Goal: Task Accomplishment & Management: Manage account settings

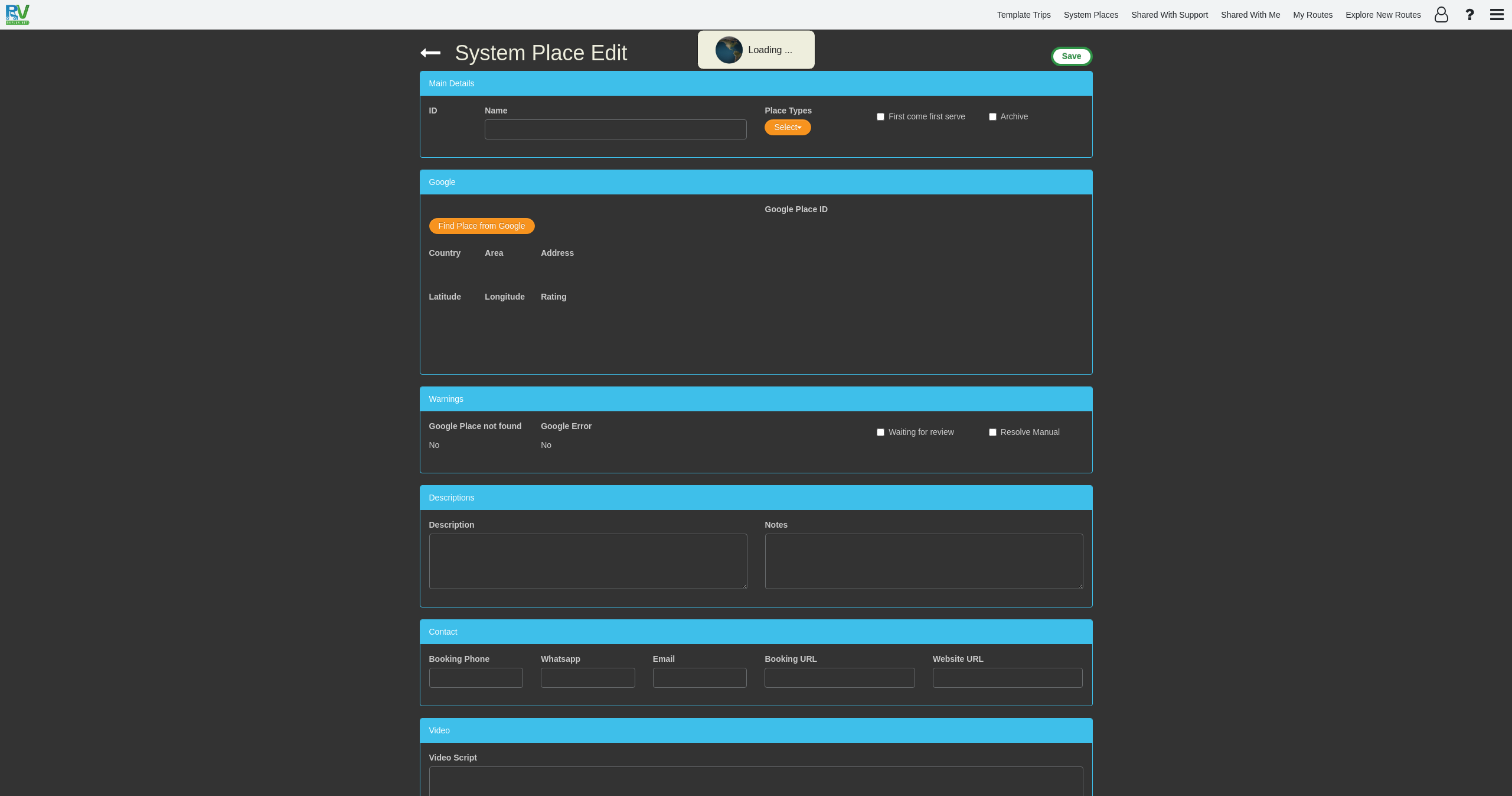
type input "Parkplatz Gletscherexpress"
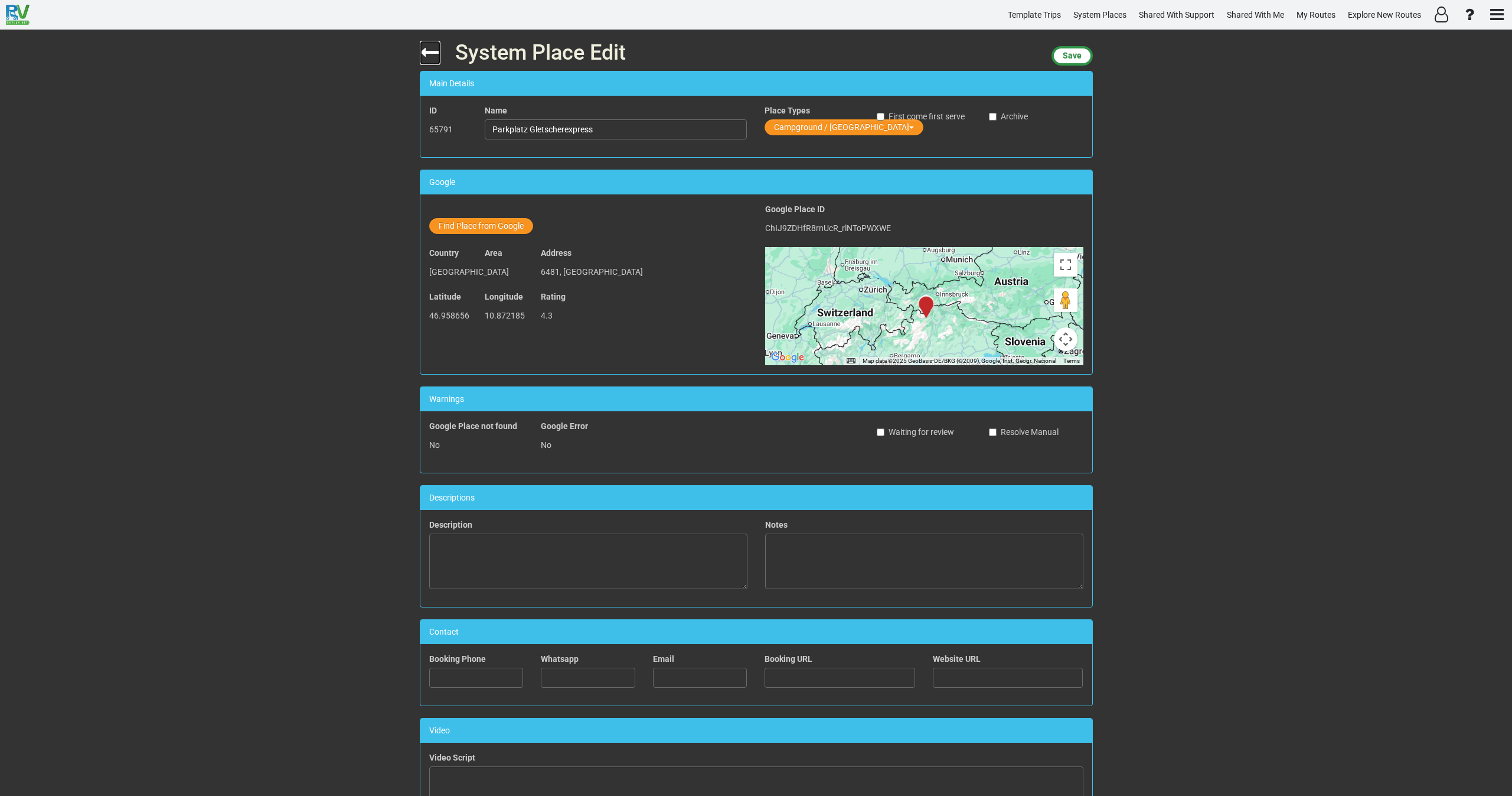
click at [429, 47] on icon at bounding box center [430, 52] width 21 height 21
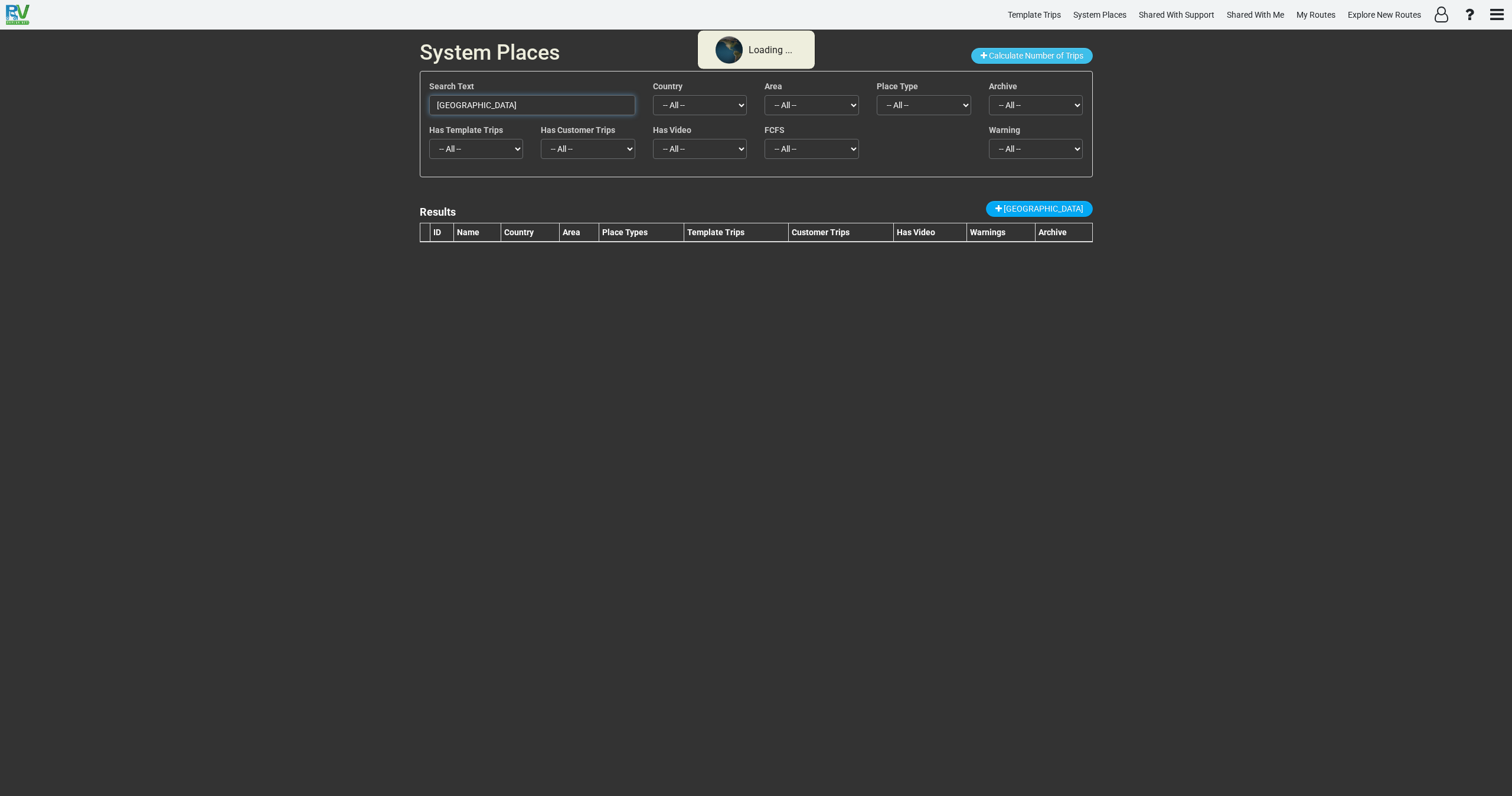
drag, startPoint x: 468, startPoint y: 96, endPoint x: 368, endPoint y: 95, distance: 100.0
click at [373, 95] on div "System Places Calculate Number of Trips Search Text Saguaro National Park Count…" at bounding box center [756, 412] width 1512 height 767
paste input "Montezuma Castle National Monument"
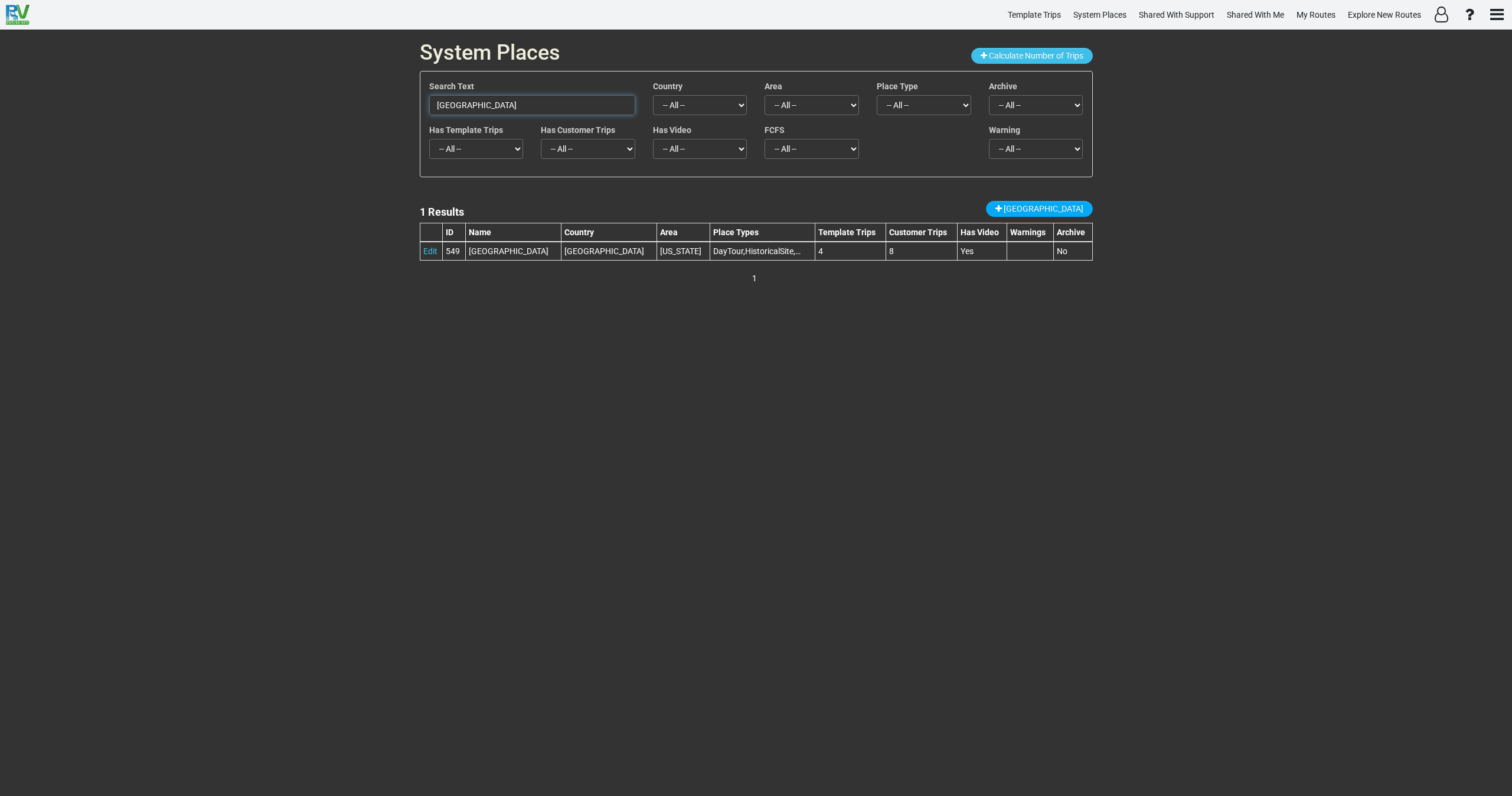
drag, startPoint x: 604, startPoint y: 105, endPoint x: 342, endPoint y: 118, distance: 262.3
click at [349, 115] on div "System Places Calculate Number of Trips Search Text Montezuma Castle National M…" at bounding box center [756, 412] width 1512 height 767
paste input "77703"
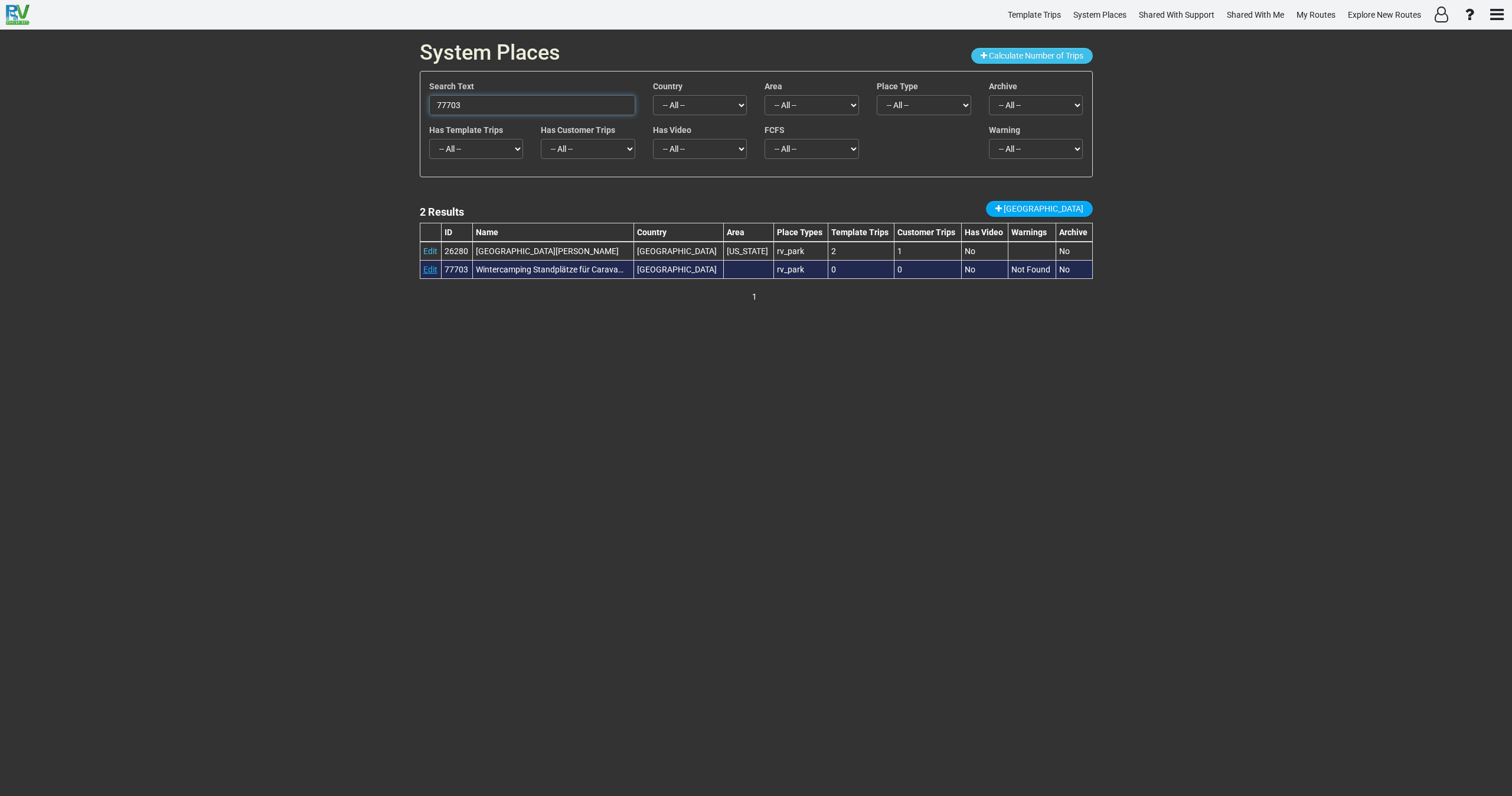
type input "77703"
click at [428, 268] on link "Edit" at bounding box center [430, 269] width 14 height 9
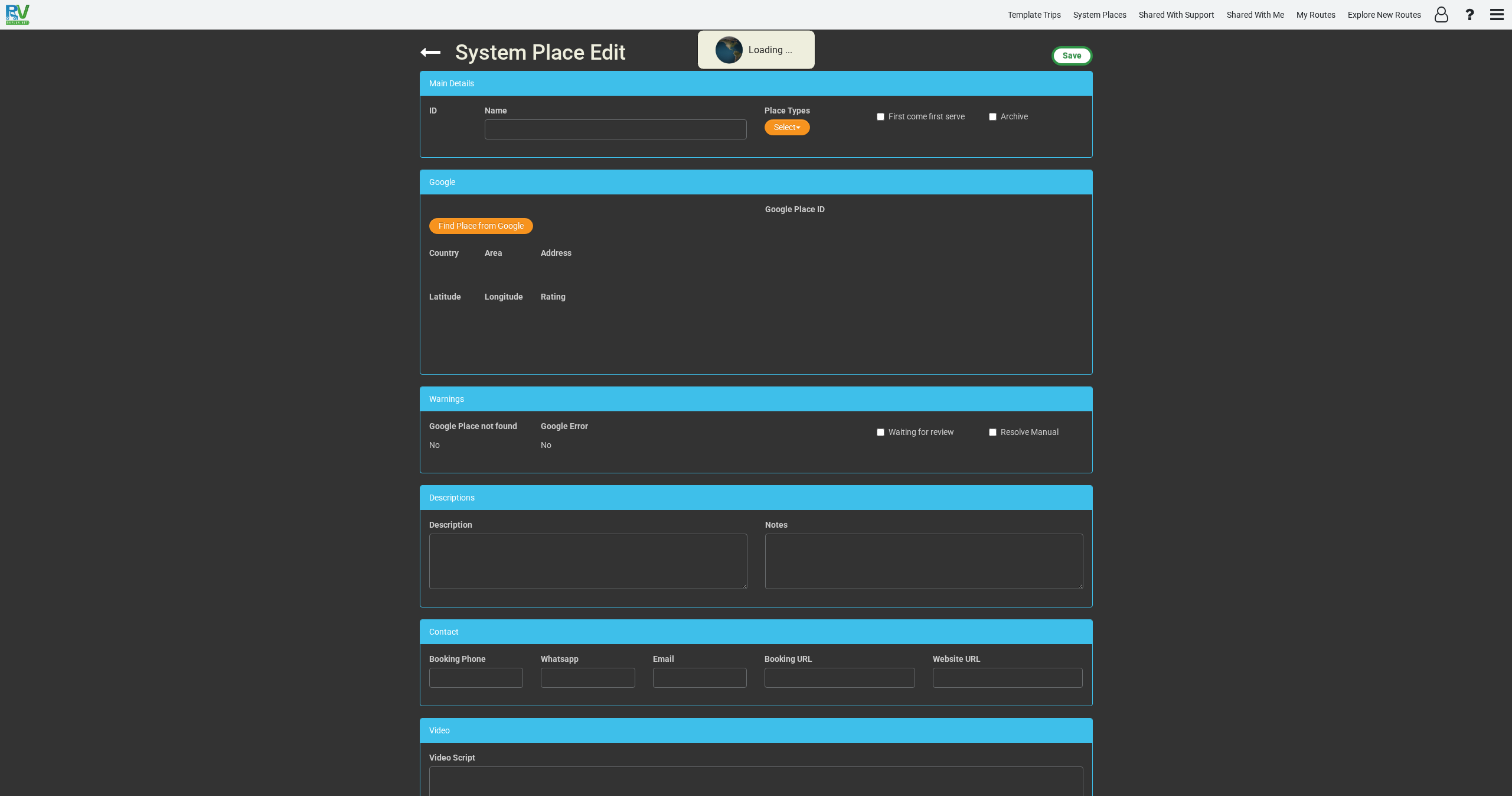
type input "Wintercamping Standplätze für Caravans und Mobilehomes"
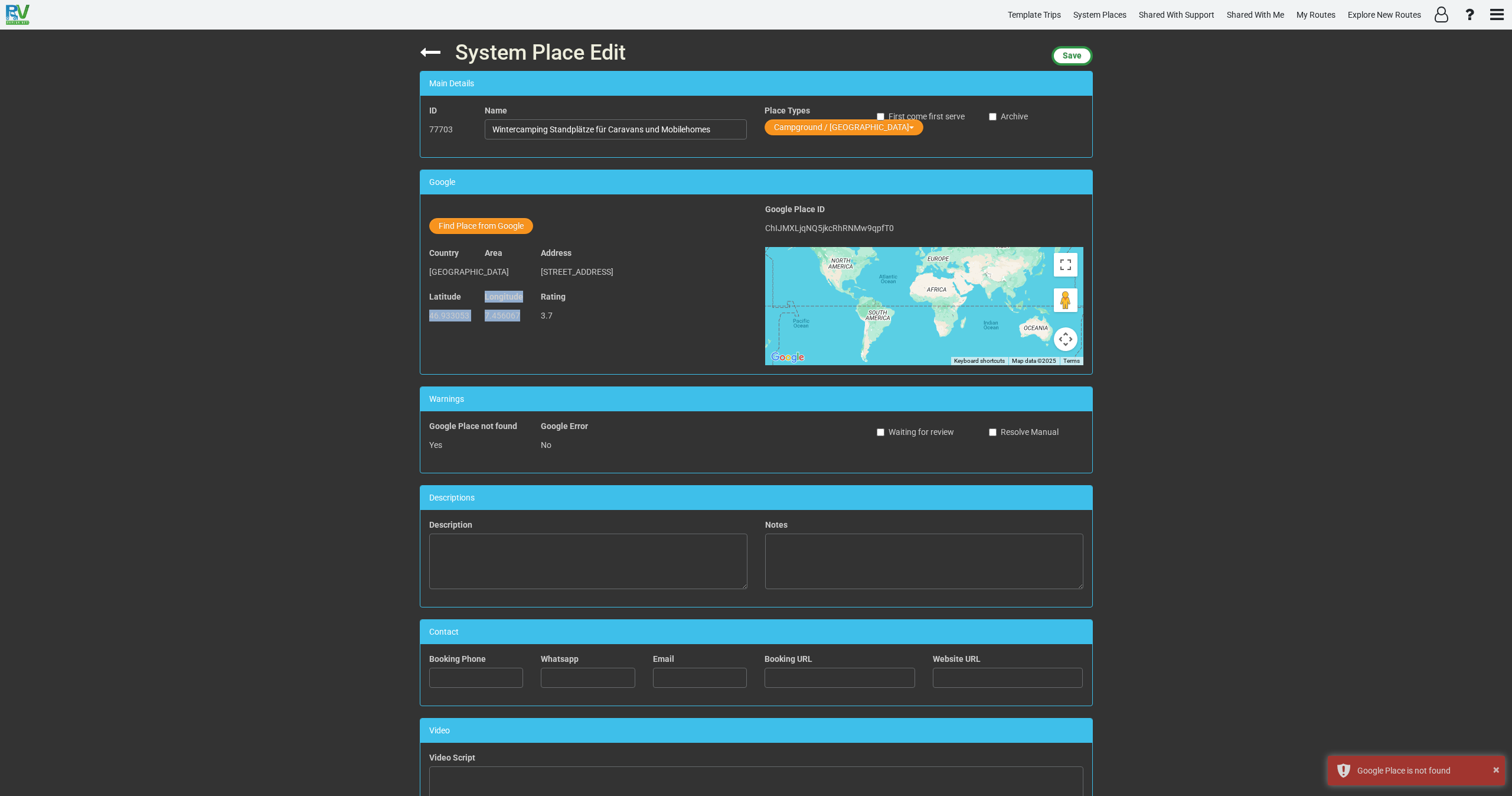
drag, startPoint x: 513, startPoint y: 312, endPoint x: 418, endPoint y: 319, distance: 95.3
click at [421, 319] on div "Latitude 46.933053 Longitude 7.456067 Rating 3.7" at bounding box center [589, 312] width 336 height 43
copy div "46.933053 Longitude 7.456067"
click at [581, 127] on input "Wintercamping Standplätze für Caravans und Mobilehomes" at bounding box center [616, 129] width 262 height 20
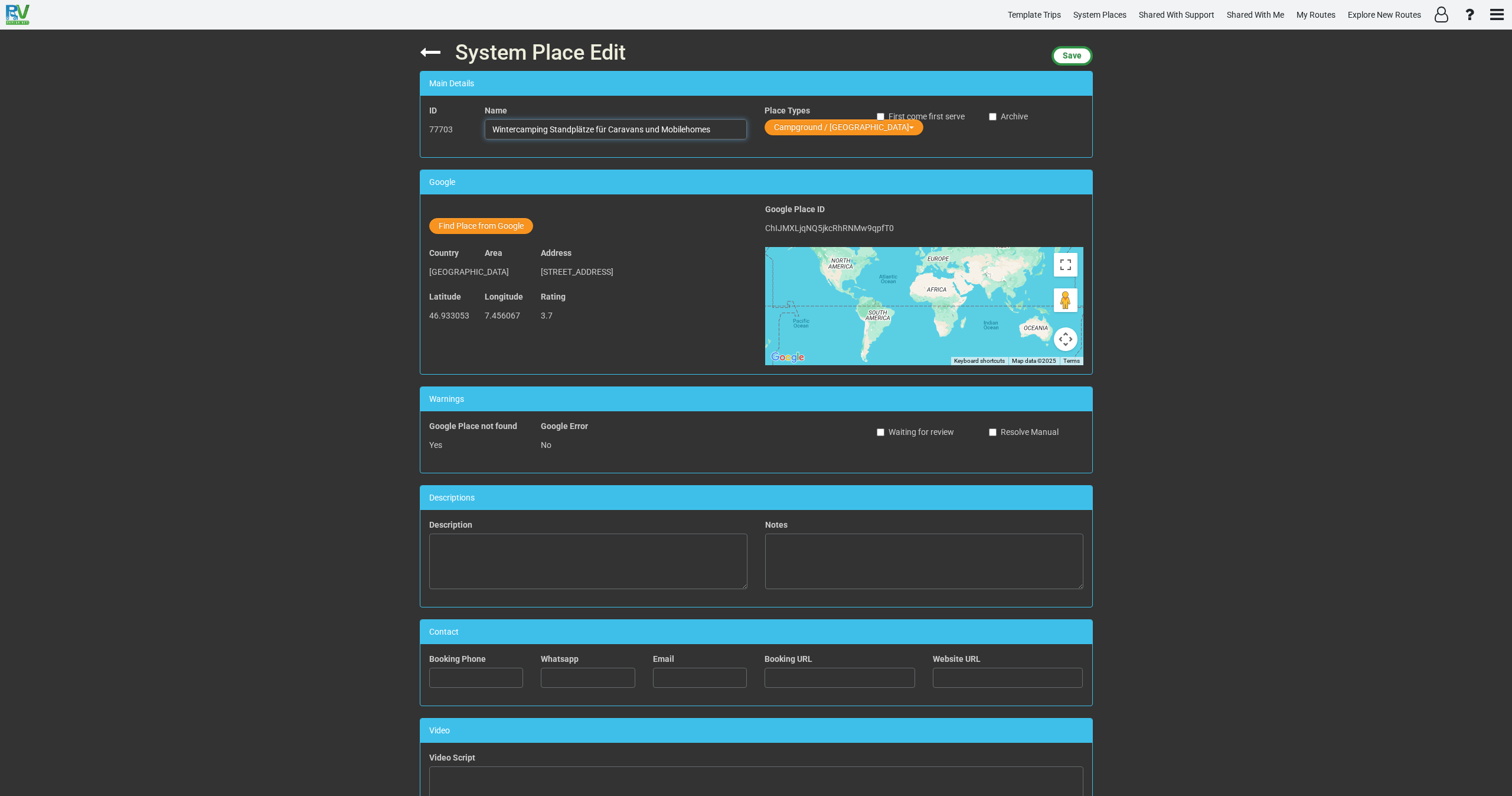
click at [581, 127] on input "Wintercamping Standplätze für Caravans und Mobilehomes" at bounding box center [616, 129] width 262 height 20
click at [496, 228] on button "Find Place from Google" at bounding box center [481, 226] width 104 height 16
click at [555, 229] on input "text" at bounding box center [617, 228] width 262 height 20
paste input "Campingplatz Eichholz"
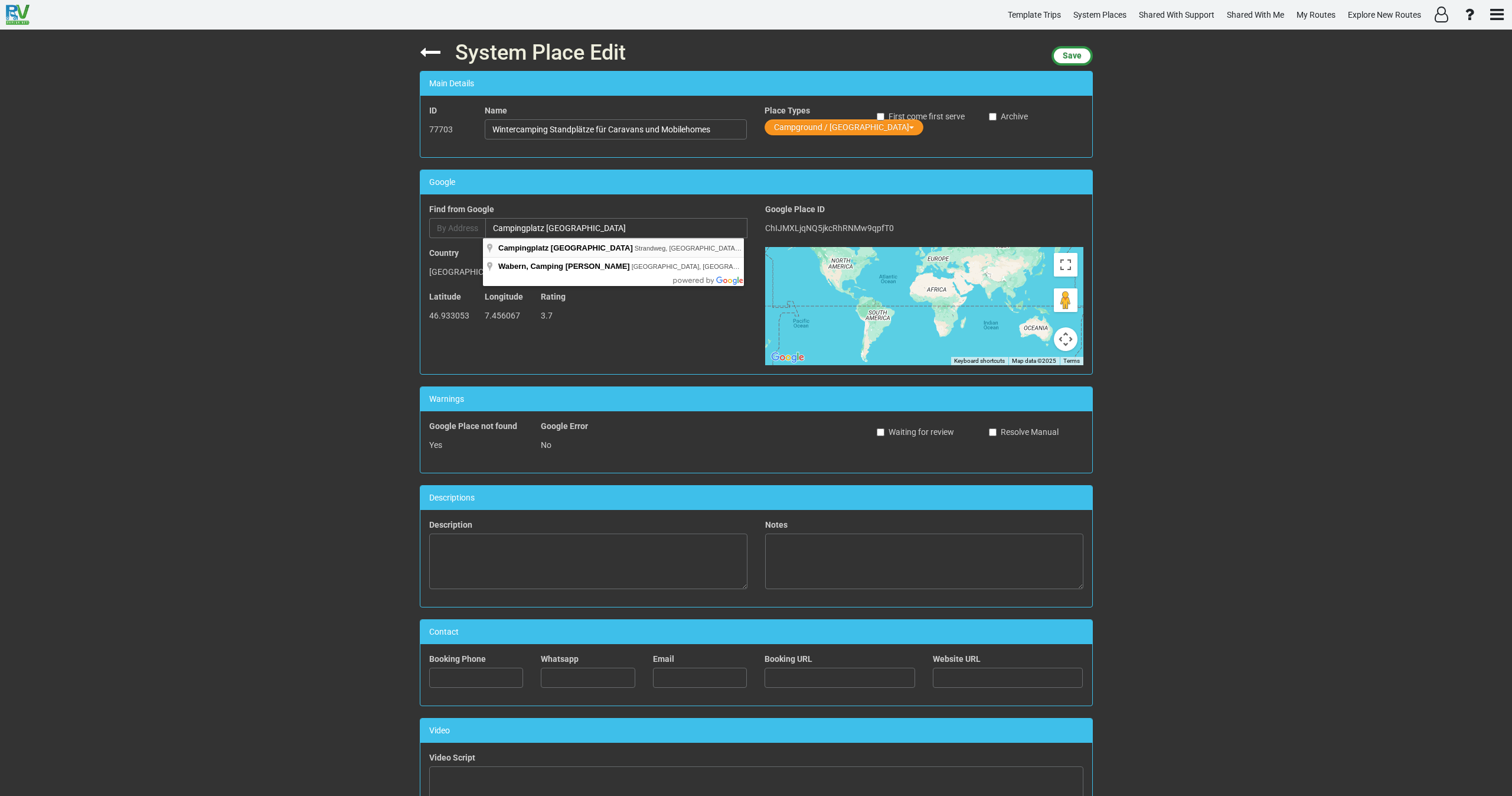
type input "Campingplatz Eichholz, Strandweg, Wabern bei Bern, Switzerland"
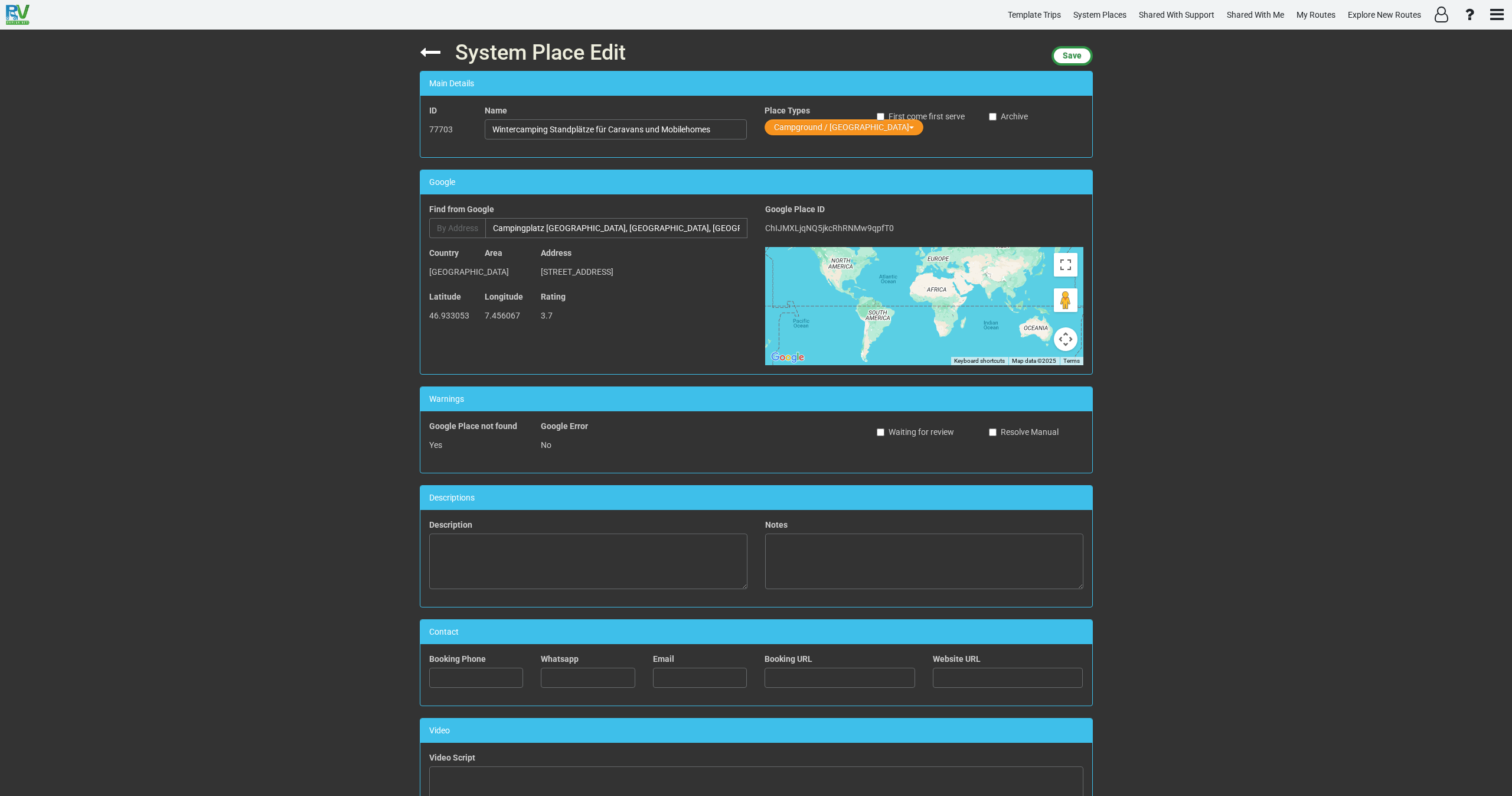
type input "Campingplatz Eichholz"
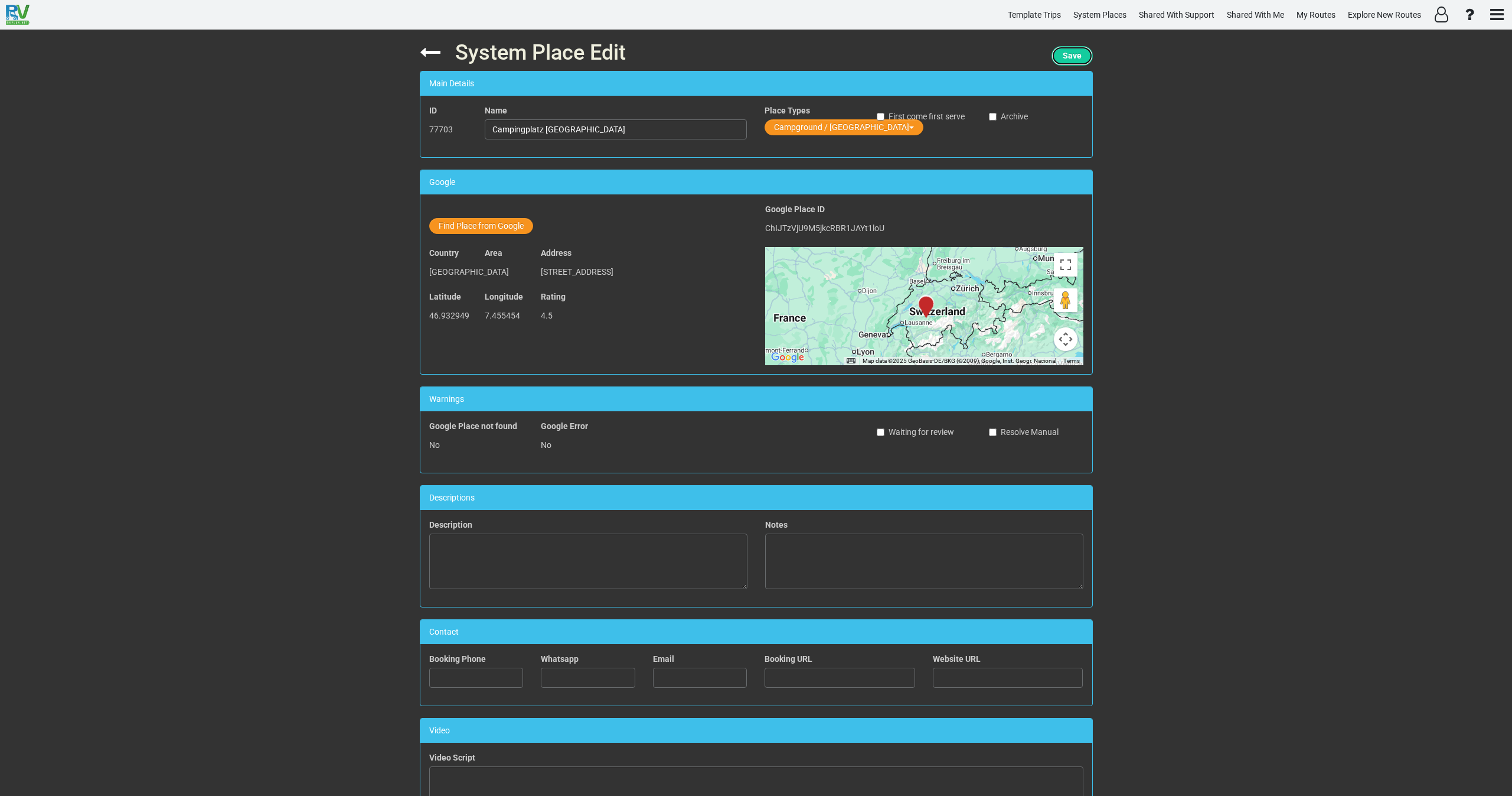
click at [1064, 60] on span "Save" at bounding box center [1072, 56] width 19 height 9
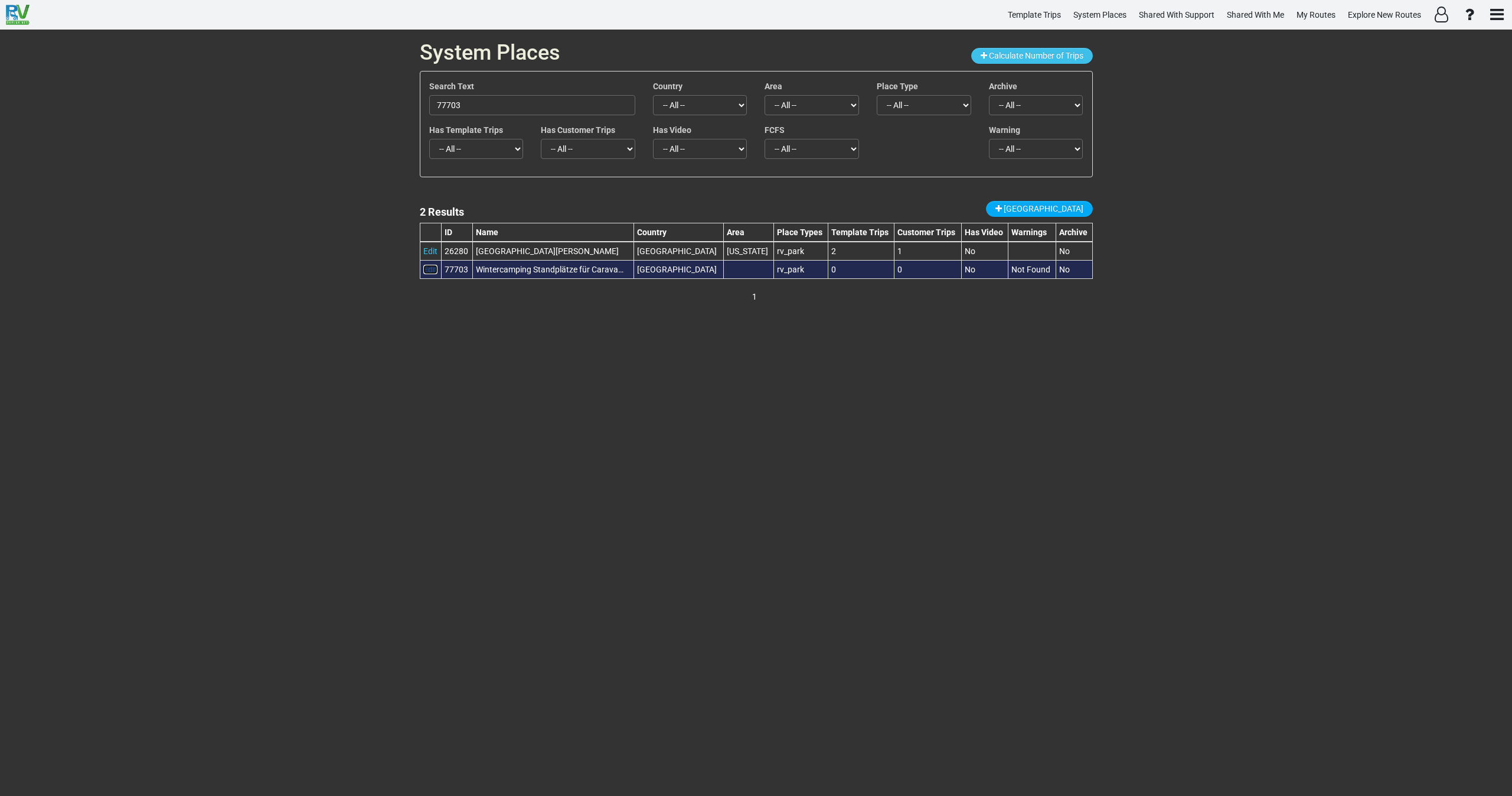
click at [438, 272] on td "Edit" at bounding box center [431, 269] width 22 height 19
click at [434, 262] on td "Edit" at bounding box center [431, 269] width 22 height 19
click at [424, 270] on link "Edit" at bounding box center [430, 269] width 14 height 9
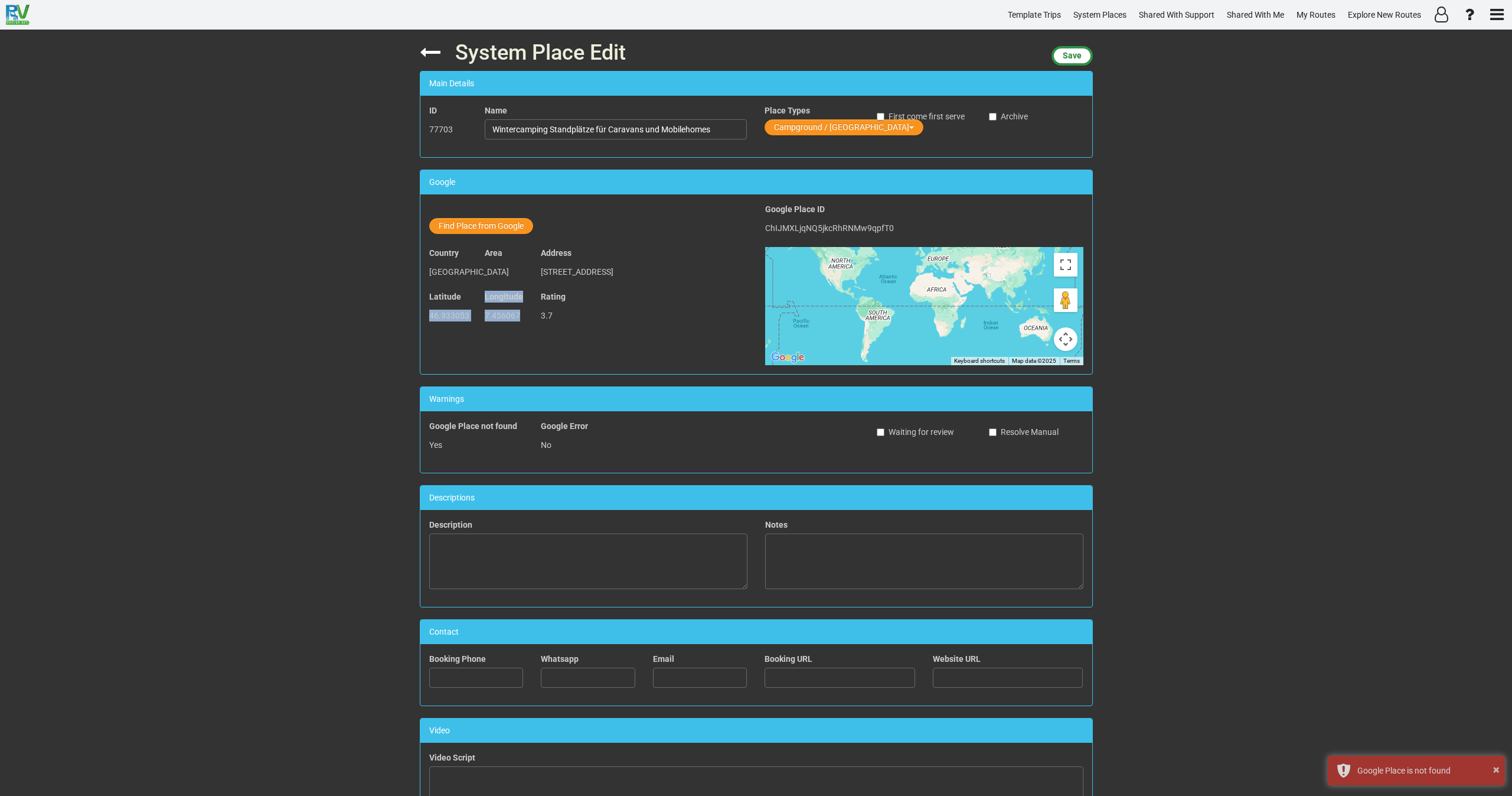
drag, startPoint x: 507, startPoint y: 316, endPoint x: 421, endPoint y: 322, distance: 86.2
click at [421, 322] on div "Latitude 46.933053 Longitude 7.456067 Rating 3.7" at bounding box center [589, 312] width 336 height 43
copy div "46.933053 Longitude 7.456067"
click at [428, 52] on icon at bounding box center [430, 52] width 21 height 21
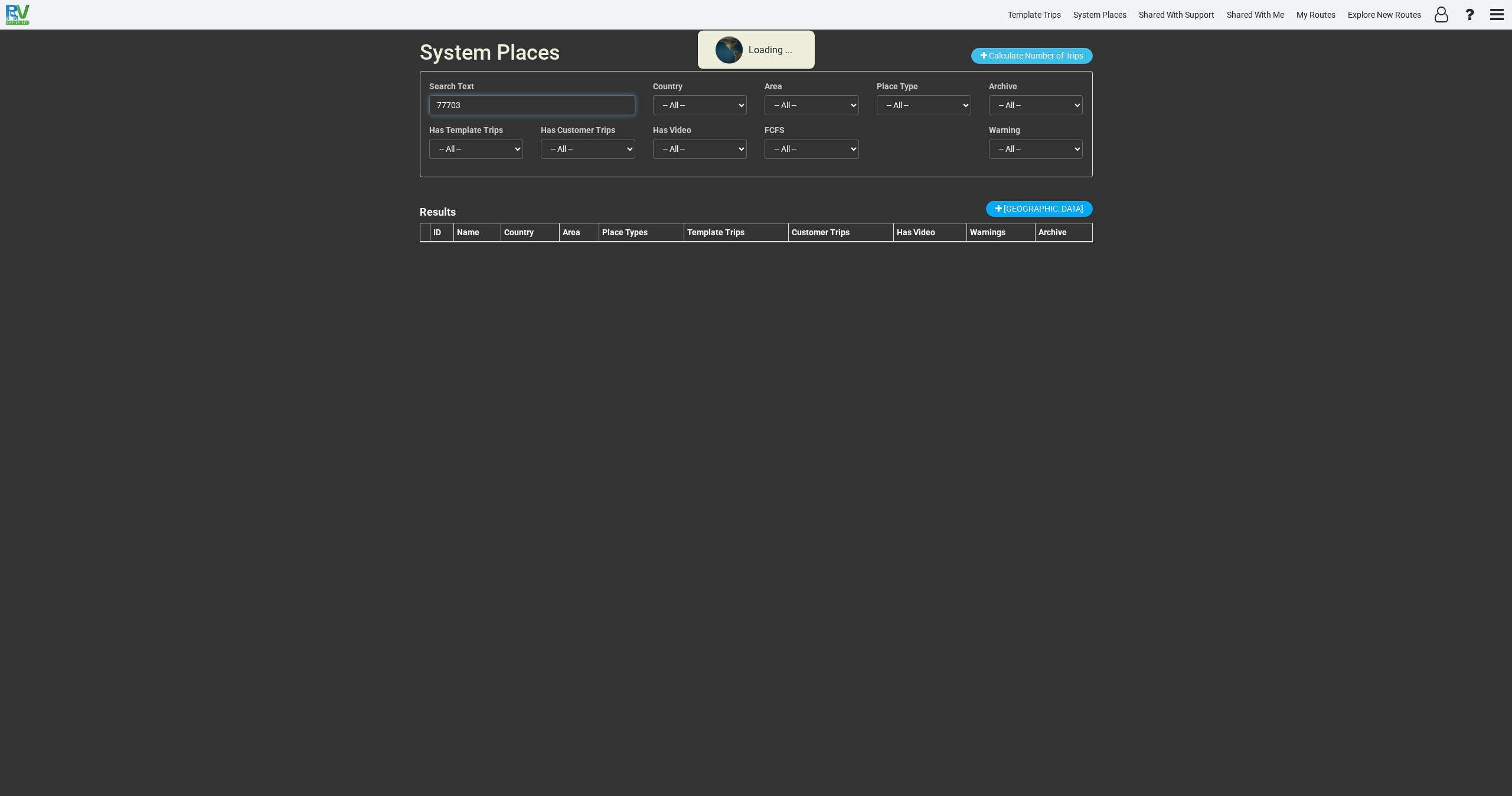
drag, startPoint x: 455, startPoint y: 109, endPoint x: 376, endPoint y: 114, distance: 79.2
click at [383, 111] on div "System Places Calculate Number of Trips Search Text 77703 Country -- All -- Afg…" at bounding box center [756, 412] width 1512 height 767
paste input "208"
type input "2083"
click at [624, 243] on div "ID Name Country Area Place Types Template Trips Customer Trips Has Video Warnin…" at bounding box center [756, 238] width 673 height 31
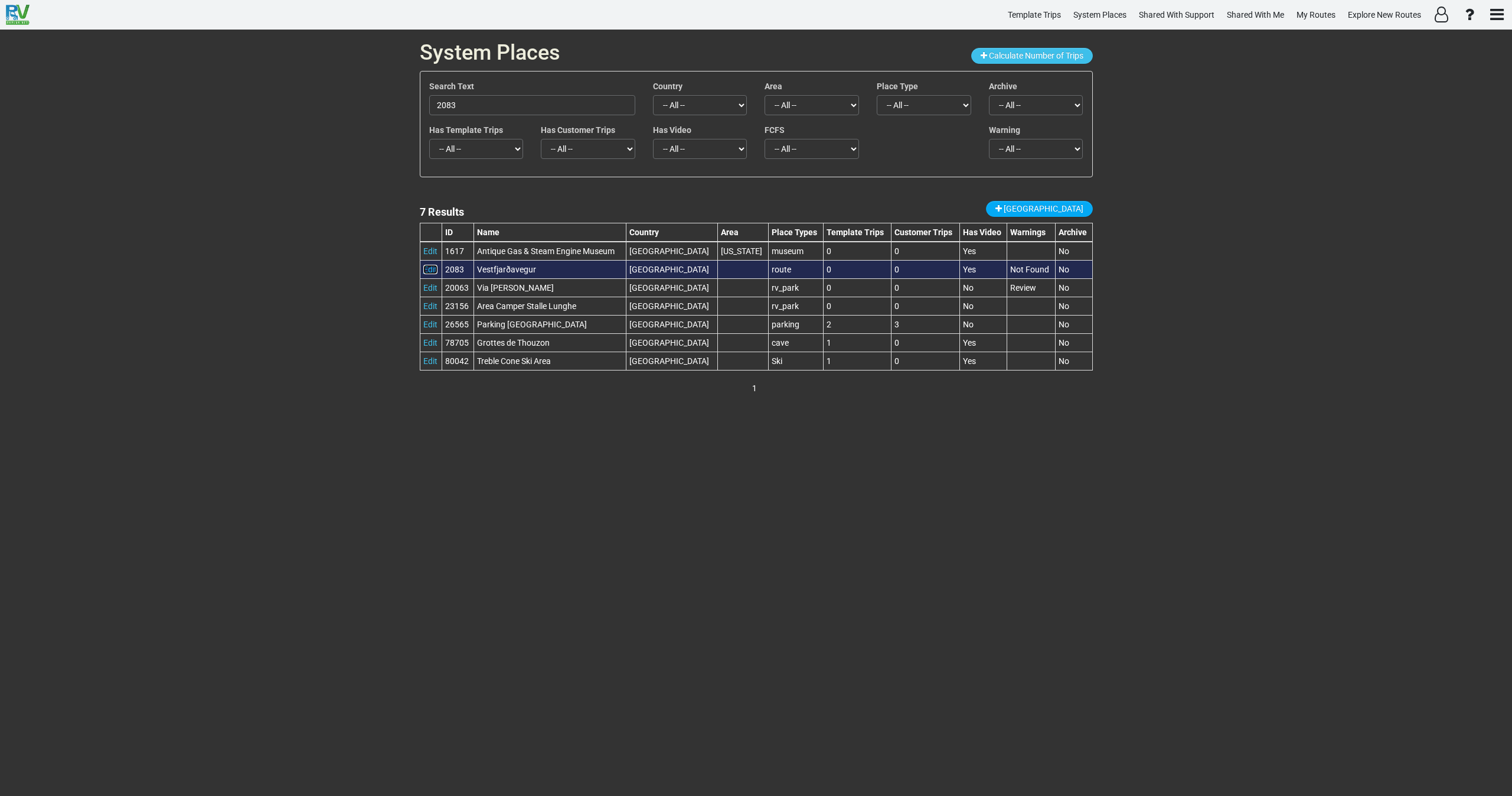
click at [424, 269] on link "Edit" at bounding box center [430, 269] width 14 height 9
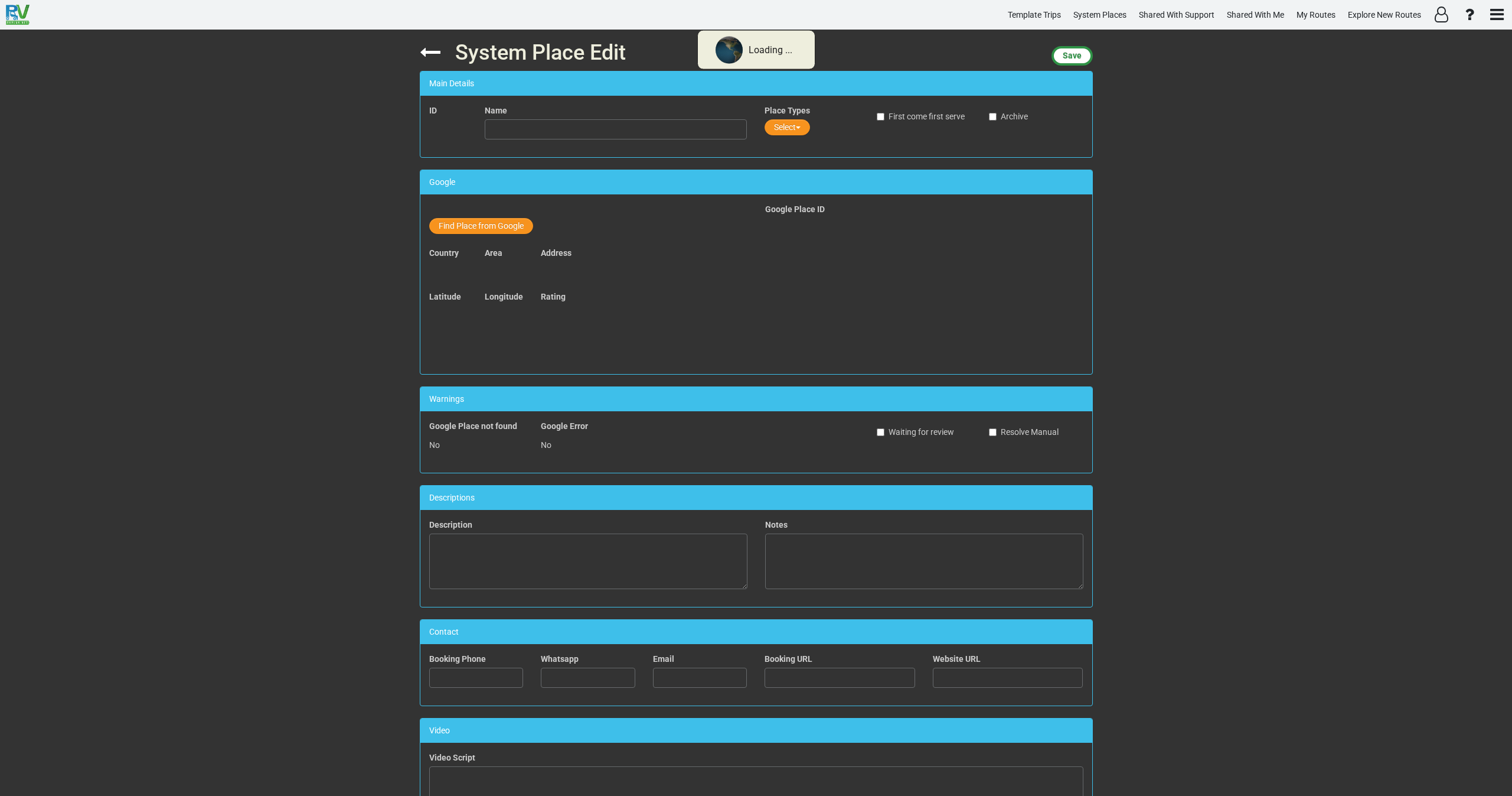
type input "Vestfjarðavegur"
type textarea "<iframe width="560" height="315" src="https://www.youtube.com/embed/Rn0EoQkfqUI…"
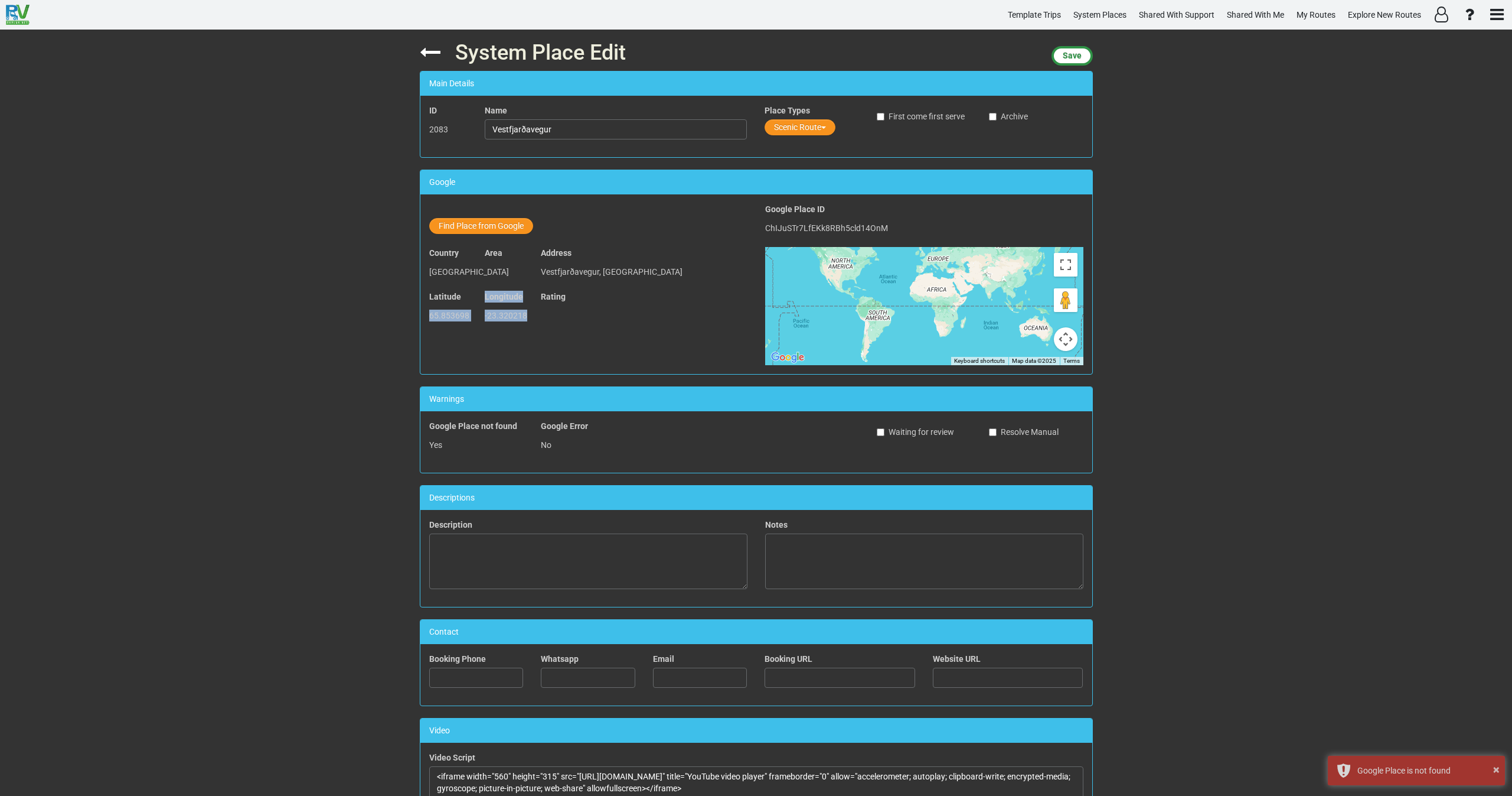
drag, startPoint x: 514, startPoint y: 312, endPoint x: 426, endPoint y: 315, distance: 88.1
click at [426, 315] on div "Latitude 65.853698 Longitude -23.320218 Rating" at bounding box center [589, 312] width 336 height 43
copy div "65.853698 Longitude -23.320218"
click at [488, 228] on button "Find Place from Google" at bounding box center [481, 226] width 104 height 16
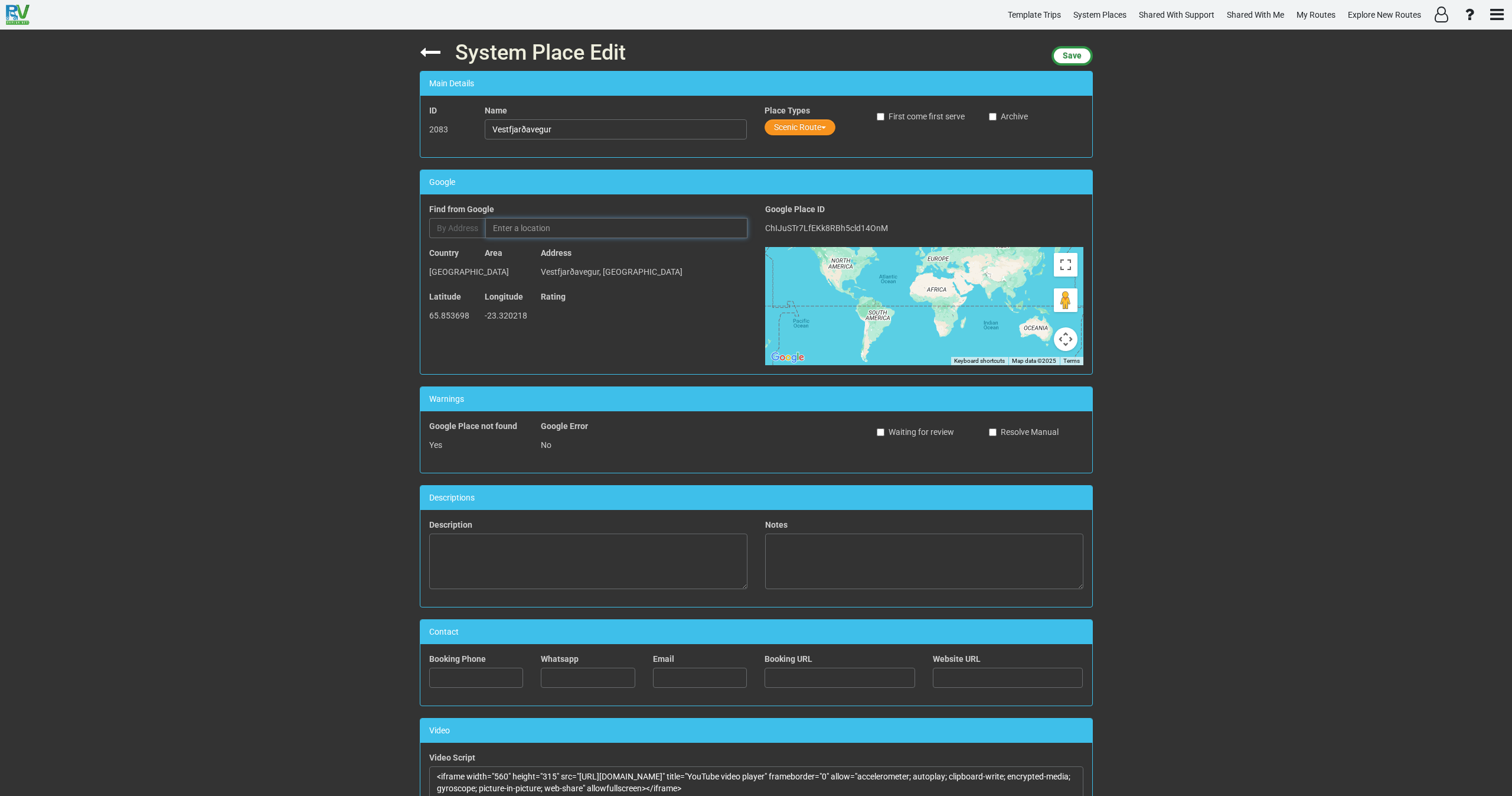
click at [550, 233] on input "text" at bounding box center [617, 228] width 262 height 20
paste input "99QRVM3H+FW"
type input "99QRVM3H+FW"
drag, startPoint x: 558, startPoint y: 127, endPoint x: 458, endPoint y: 130, distance: 100.0
click at [458, 130] on div "ID 2083 Name Vestfjarðavegur Place Types Scenic Route First come first serve Ar…" at bounding box center [756, 126] width 672 height 43
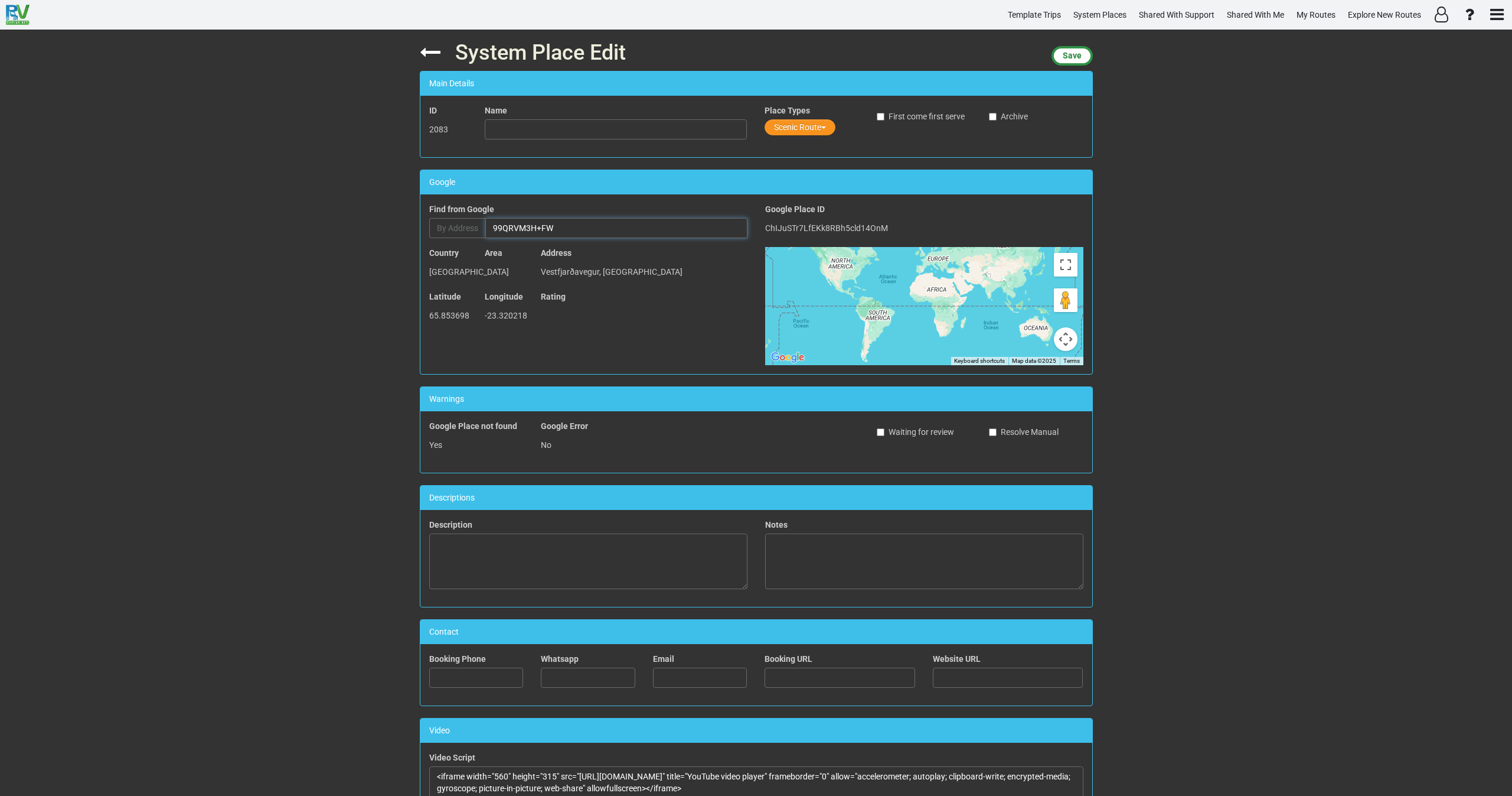
click at [577, 235] on input "99QRVM3H+FW" at bounding box center [617, 228] width 262 height 20
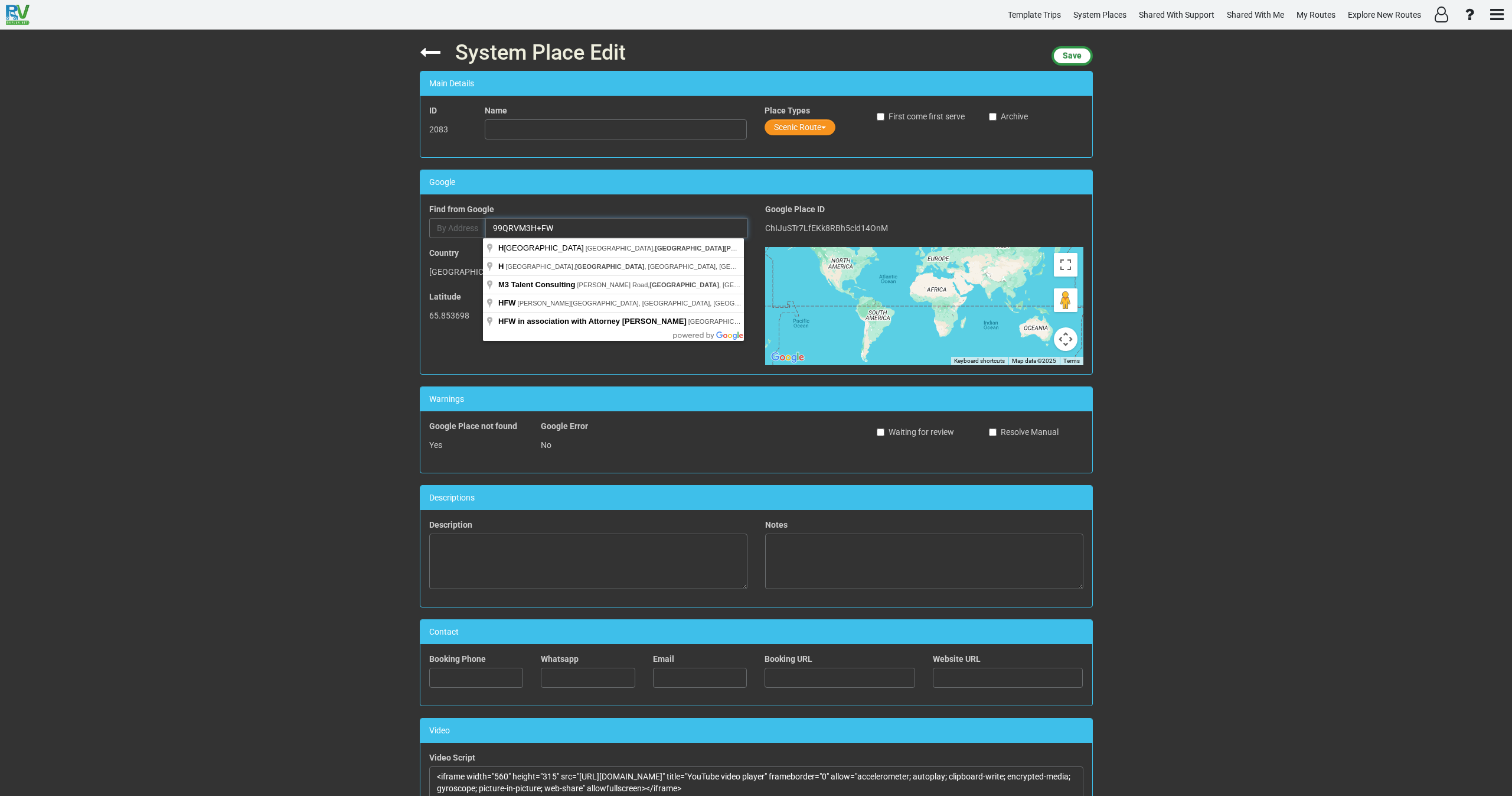
click at [553, 230] on input "99QRVM3H+FW" at bounding box center [617, 228] width 262 height 20
drag, startPoint x: 576, startPoint y: 229, endPoint x: 408, endPoint y: 241, distance: 168.4
click at [411, 239] on div "System Place Edit Save Main Details ID 2083 Name Place Types Scenic Route First…" at bounding box center [756, 412] width 691 height 767
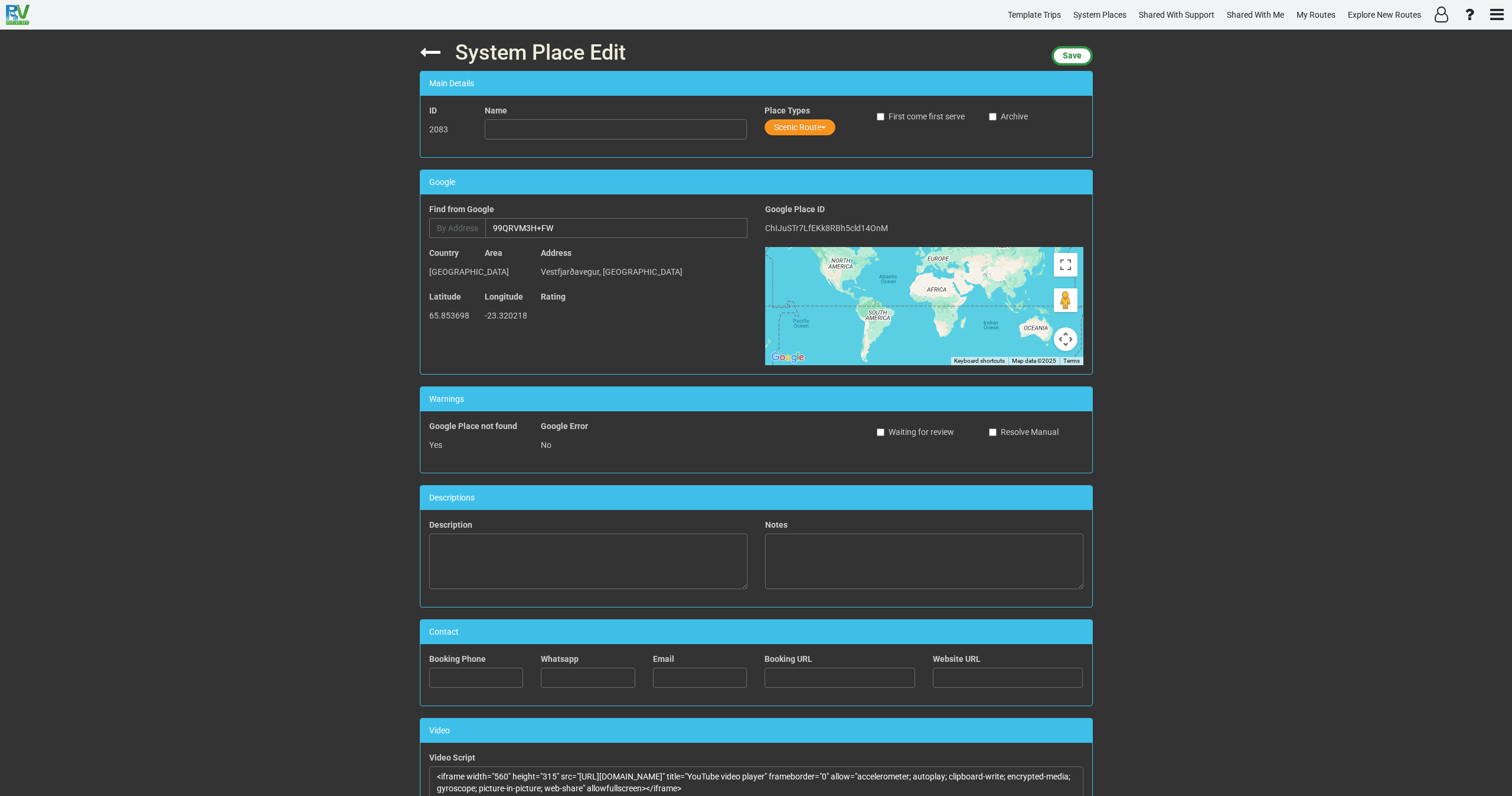
drag, startPoint x: 277, startPoint y: 288, endPoint x: 306, endPoint y: 288, distance: 29.0
click at [277, 288] on div "System Place Edit Save Main Details ID 2083 Name Place Types Scenic Route First…" at bounding box center [756, 412] width 1512 height 767
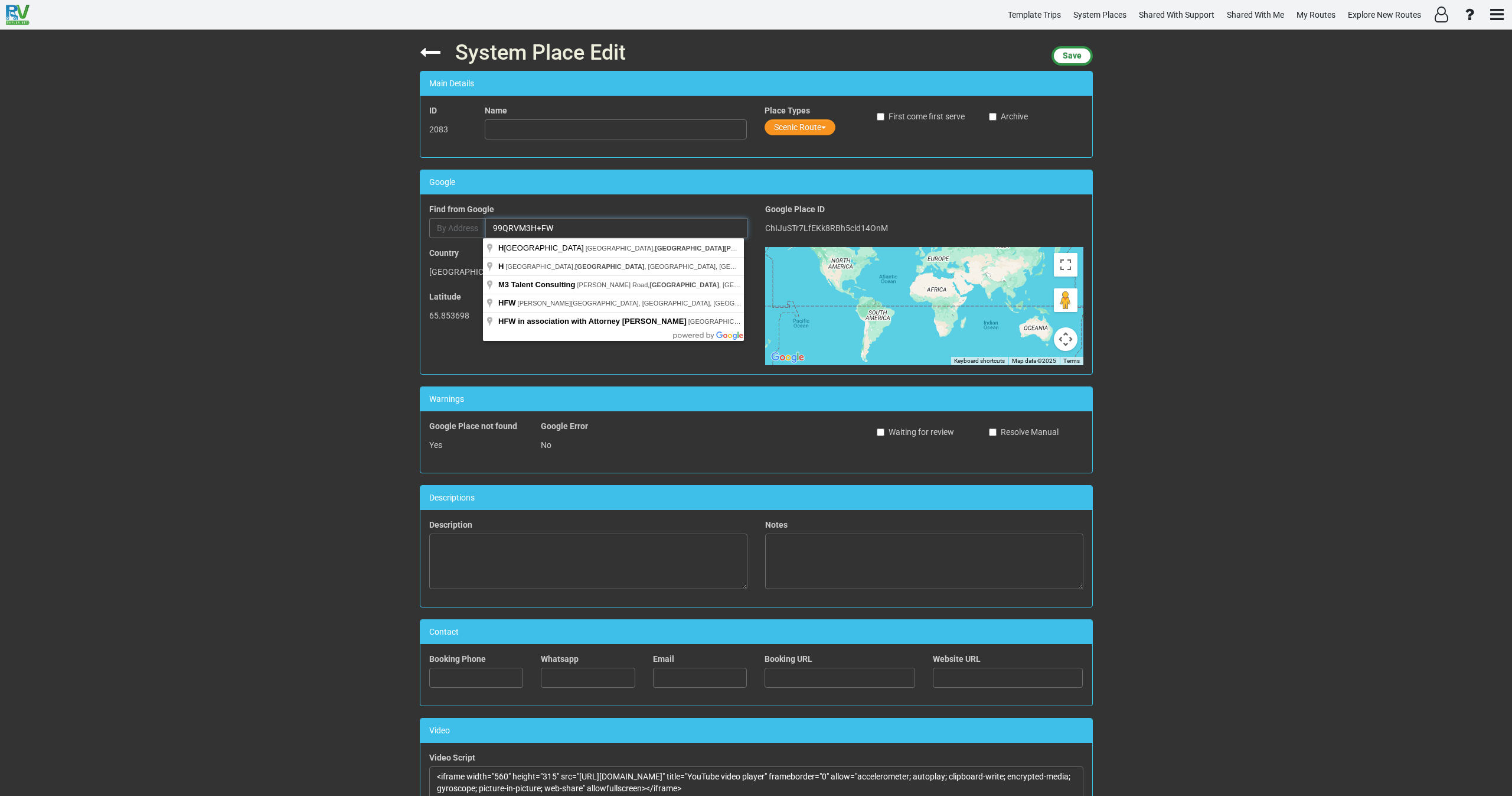
drag, startPoint x: 460, startPoint y: 232, endPoint x: 418, endPoint y: 232, distance: 42.0
click at [421, 232] on div "Find Place from Google Find from Google By Address 99QRVM3H+FW" at bounding box center [589, 225] width 336 height 43
paste input "tri Lambadalur Rest Stop"
type input "Rest Stop, Tri County Highway, Sardinia, OH, USA"
type input "Rest Stop"
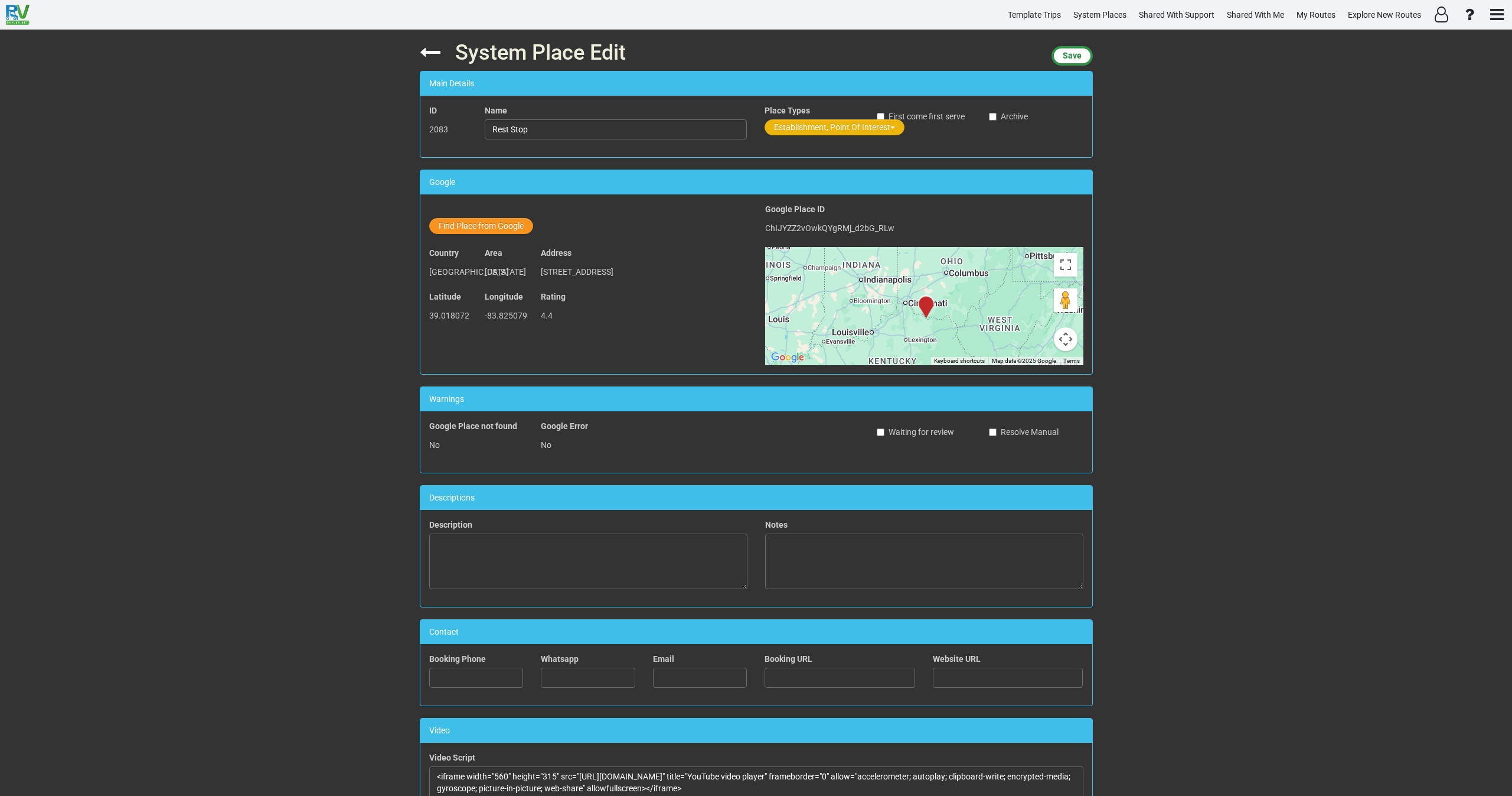
click at [783, 123] on button "Establishment, Point Of Interest" at bounding box center [834, 127] width 140 height 16
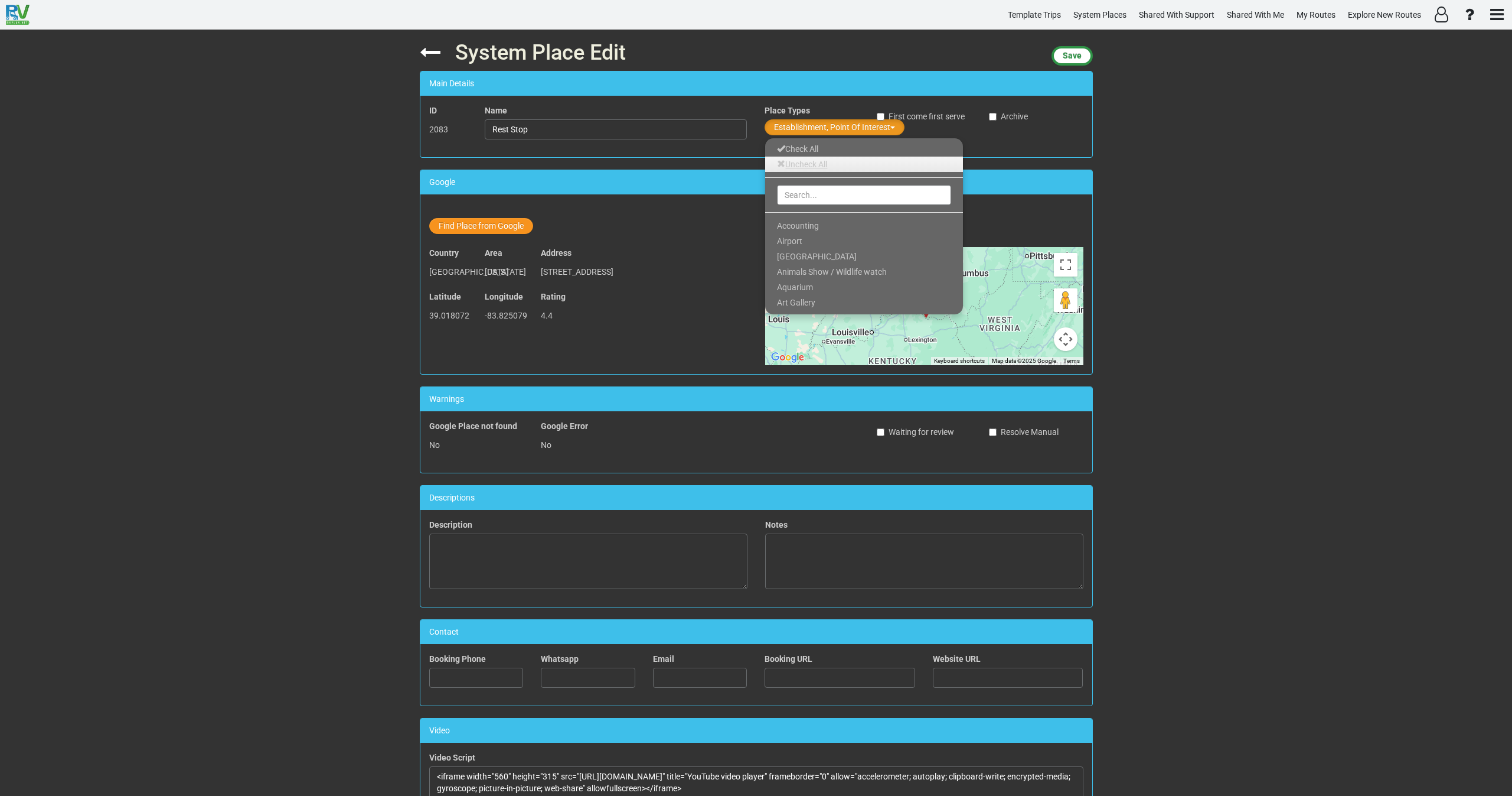
click at [798, 160] on link "Uncheck All" at bounding box center [864, 164] width 198 height 16
click at [789, 193] on input "text" at bounding box center [864, 195] width 174 height 20
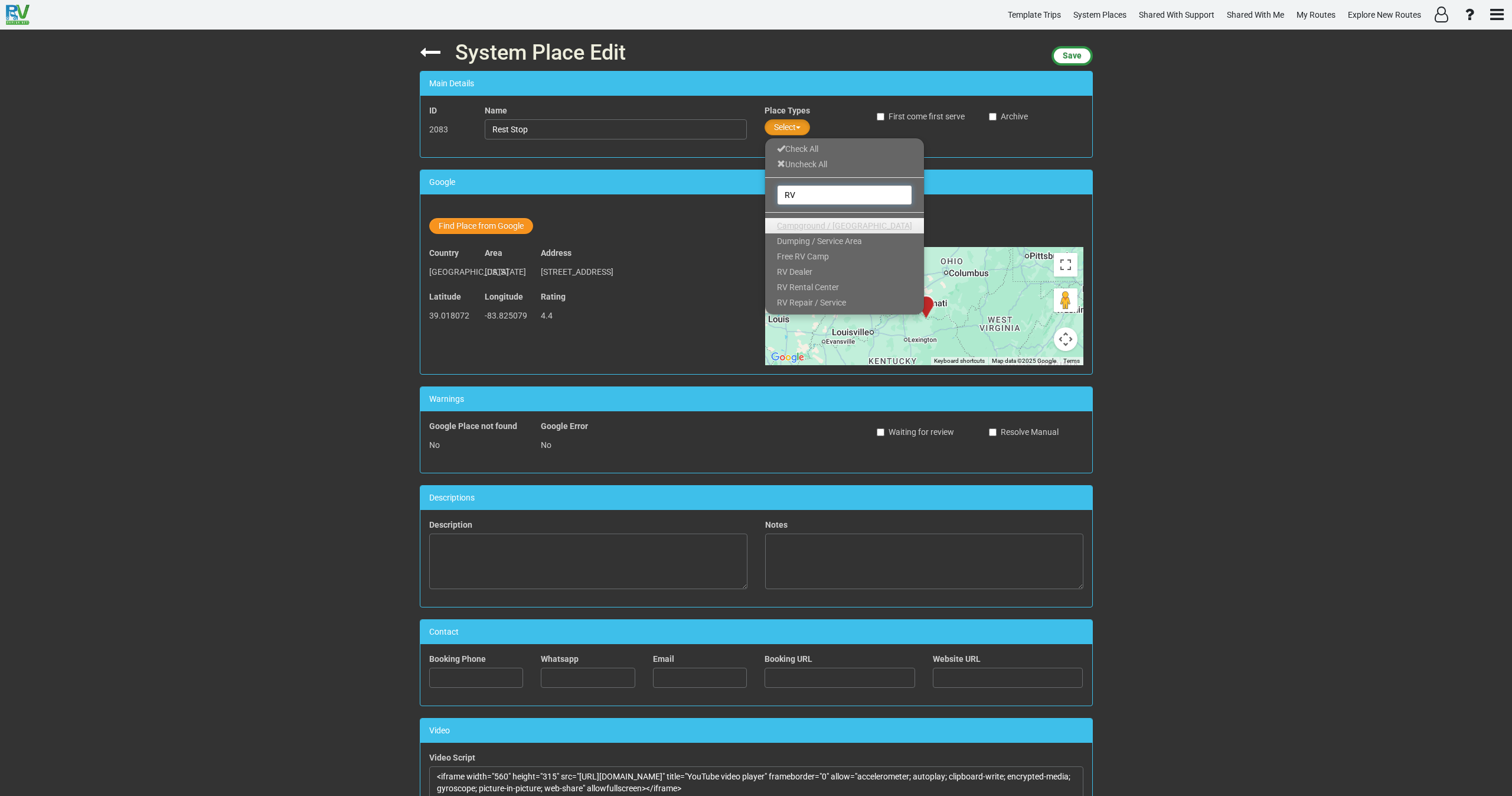
type input "RV"
click at [784, 227] on span "Campground / [GEOGRAPHIC_DATA]" at bounding box center [844, 226] width 136 height 9
drag, startPoint x: 803, startPoint y: 186, endPoint x: 758, endPoint y: 194, distance: 45.7
click at [759, 191] on div "System Place Edit Save Main Details ID 2083 Name Rest Stop Place Types Campgrou…" at bounding box center [756, 412] width 691 height 767
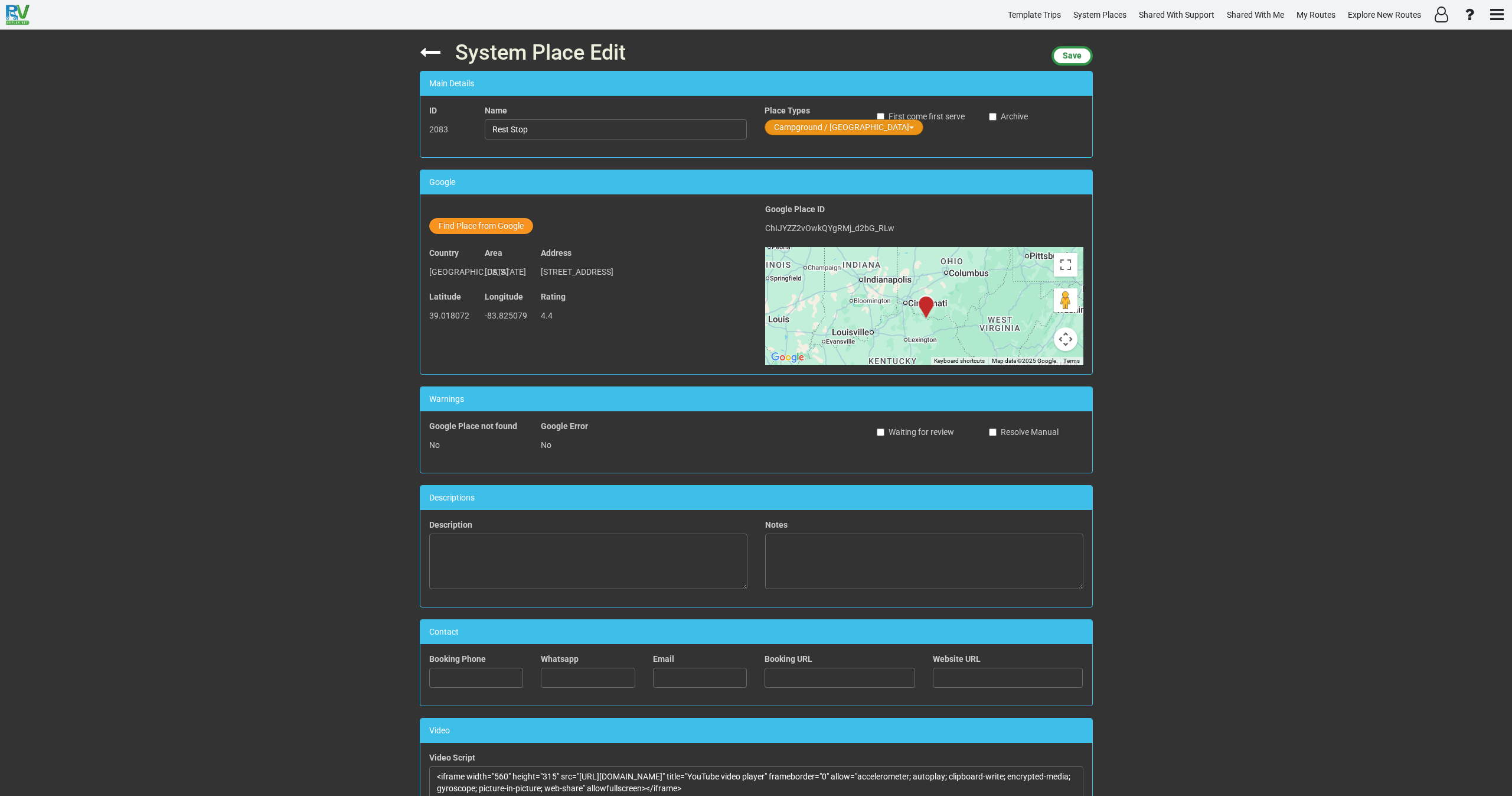
click at [778, 116] on div "Place Types Campground / Rv Park" at bounding box center [812, 121] width 94 height 33
click at [783, 124] on button "Campground / [GEOGRAPHIC_DATA]" at bounding box center [844, 127] width 159 height 16
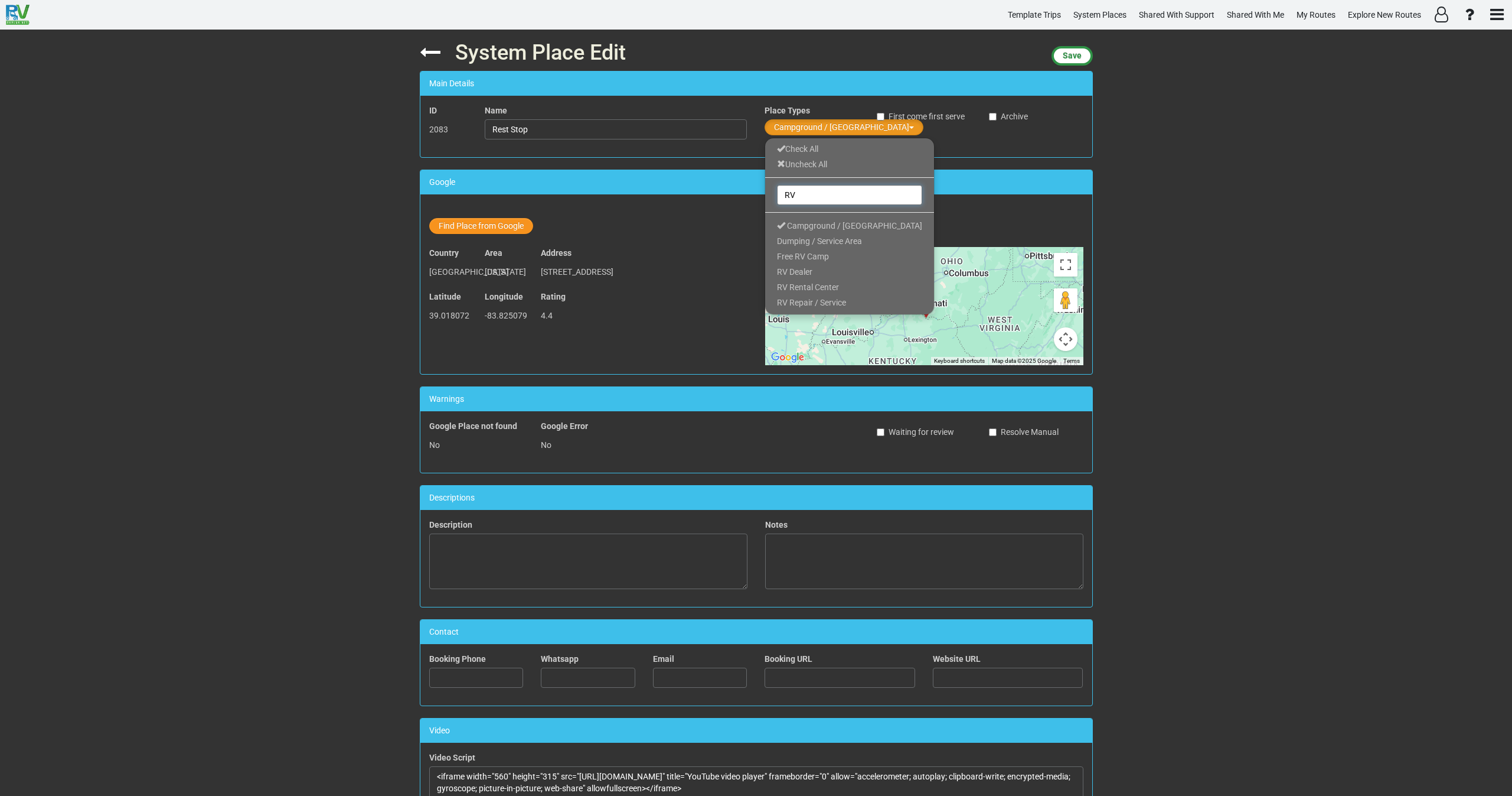
click at [777, 191] on input "RV" at bounding box center [849, 195] width 145 height 20
drag, startPoint x: 785, startPoint y: 192, endPoint x: 794, endPoint y: 192, distance: 9.0
click at [794, 192] on input "RV" at bounding box center [849, 195] width 145 height 20
type input "SC"
click at [788, 227] on span "Scenic Route" at bounding box center [800, 226] width 47 height 9
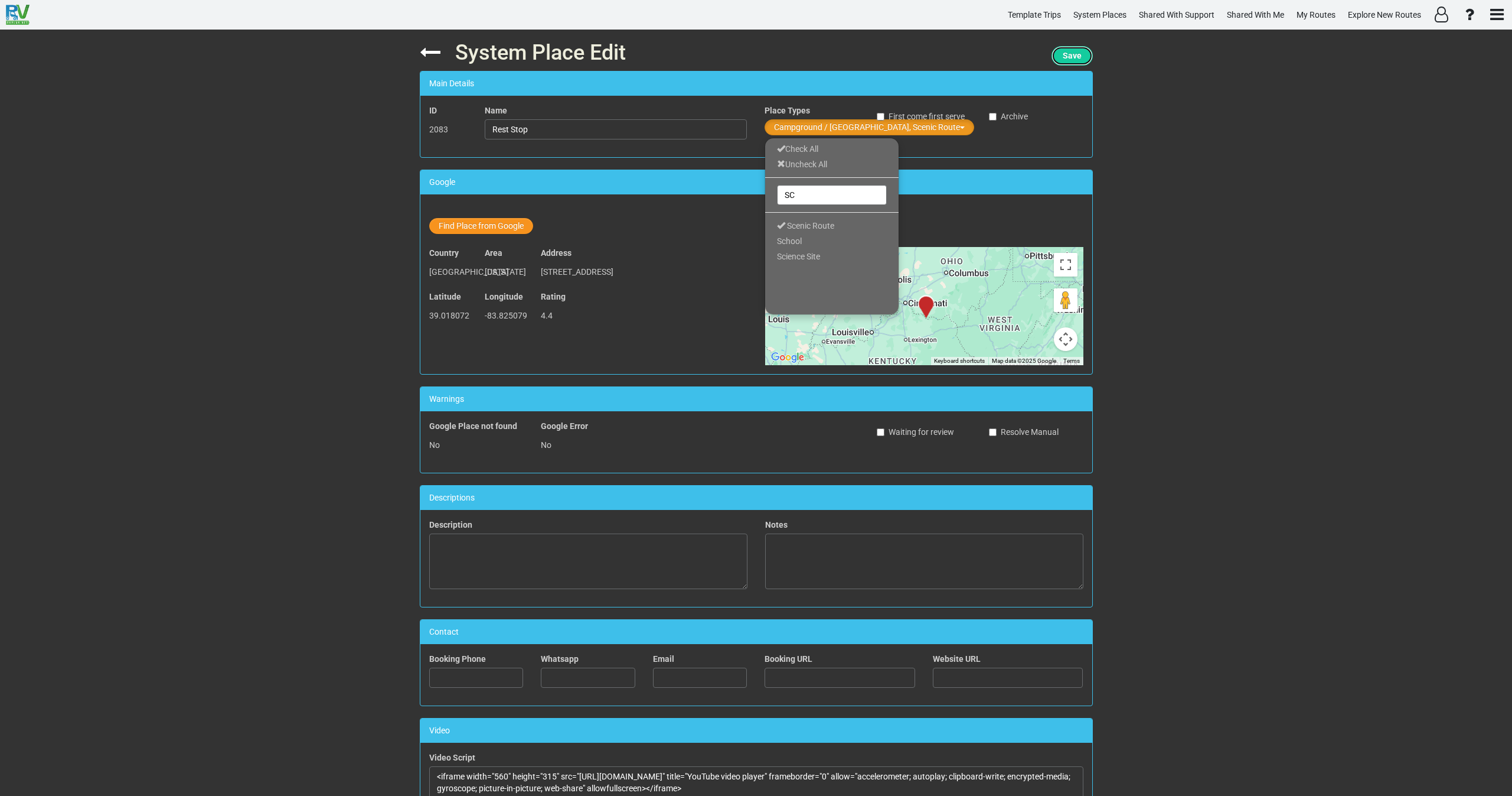
click at [1070, 56] on span "Save" at bounding box center [1072, 56] width 19 height 9
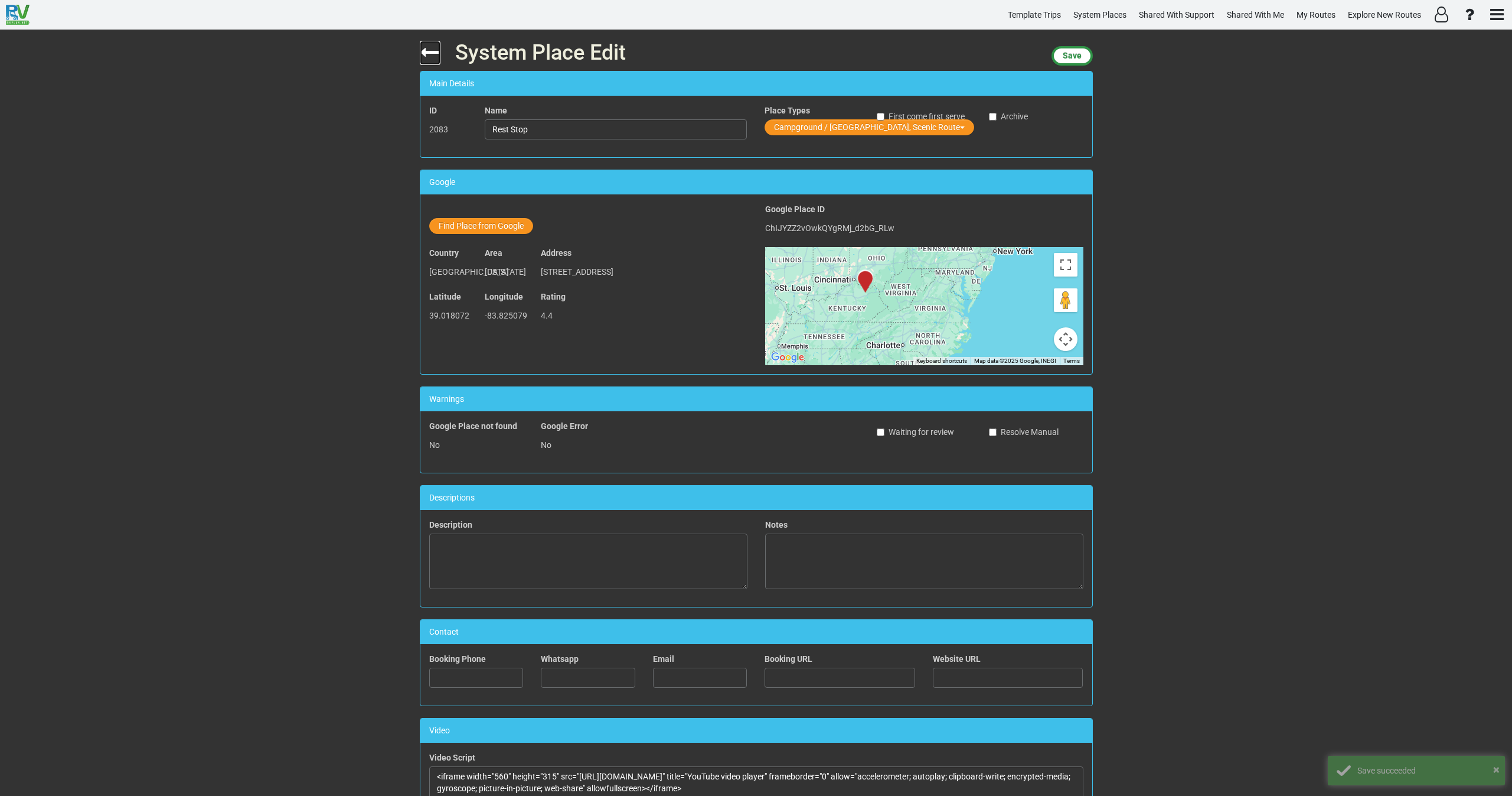
click at [423, 57] on icon at bounding box center [430, 52] width 21 height 21
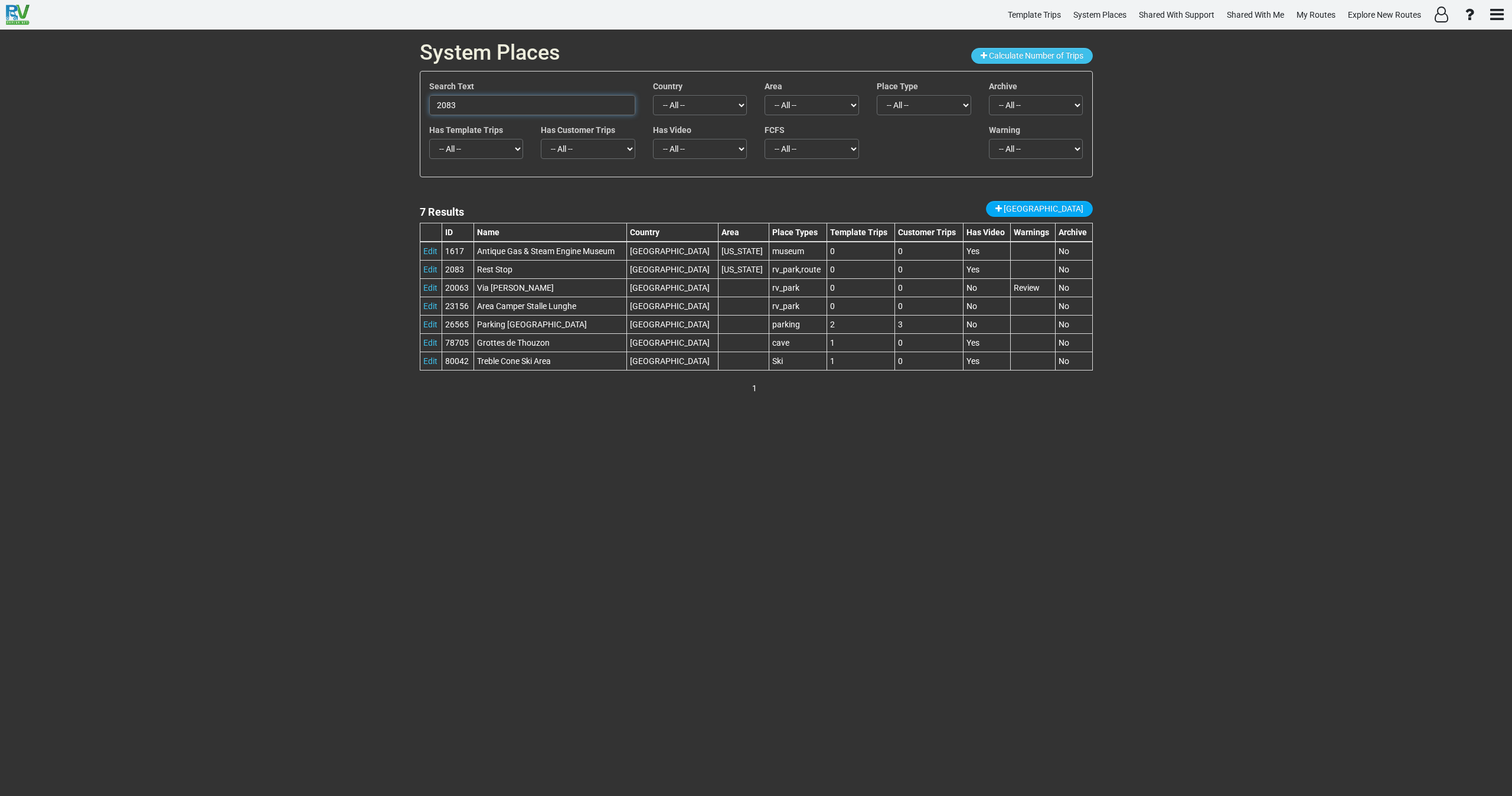
drag, startPoint x: 464, startPoint y: 112, endPoint x: 394, endPoint y: 115, distance: 70.1
click at [395, 115] on div "System Places Calculate Number of Trips Search Text 2083 Country -- All -- Afgh…" at bounding box center [756, 412] width 1512 height 767
paste input "66381"
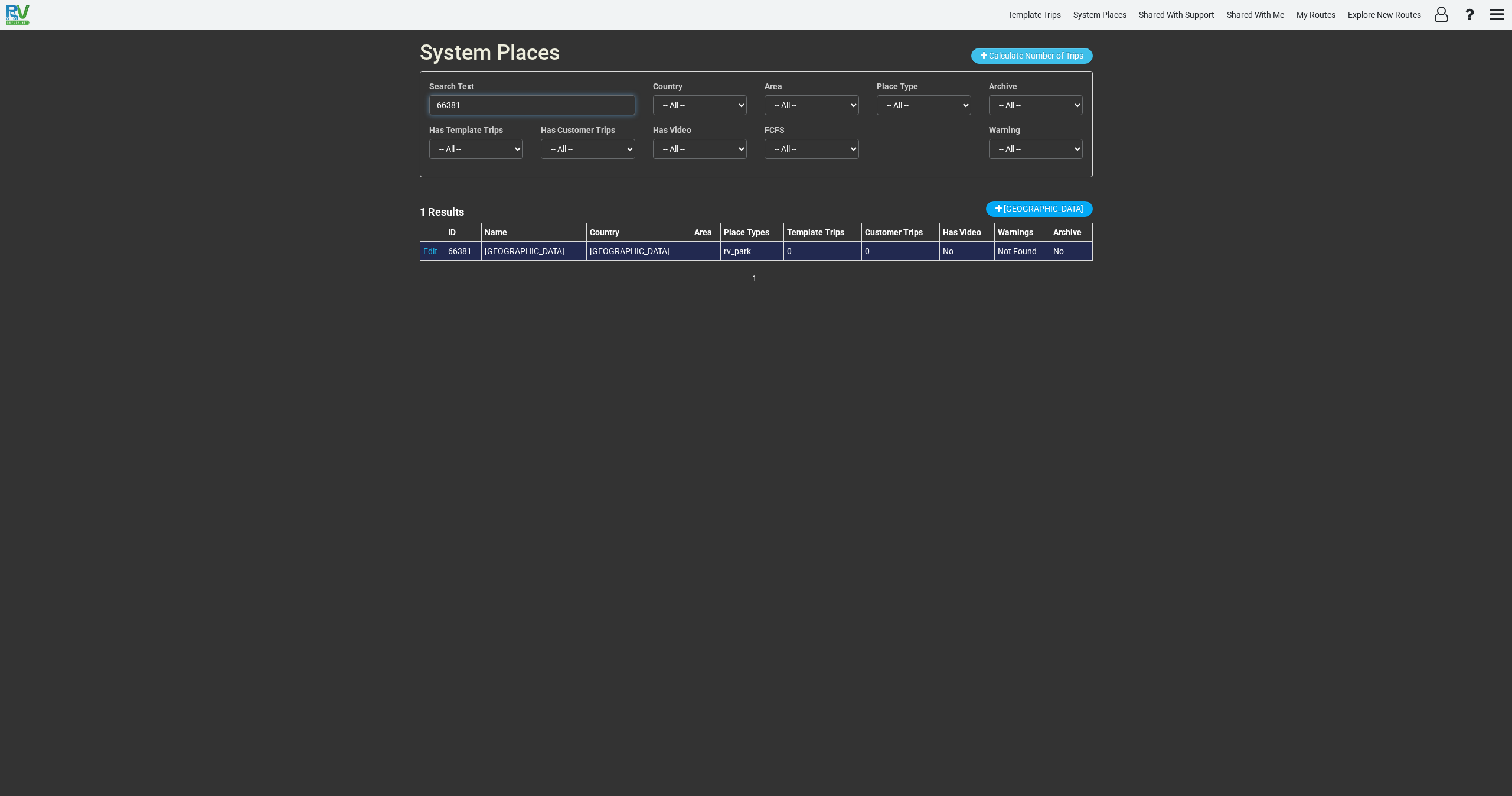
type input "66381"
click at [429, 250] on link "Edit" at bounding box center [430, 251] width 14 height 9
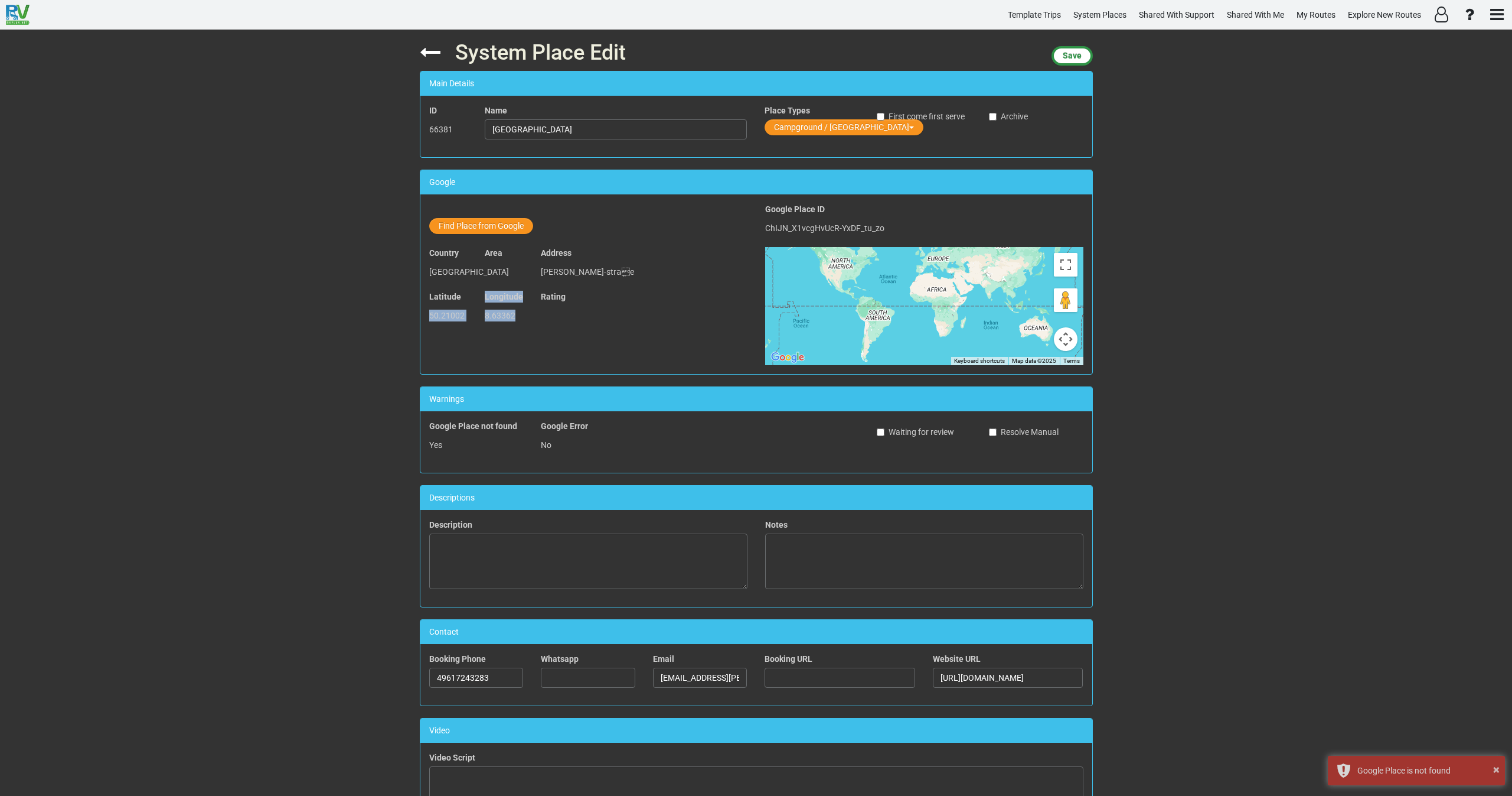
drag, startPoint x: 517, startPoint y: 319, endPoint x: 416, endPoint y: 322, distance: 101.0
click at [416, 322] on div "System Place Edit Save Main Details ID 66381 Name Stellplatz Lindenhof Bauernho…" at bounding box center [756, 412] width 691 height 767
copy div "50.21002 Longitude 8.63362"
drag, startPoint x: 481, startPoint y: 227, endPoint x: 504, endPoint y: 227, distance: 23.0
click at [482, 228] on button "Find Place from Google" at bounding box center [481, 226] width 104 height 16
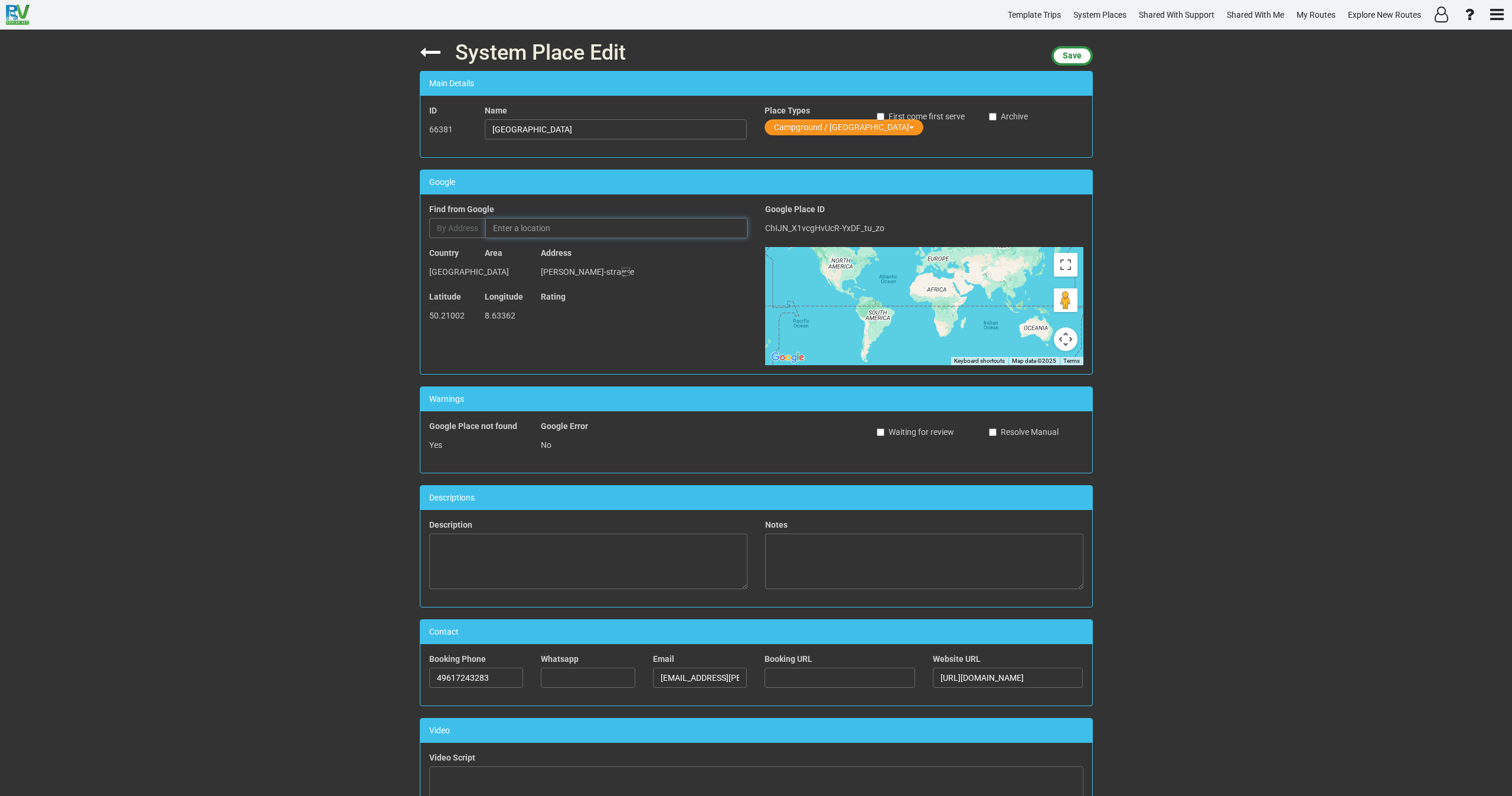
click at [539, 226] on input "text" at bounding box center [617, 228] width 262 height 20
paste input "Lindenhof Wohnmobilstellplatz"
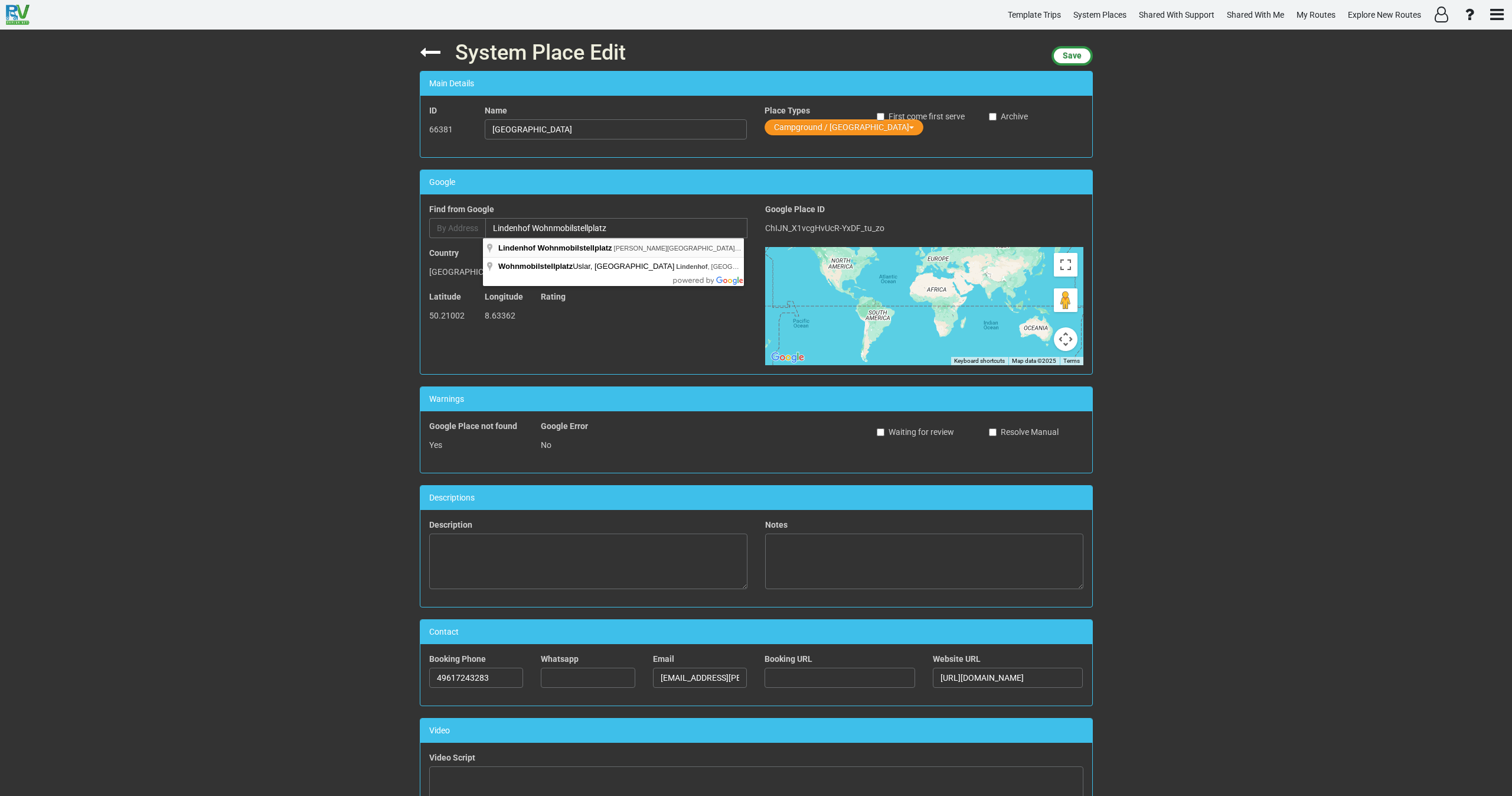
type input "Lindenhof Wohnmobilstellplatz, Jakob-Lengfelder-Straße, Bad Homburg, Germany"
type input "Lindenhof Wohnmobilstellplatz"
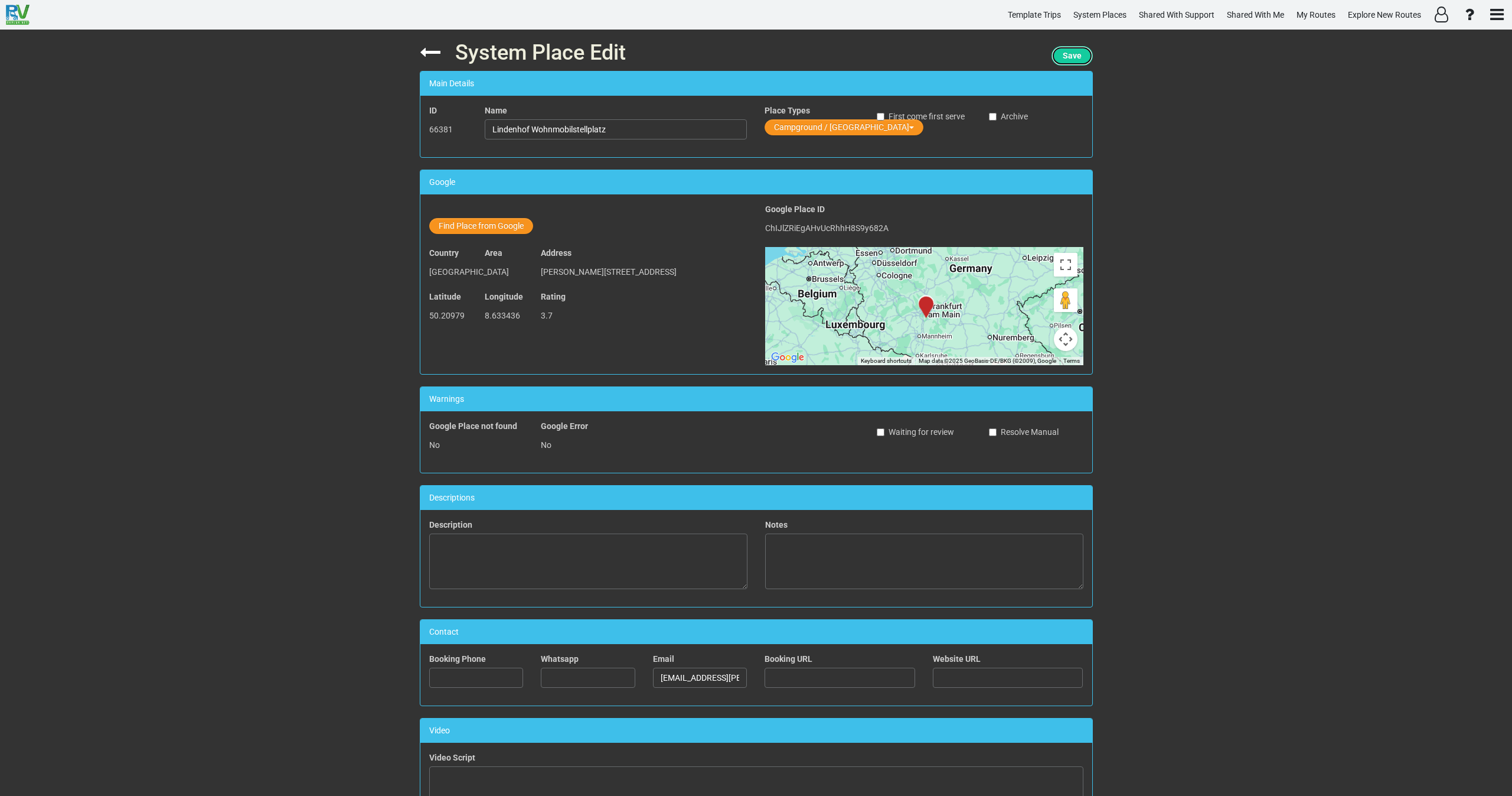
drag, startPoint x: 1070, startPoint y: 55, endPoint x: 1061, endPoint y: 57, distance: 9.2
click at [1068, 55] on span "Save" at bounding box center [1072, 56] width 19 height 9
click at [428, 59] on icon at bounding box center [430, 52] width 21 height 21
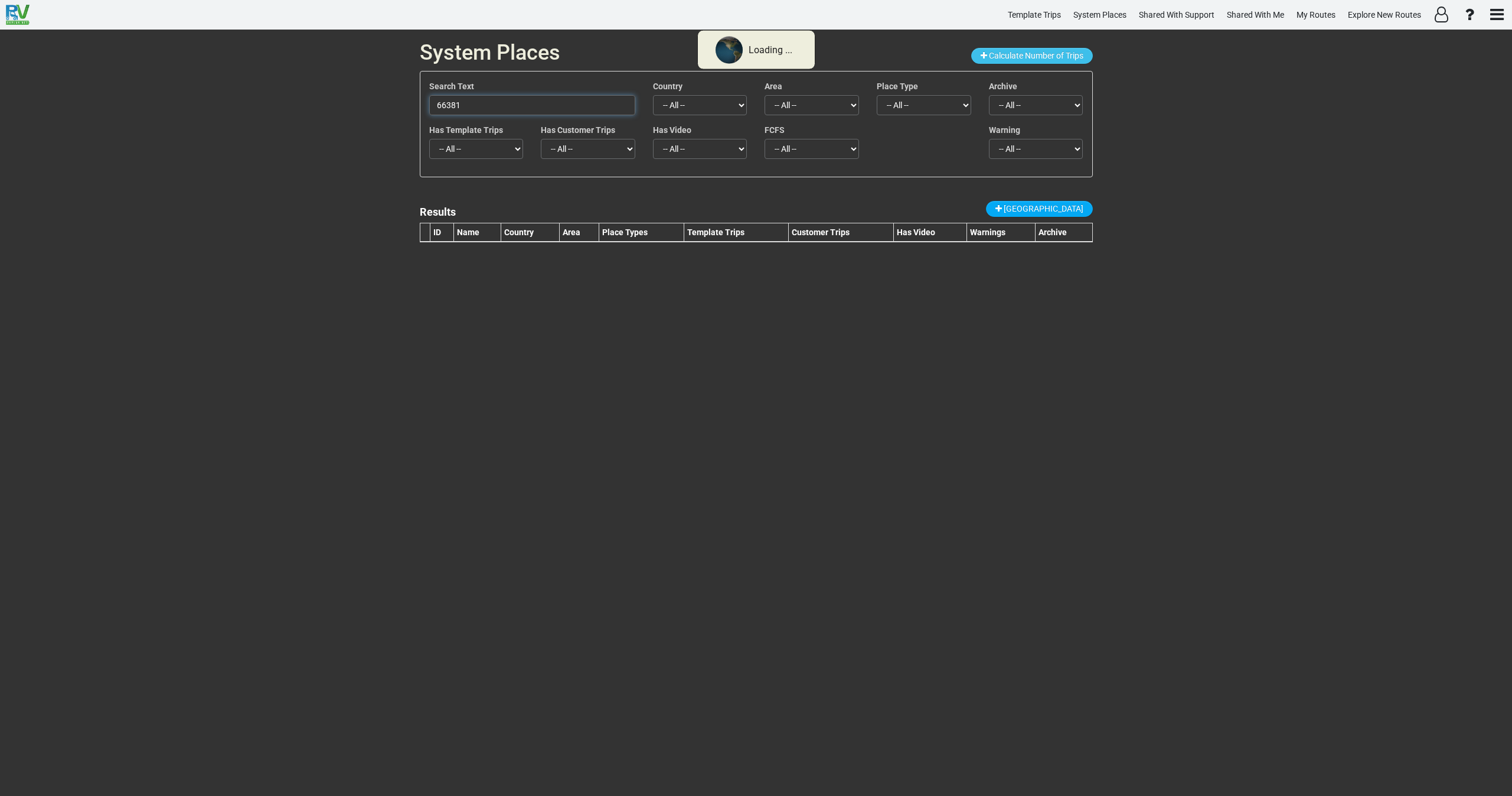
drag, startPoint x: 472, startPoint y: 109, endPoint x: 421, endPoint y: 117, distance: 51.6
click at [421, 117] on div "Search Text 66381" at bounding box center [532, 102] width 224 height 43
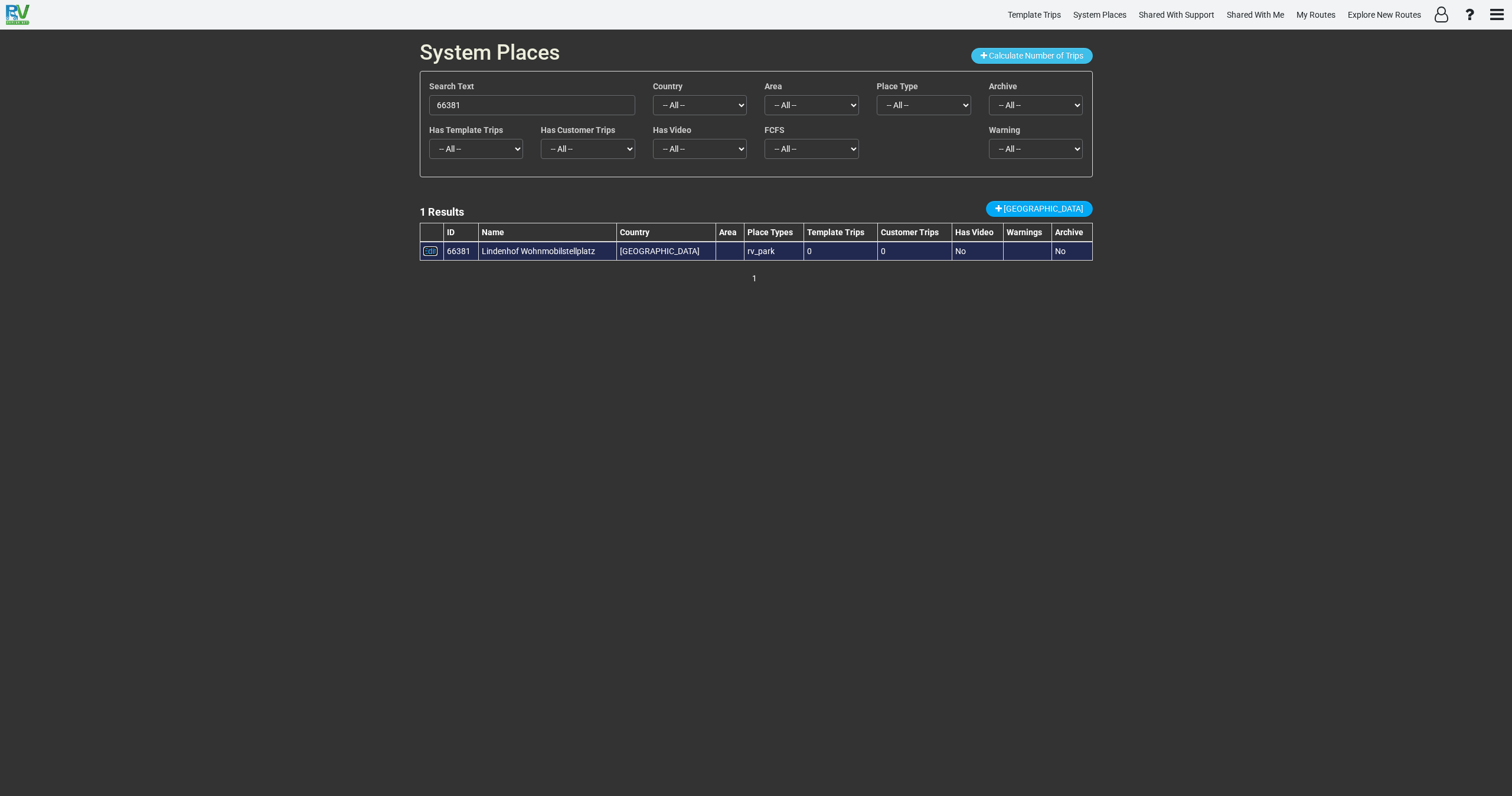
click at [428, 247] on link "Edit" at bounding box center [430, 251] width 14 height 9
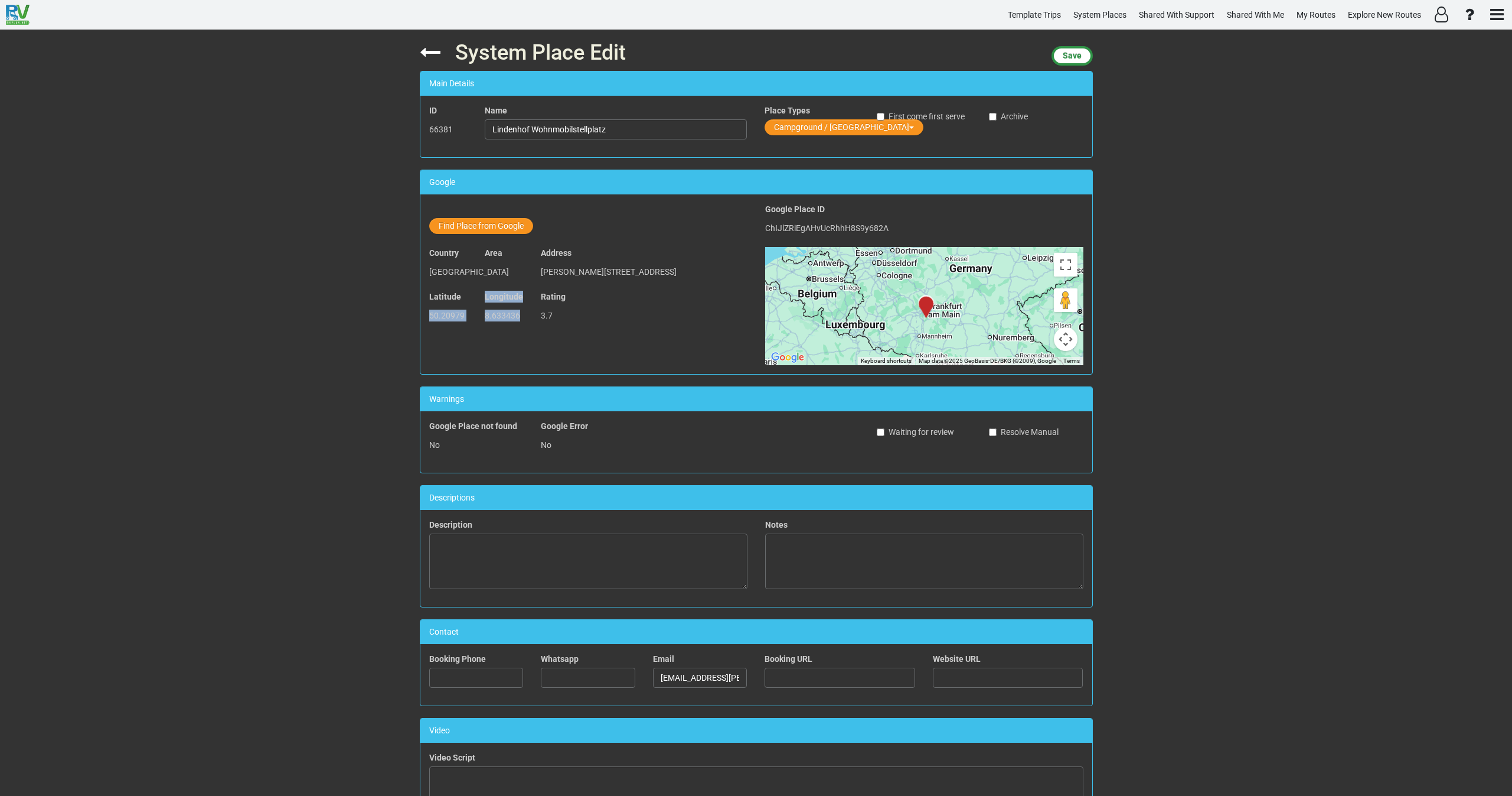
drag, startPoint x: 522, startPoint y: 331, endPoint x: 425, endPoint y: 328, distance: 97.0
click at [425, 328] on div "Latitude 50.20979 Longitude 8.633436 Rating 3.7" at bounding box center [589, 312] width 336 height 43
copy div "50.20979 Longitude 8.633436"
click at [494, 218] on button "Find Place from Google" at bounding box center [481, 226] width 104 height 16
click at [552, 235] on input "text" at bounding box center [617, 228] width 262 height 20
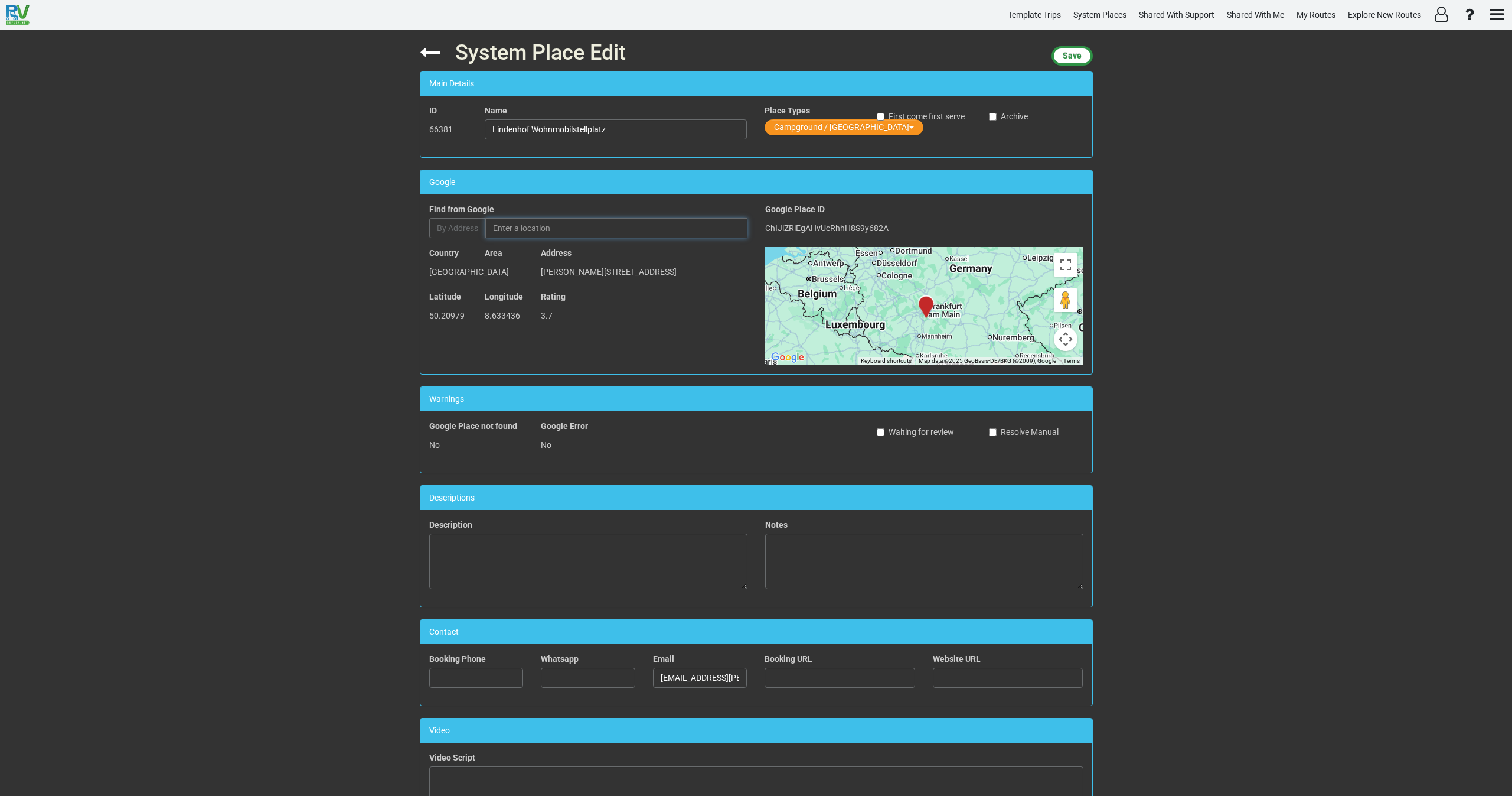
paste input "6J5M+W97 Bad Homburg, Germany"
type input "6J5M+W97 Bad Homburg, Germany"
drag, startPoint x: 608, startPoint y: 129, endPoint x: 445, endPoint y: 126, distance: 163.0
click at [445, 126] on div "ID 66381 Name Lindenhof Wohnmobilstellplatz Place Types Campground / Rv Park Fi…" at bounding box center [756, 126] width 672 height 43
paste input "Lindenhof Wohnmobilstellplatz"
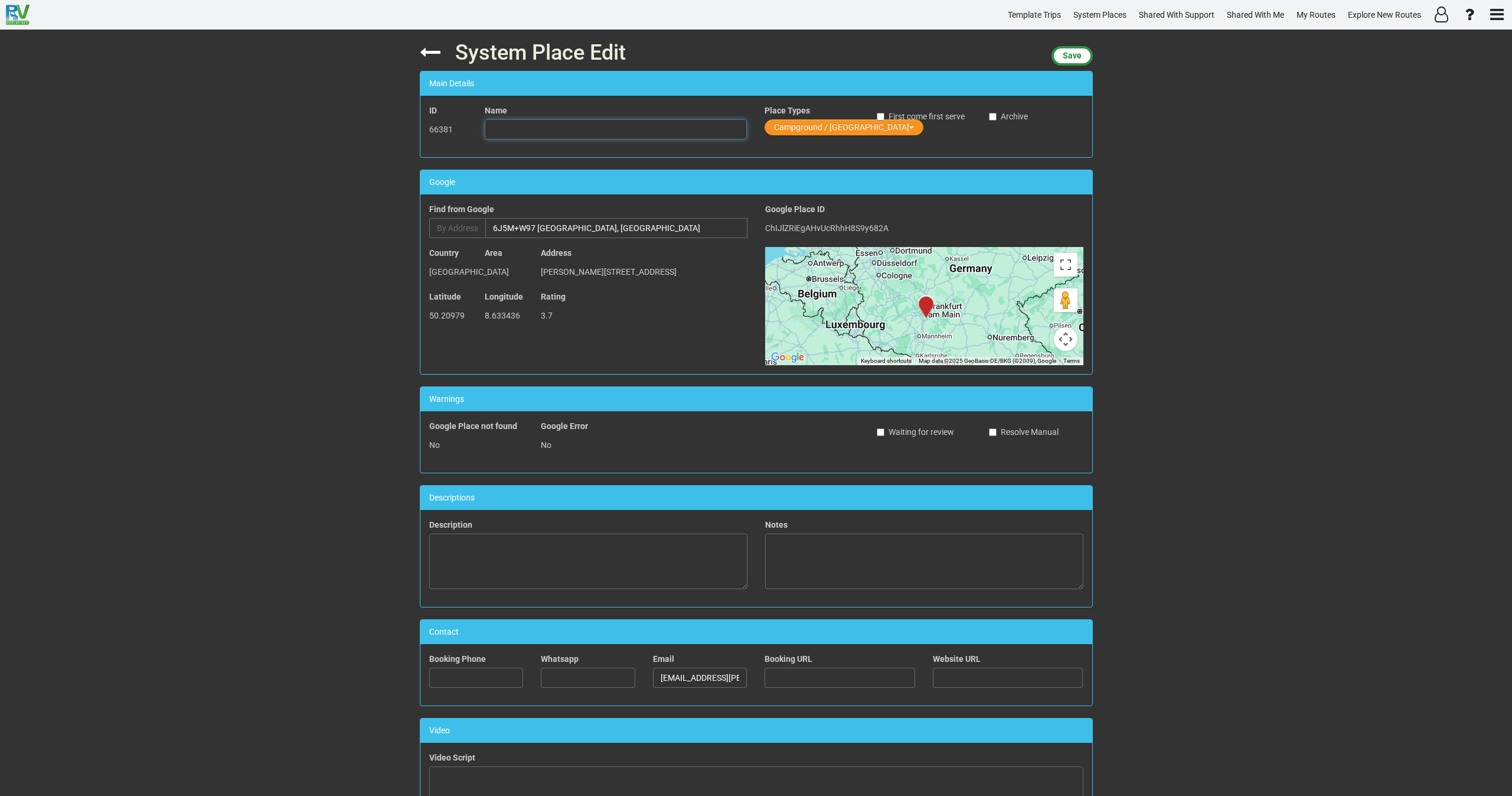
type input "Lindenhof Wohnmobilstellplatz"
drag, startPoint x: 608, startPoint y: 127, endPoint x: 455, endPoint y: 131, distance: 153.1
click at [461, 129] on div "ID 66381 Name Lindenhof Wohnmobilstellplatz Place Types Campground / Rv Park Fi…" at bounding box center [756, 126] width 672 height 43
click at [610, 222] on input "6J5M+W97 Bad Homburg, Germany" at bounding box center [617, 228] width 262 height 20
drag, startPoint x: 567, startPoint y: 129, endPoint x: 443, endPoint y: 136, distance: 124.2
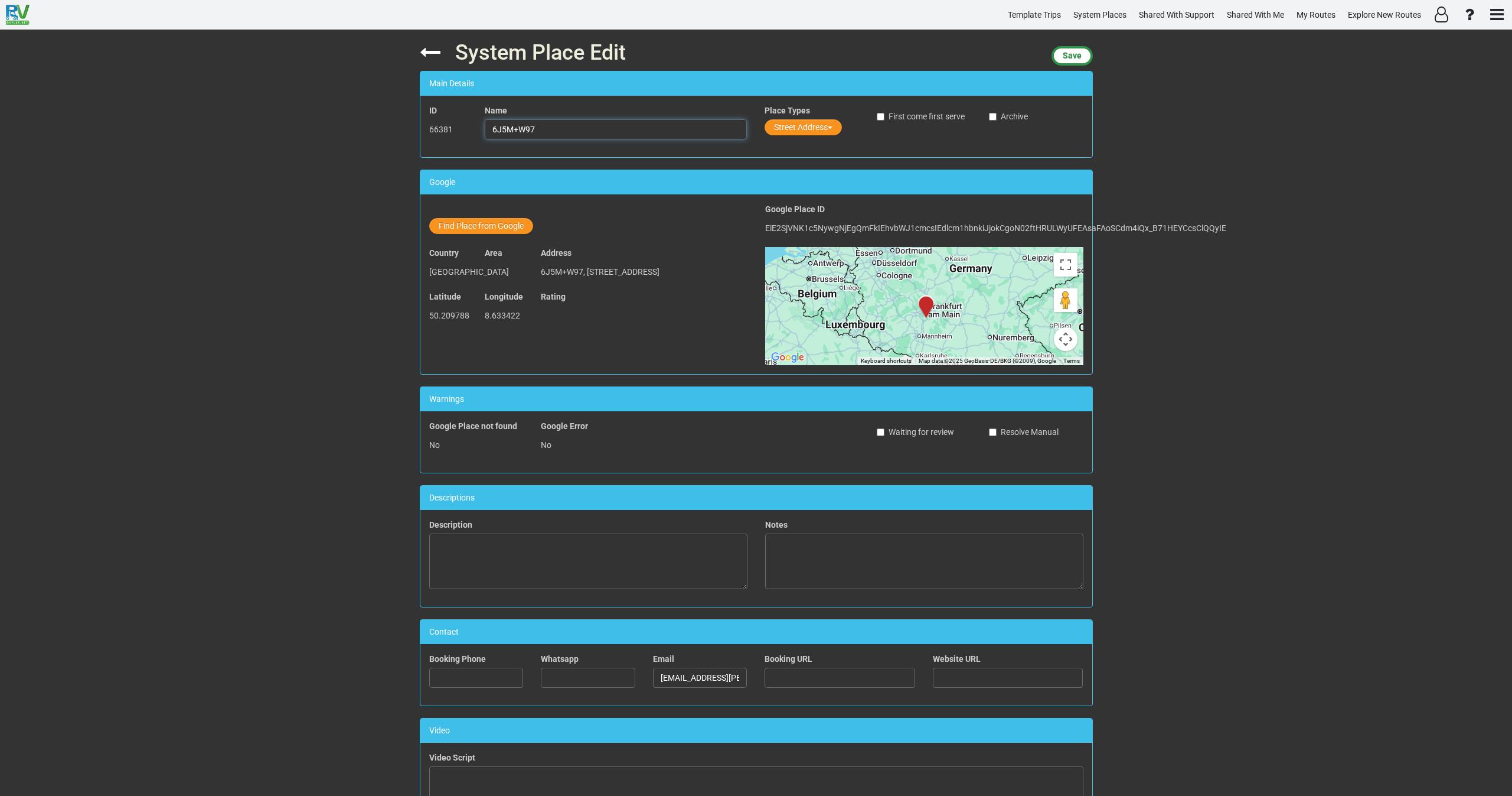
click at [443, 131] on div "ID 66381 Name 6J5M+W97 Place Types Street Address First come first serve Archive" at bounding box center [756, 126] width 672 height 43
paste input "Lindenhof Wohnmobilstellplatz"
type input "Lindenhof Wohnmobilstellplatz"
drag, startPoint x: 786, startPoint y: 126, endPoint x: 782, endPoint y: 136, distance: 10.8
click at [785, 126] on button "Street Address" at bounding box center [803, 127] width 77 height 16
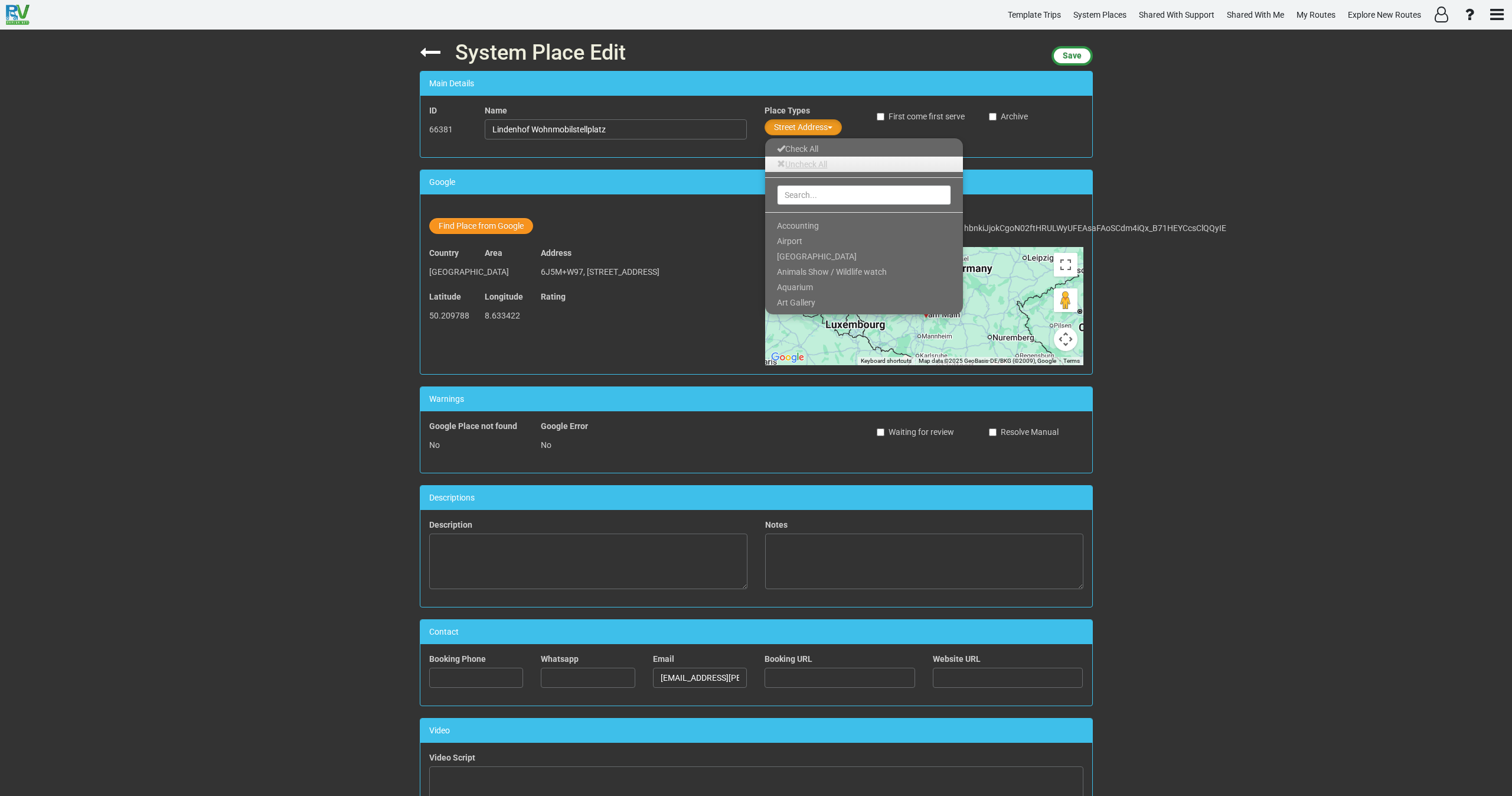
click at [785, 165] on link "Uncheck All" at bounding box center [864, 164] width 198 height 16
click at [785, 200] on input "text" at bounding box center [864, 195] width 174 height 20
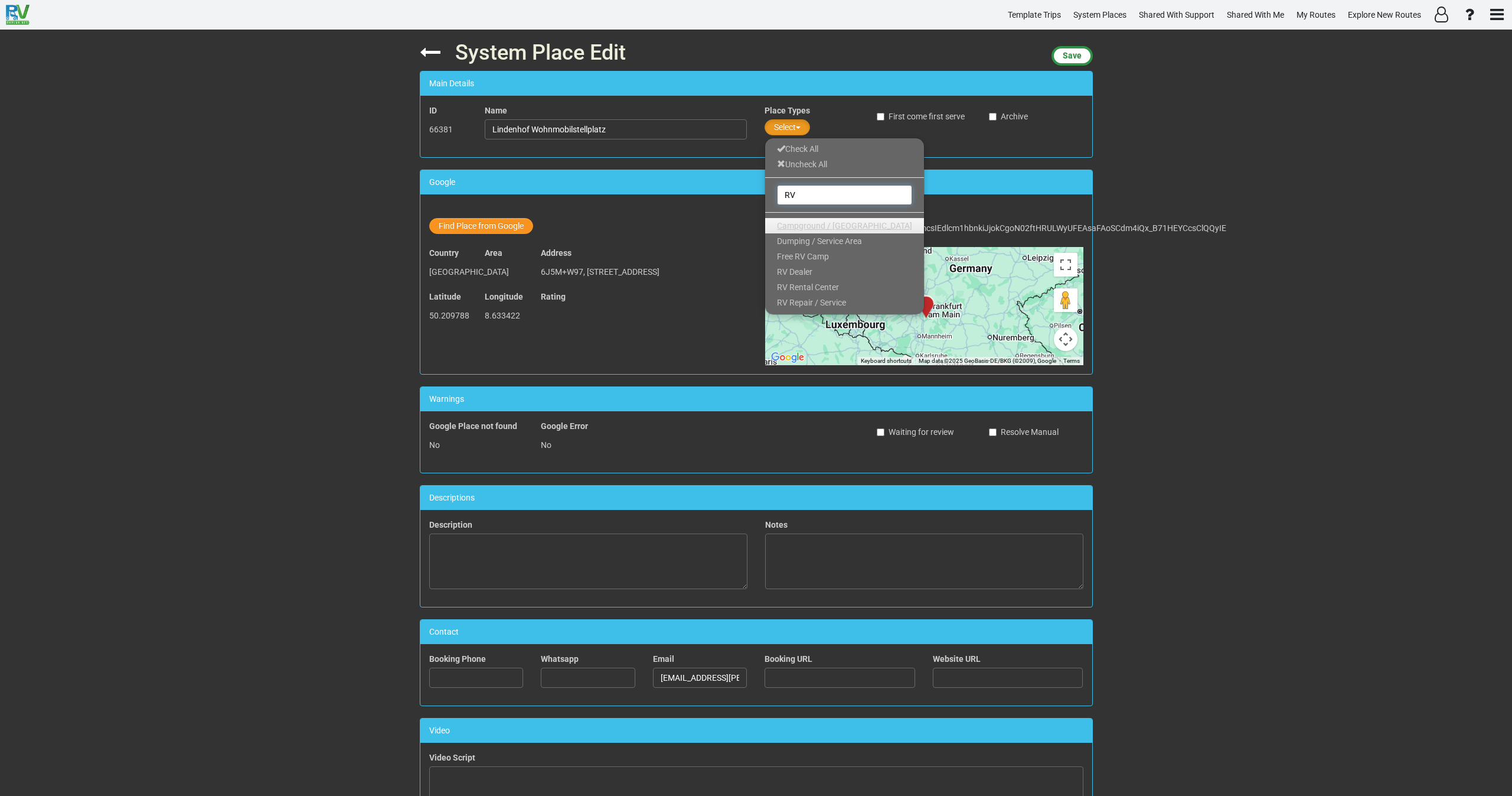
type input "RV"
click at [815, 222] on span "Campground / [GEOGRAPHIC_DATA]" at bounding box center [844, 226] width 136 height 9
click at [1069, 52] on span "Save" at bounding box center [1072, 56] width 19 height 9
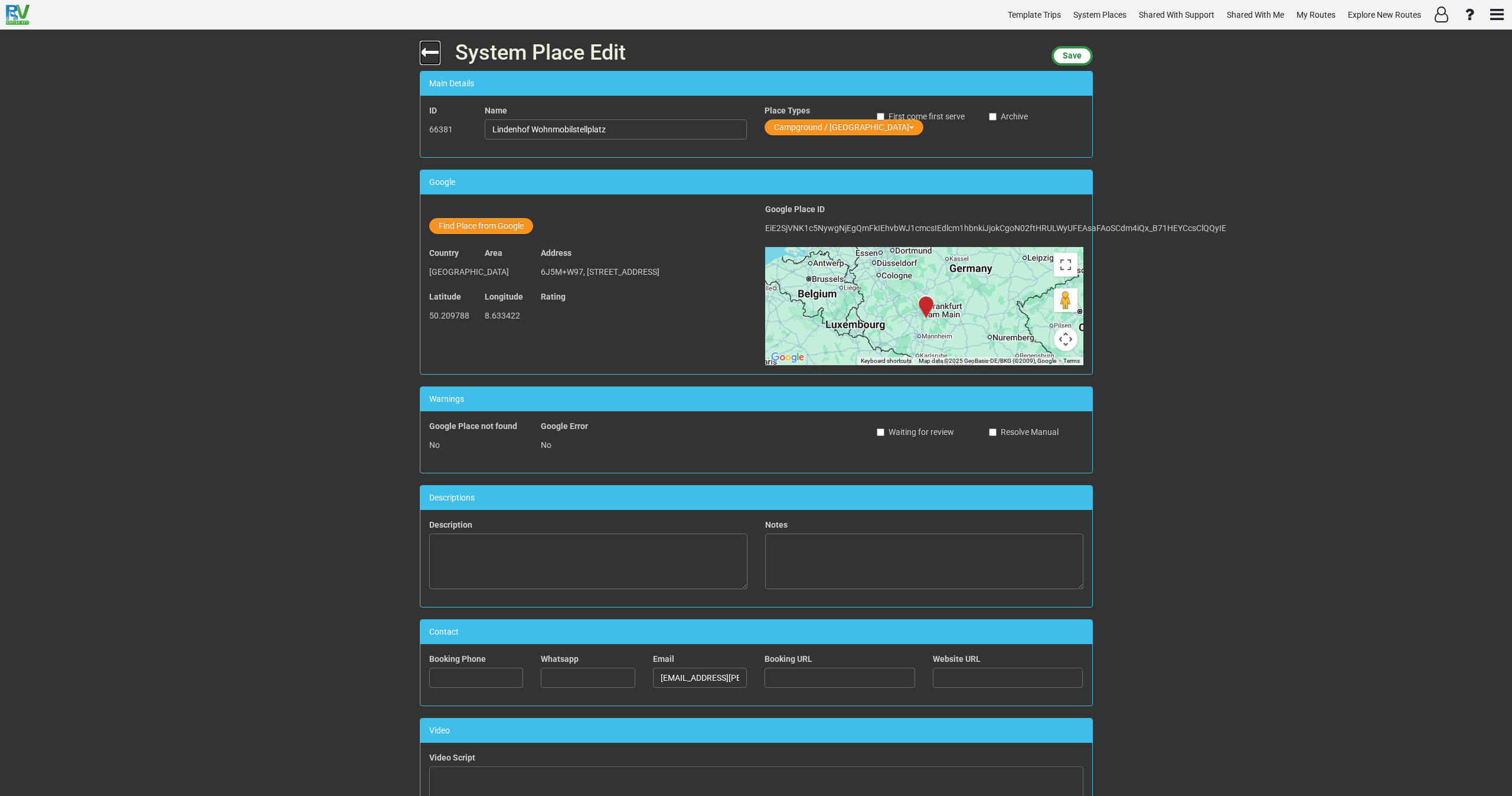
click at [420, 43] on icon at bounding box center [430, 52] width 21 height 21
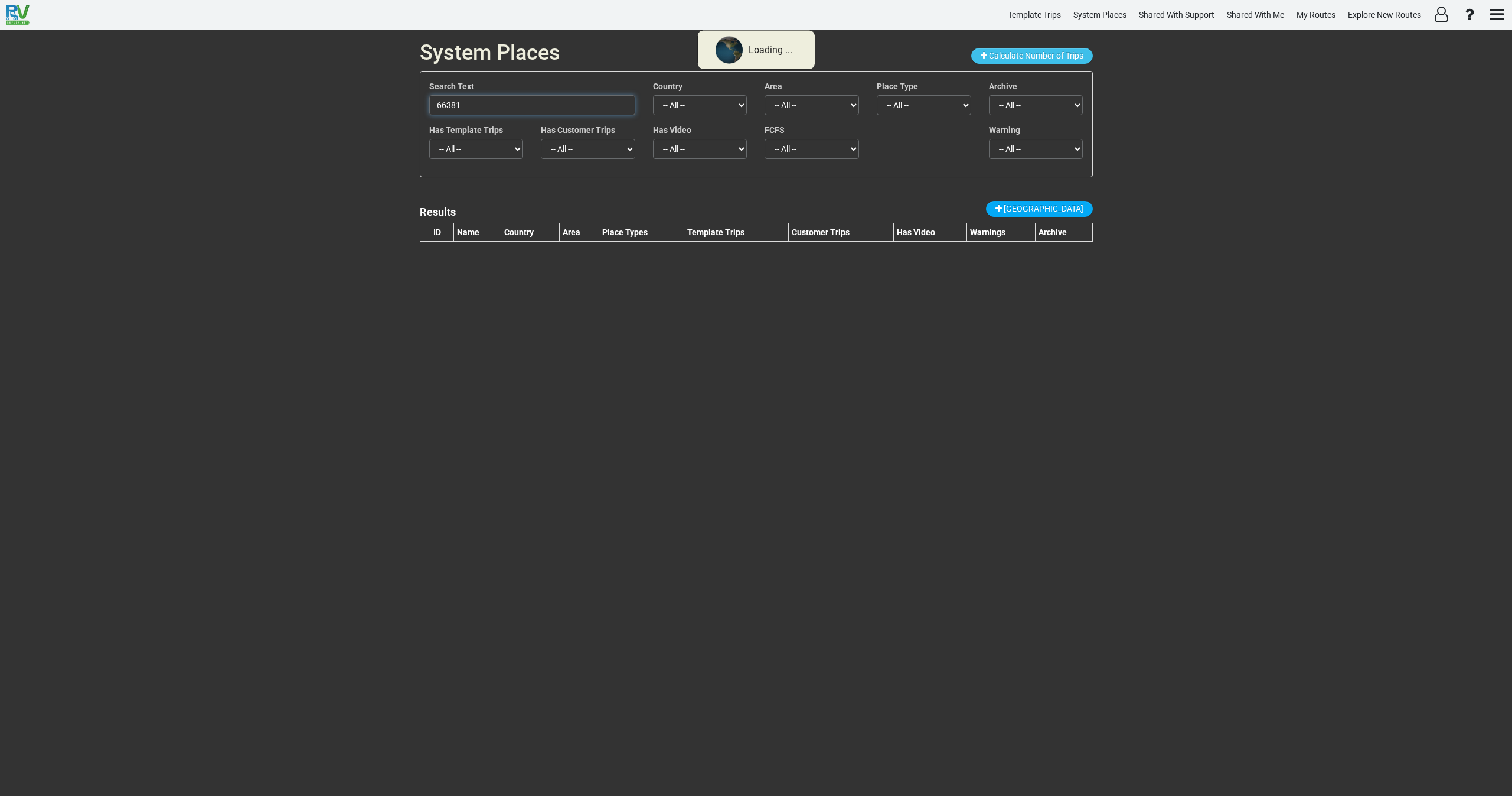
drag, startPoint x: 441, startPoint y: 102, endPoint x: 402, endPoint y: 103, distance: 39.0
click at [402, 103] on div "System Places Calculate Number of Trips Search Text 66381 Country -- All -- Afg…" at bounding box center [756, 412] width 1512 height 767
paste input "4218"
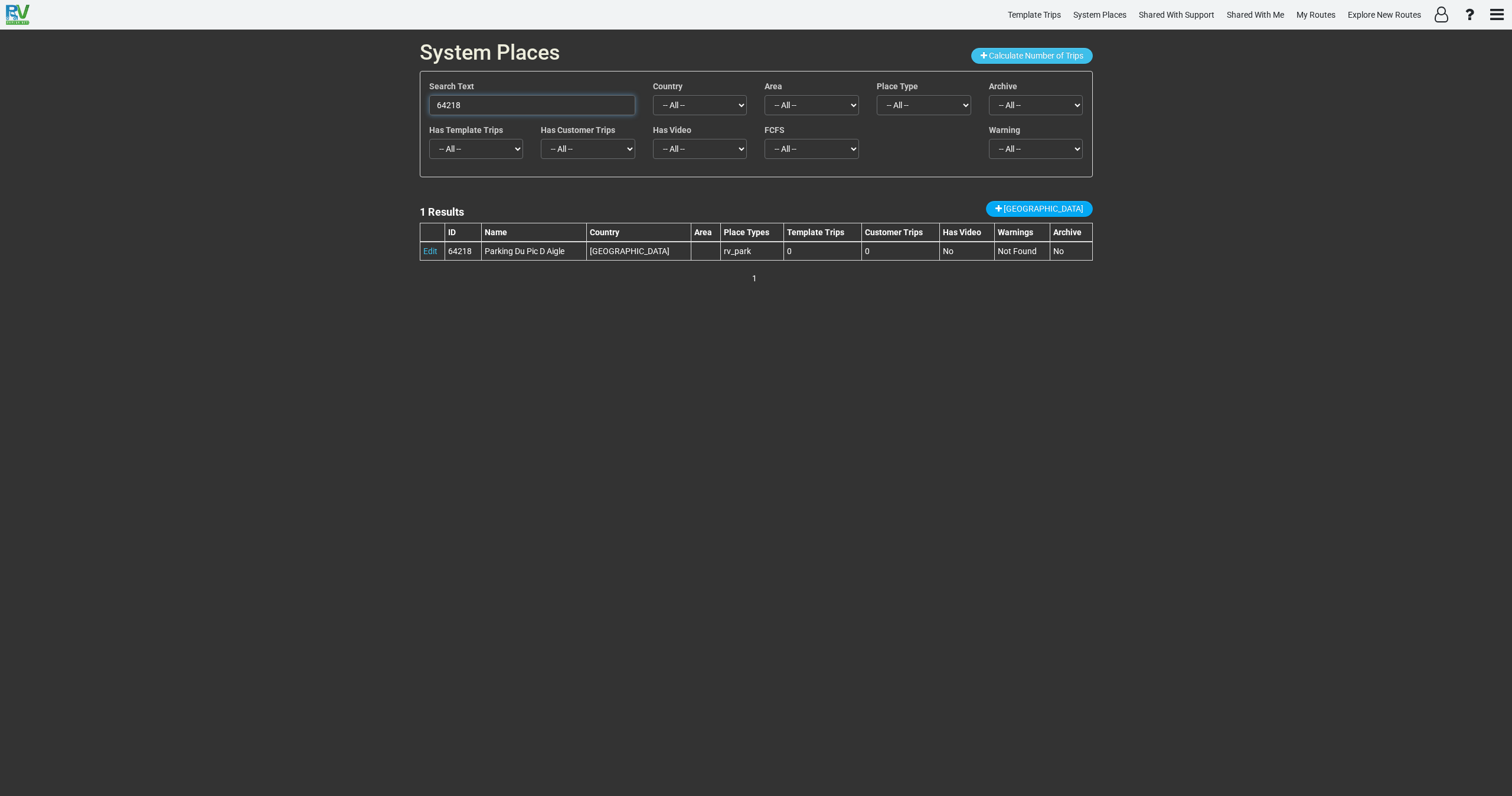
type input "64218"
click at [428, 253] on link "Edit" at bounding box center [430, 251] width 14 height 9
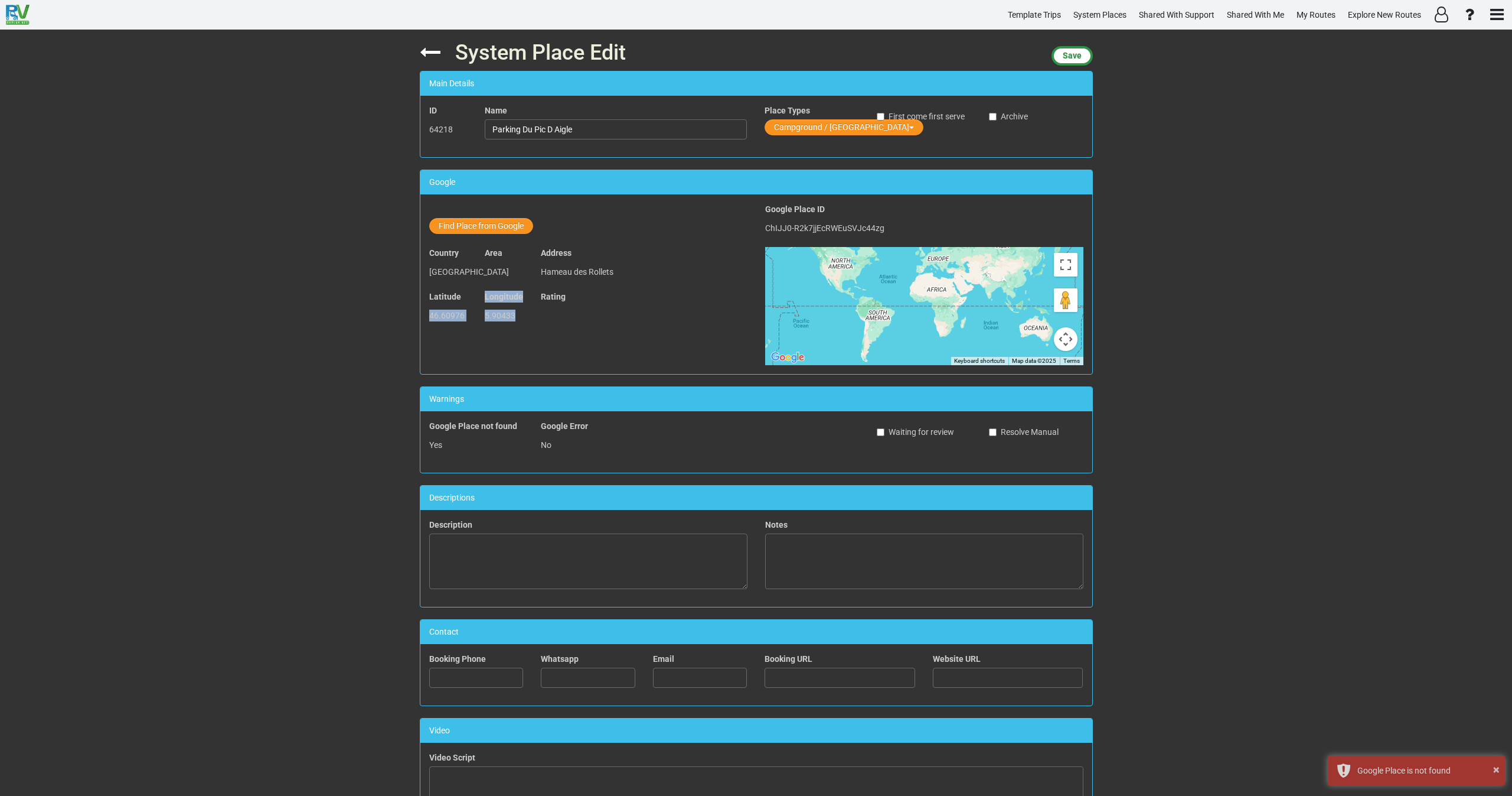
drag, startPoint x: 515, startPoint y: 316, endPoint x: 428, endPoint y: 317, distance: 87.0
click at [428, 317] on div "Latitude 46.60976 Longitude 5.90433 Rating" at bounding box center [589, 312] width 336 height 43
copy div "46.60976 Longitude 5.90433"
drag, startPoint x: 524, startPoint y: 133, endPoint x: 421, endPoint y: 139, distance: 103.2
click at [421, 139] on div "ID 64218 Name Parking Du Pic D Aigle Place Types Campground / Rv Park First com…" at bounding box center [756, 126] width 672 height 43
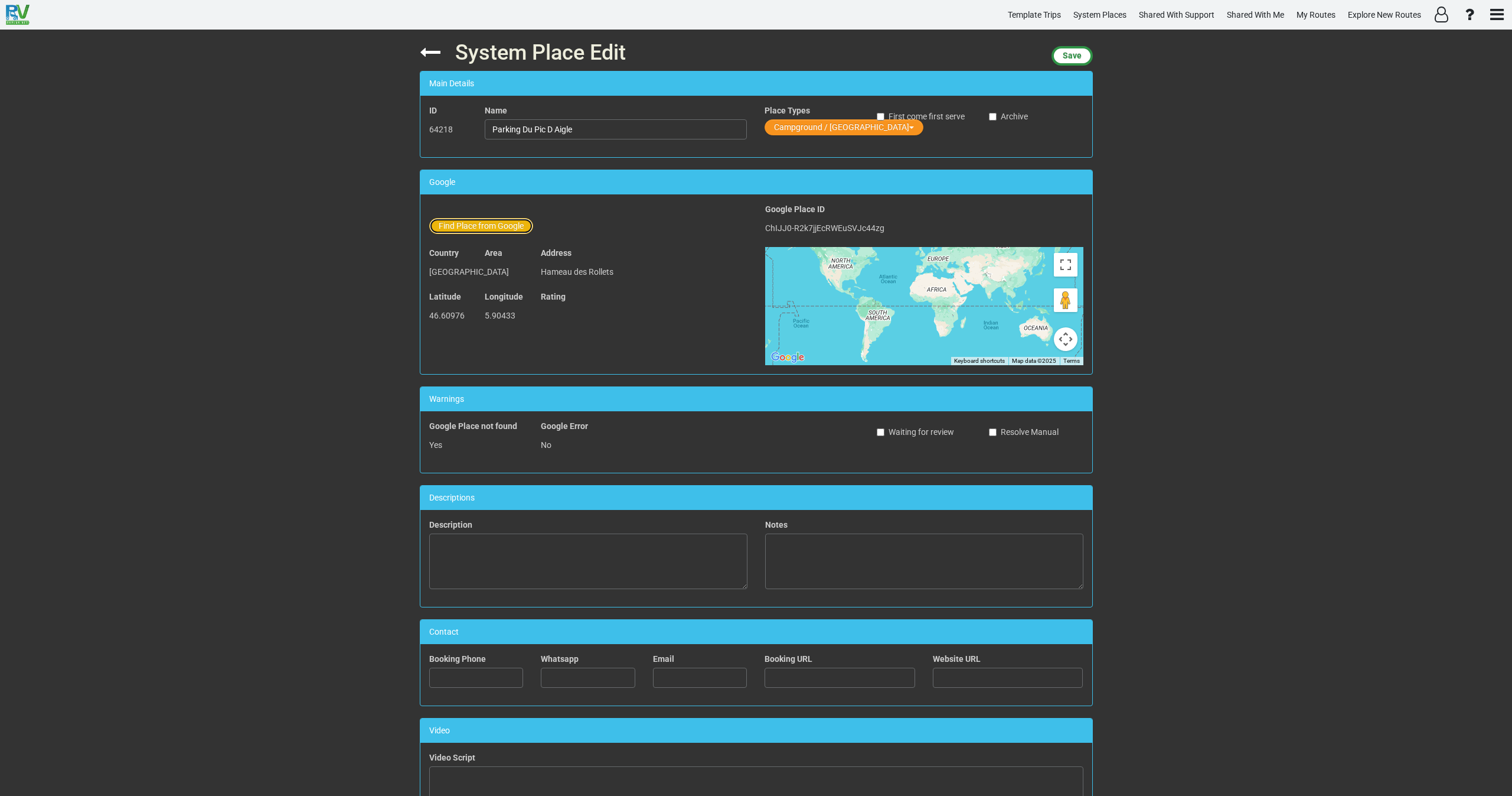
click at [476, 225] on button "Find Place from Google" at bounding box center [481, 226] width 104 height 16
click at [507, 227] on input "text" at bounding box center [617, 228] width 262 height 20
paste input "Parking Pic de l'Aigle P3"
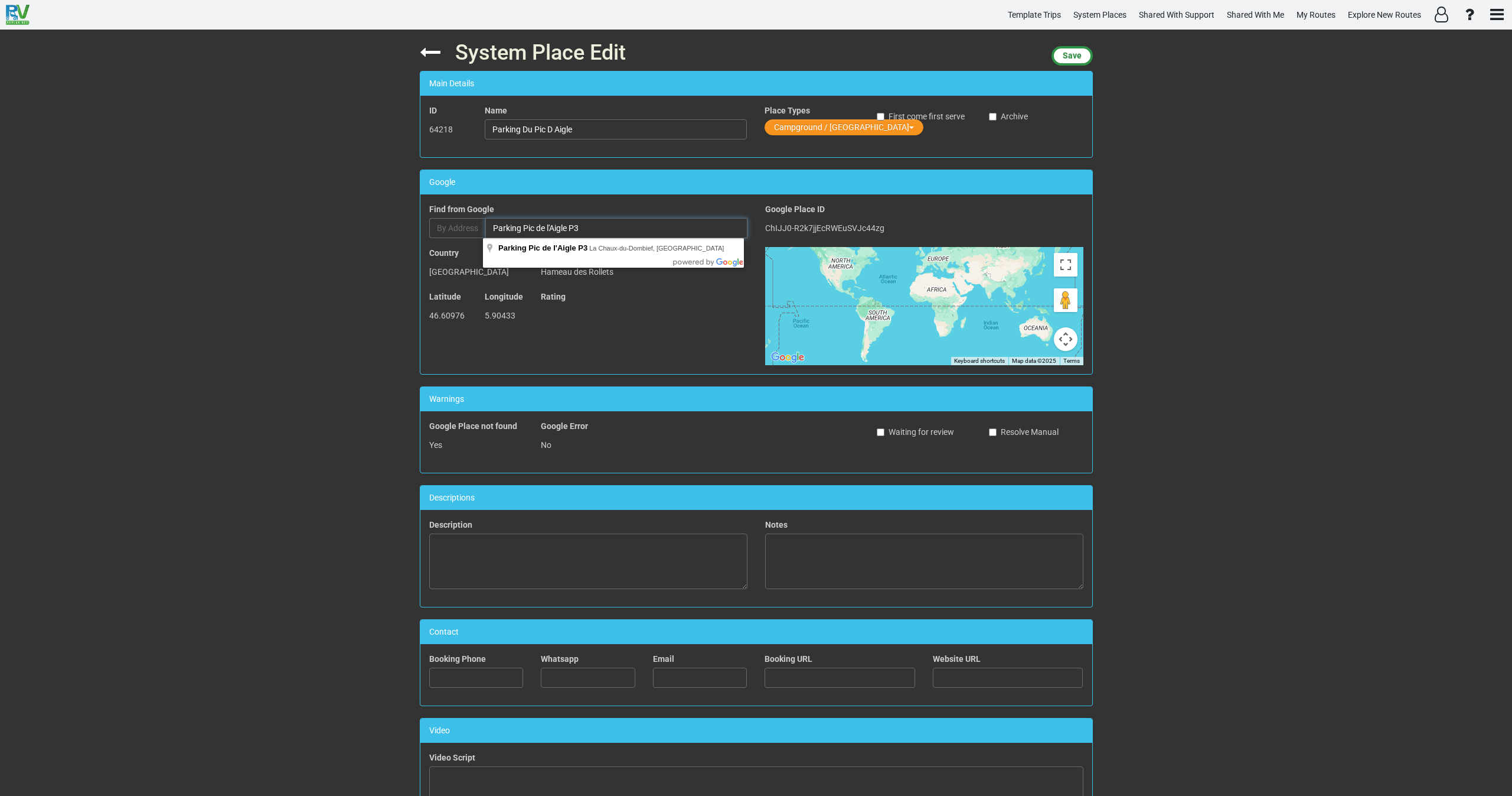
type input "Parking Pic de l'Aigle P3"
drag, startPoint x: 560, startPoint y: 131, endPoint x: 451, endPoint y: 132, distance: 109.0
click at [451, 132] on div "ID 64218 Name Parking Du Pic D Aigle Place Types Campground / Rv Park First com…" at bounding box center [756, 126] width 672 height 43
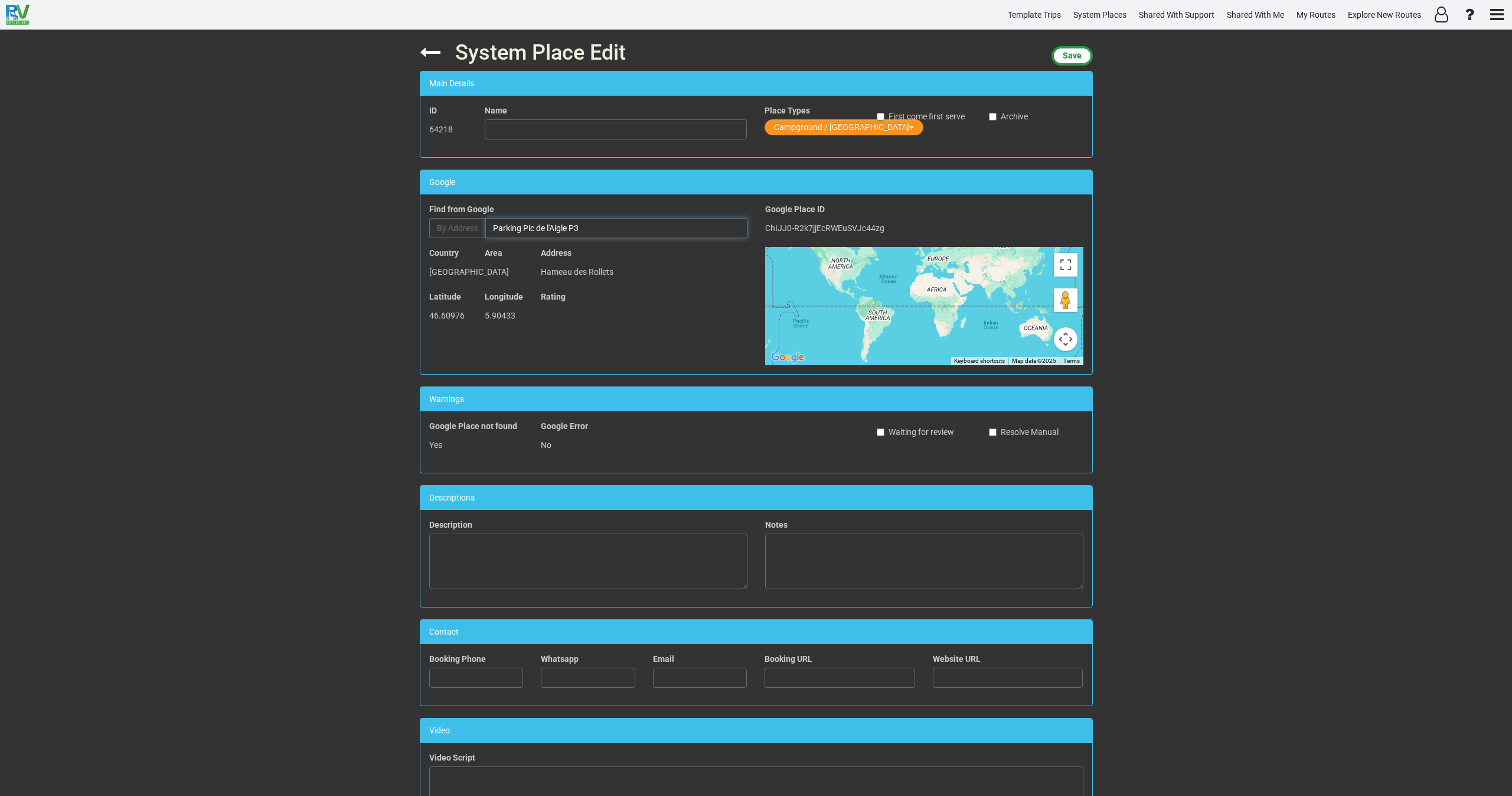
click at [595, 231] on input "Parking Pic de l'Aigle P3" at bounding box center [617, 228] width 262 height 20
type input "Parking Pic de l'Aigle P3, La Chaux-du-Dombief, France"
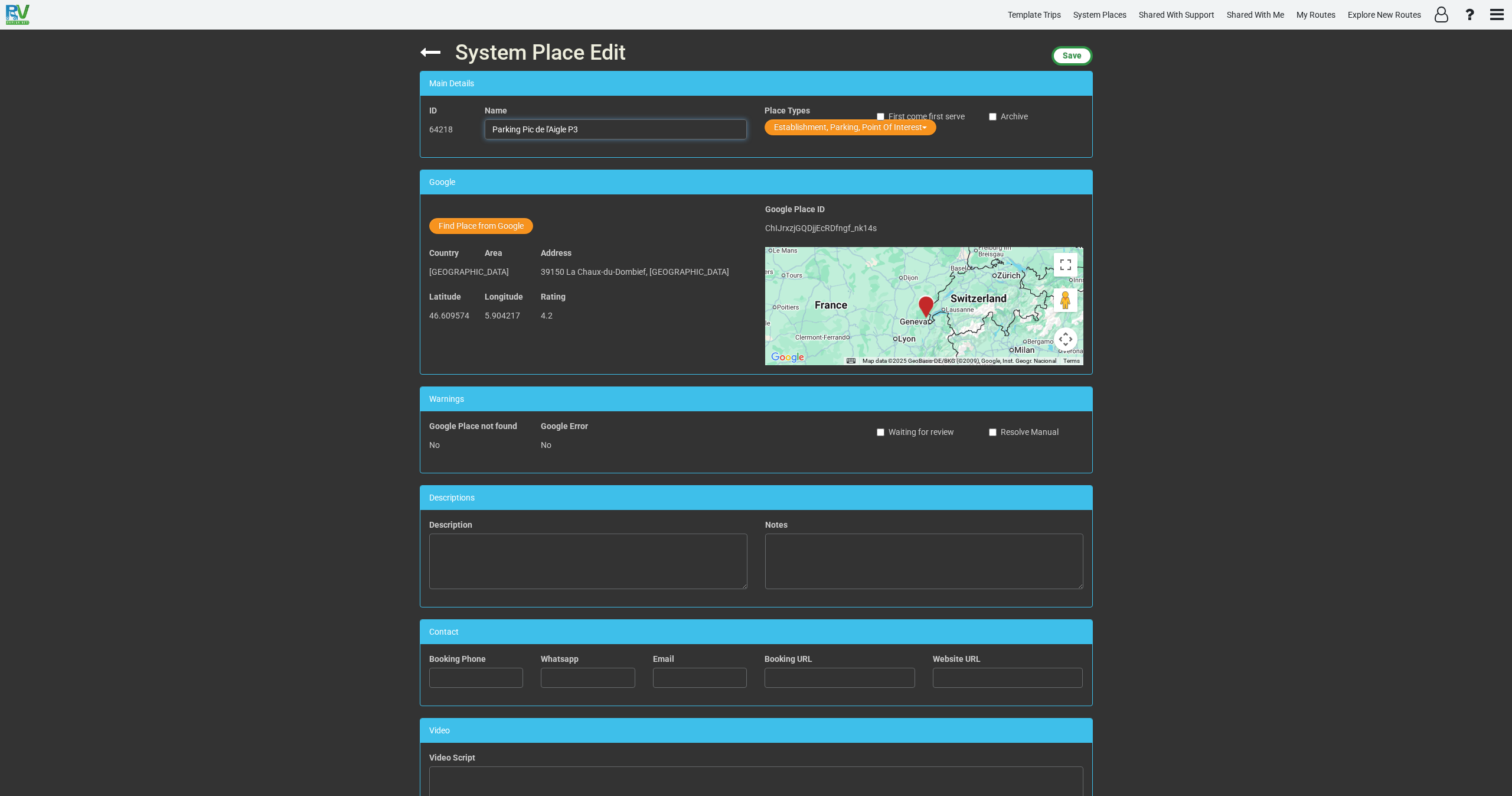
drag, startPoint x: 525, startPoint y: 129, endPoint x: 442, endPoint y: 129, distance: 83.0
click at [446, 129] on div "ID 64218 Name Parking Pic de l'Aigle P3 Place Types Establishment, Parking, Poi…" at bounding box center [756, 126] width 672 height 43
paste input "Du Pic D Aigle"
type input "Parking Du Pic D Aigle"
click at [1074, 57] on span "Save" at bounding box center [1072, 56] width 19 height 9
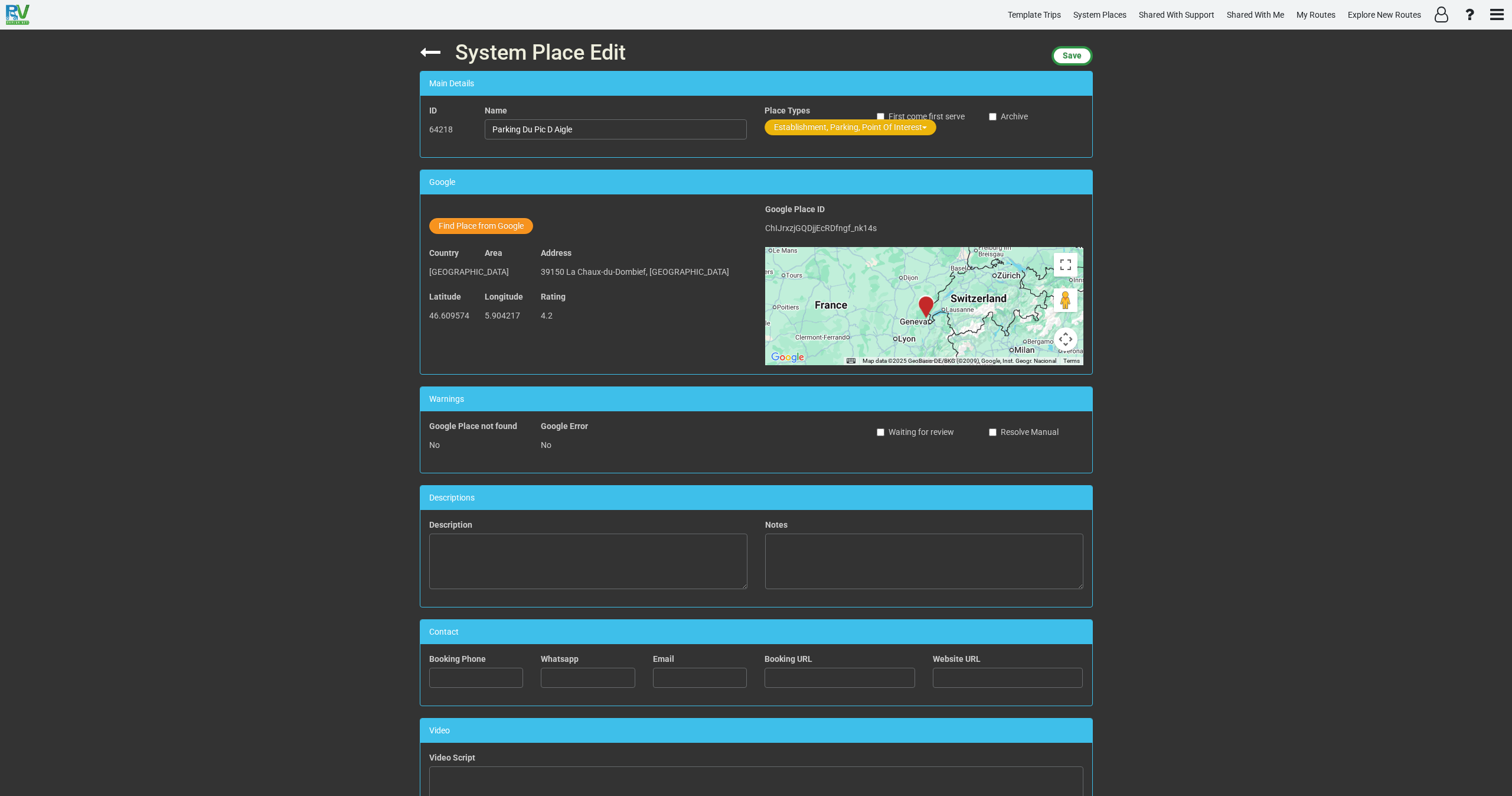
click at [826, 128] on button "Establishment, Parking, Point Of Interest" at bounding box center [850, 127] width 172 height 16
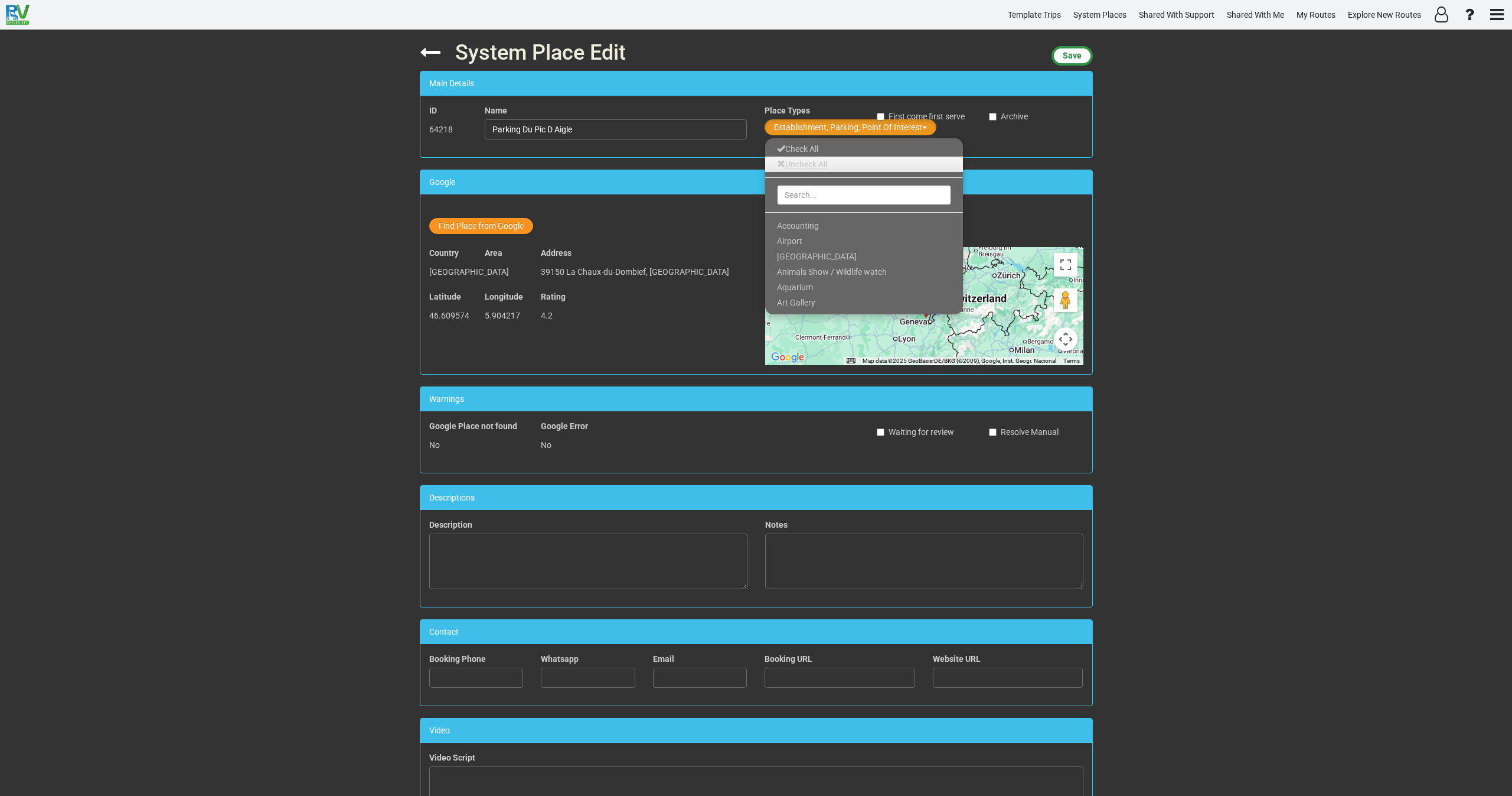
click at [823, 160] on link "Uncheck All" at bounding box center [864, 164] width 198 height 16
click at [804, 201] on input "text" at bounding box center [864, 195] width 174 height 20
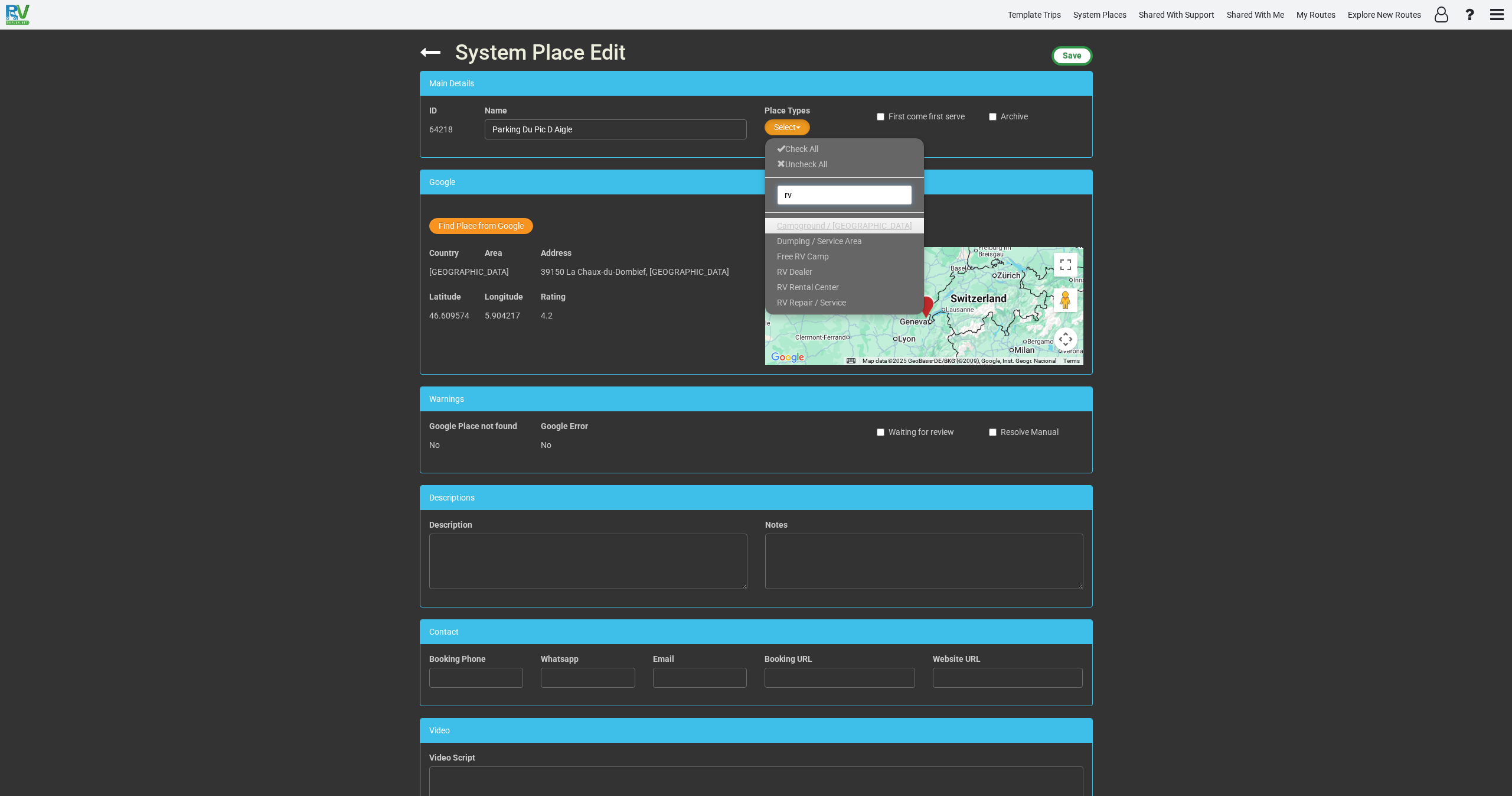
type input "rv"
click at [805, 222] on span "Campground / [GEOGRAPHIC_DATA]" at bounding box center [844, 226] width 136 height 9
click at [1077, 57] on span "Save" at bounding box center [1072, 56] width 19 height 9
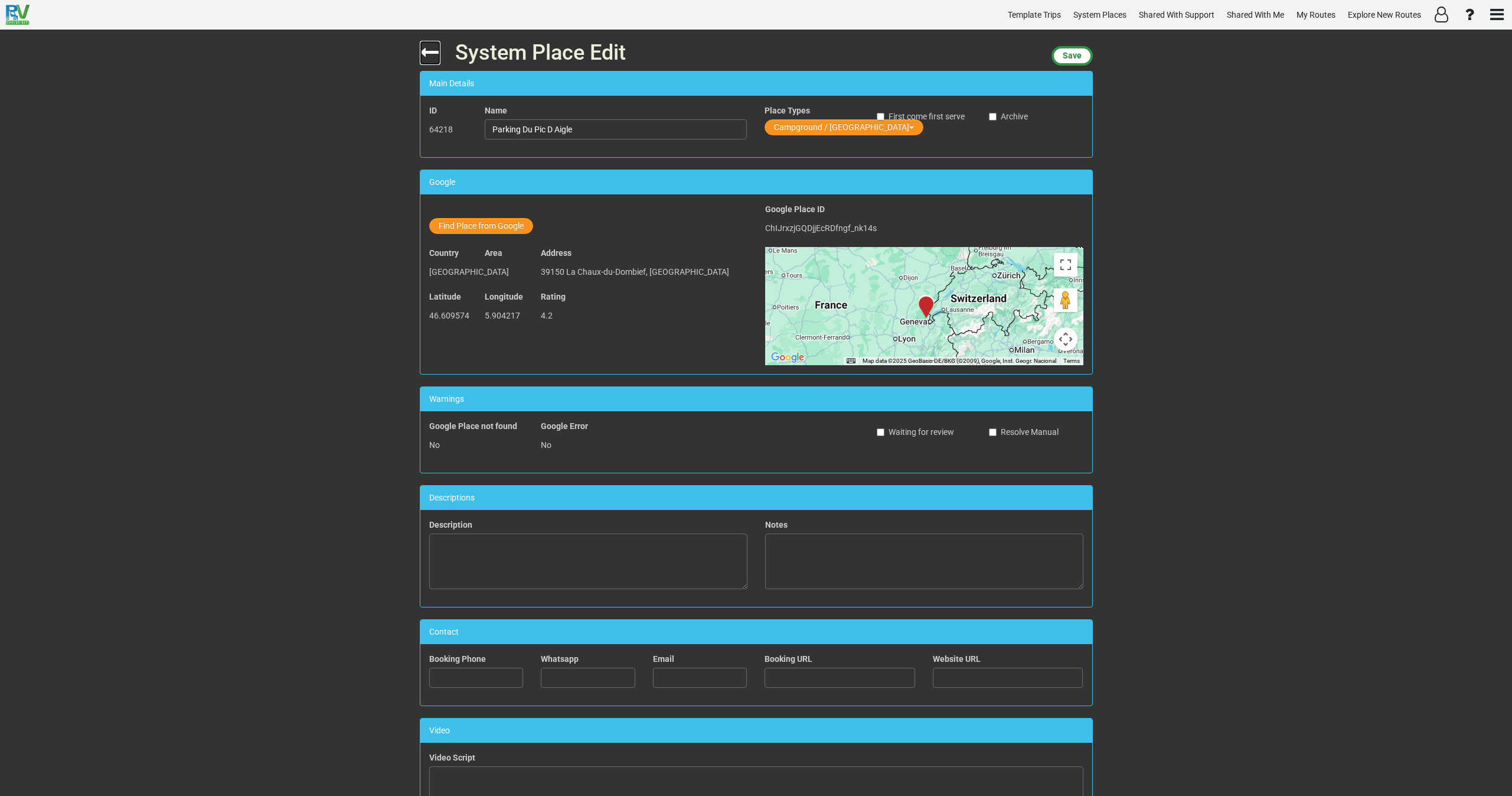
click at [424, 54] on icon at bounding box center [430, 52] width 21 height 21
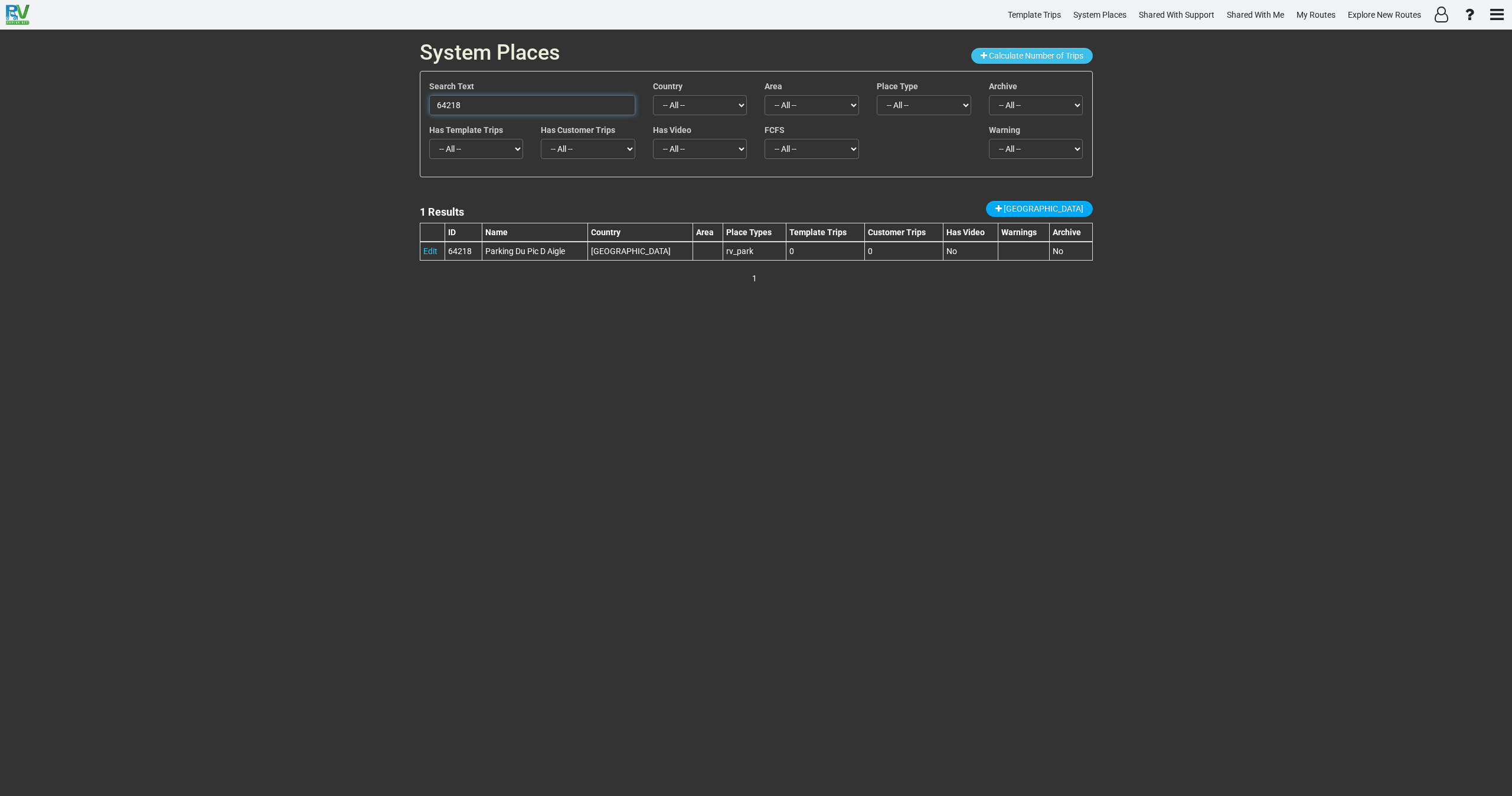
drag, startPoint x: 462, startPoint y: 105, endPoint x: 428, endPoint y: 107, distance: 34.1
click at [429, 107] on input "64218" at bounding box center [532, 105] width 206 height 20
paste input "73075"
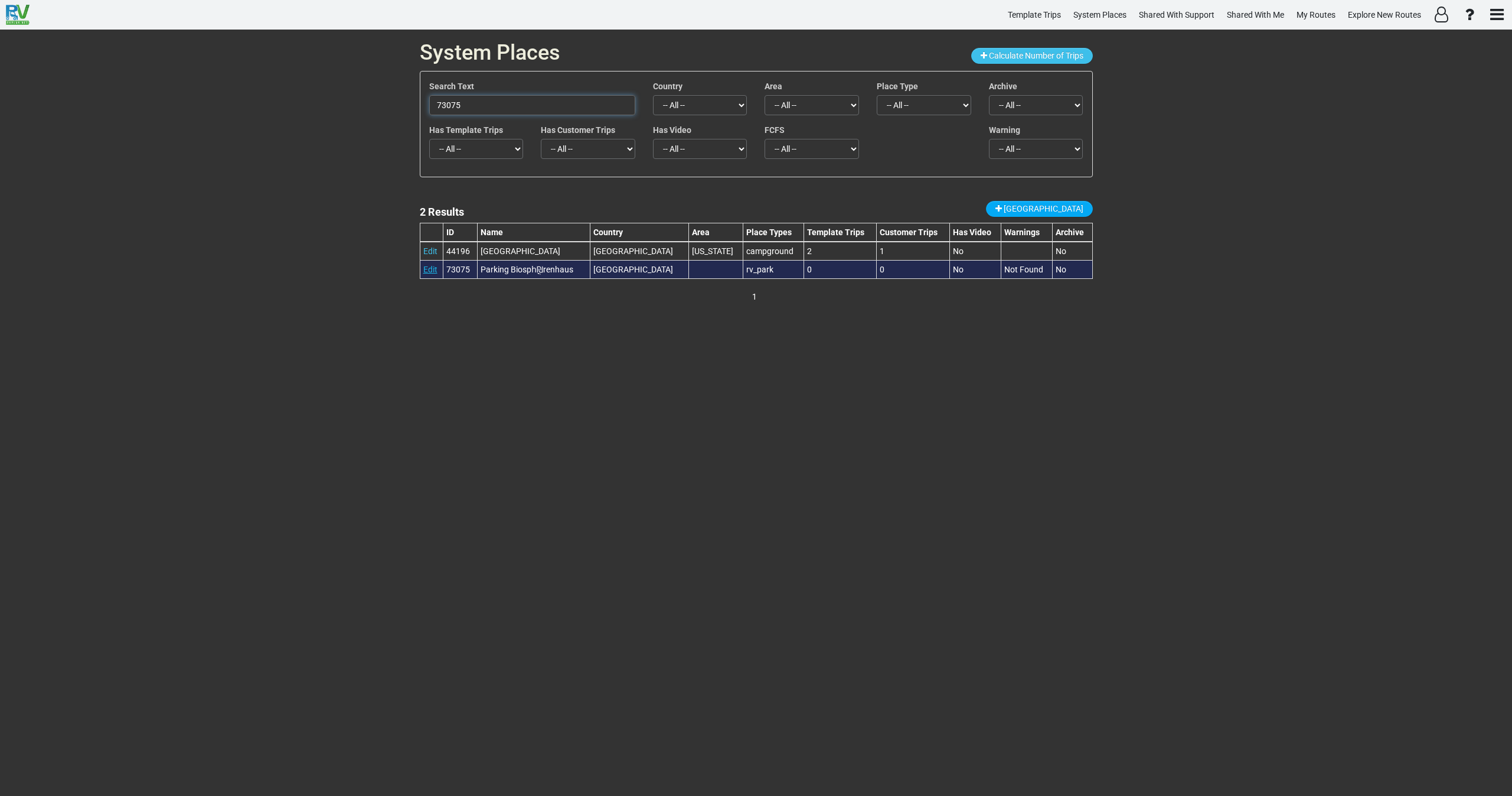
type input "73075"
click at [427, 271] on link "Edit" at bounding box center [430, 269] width 14 height 9
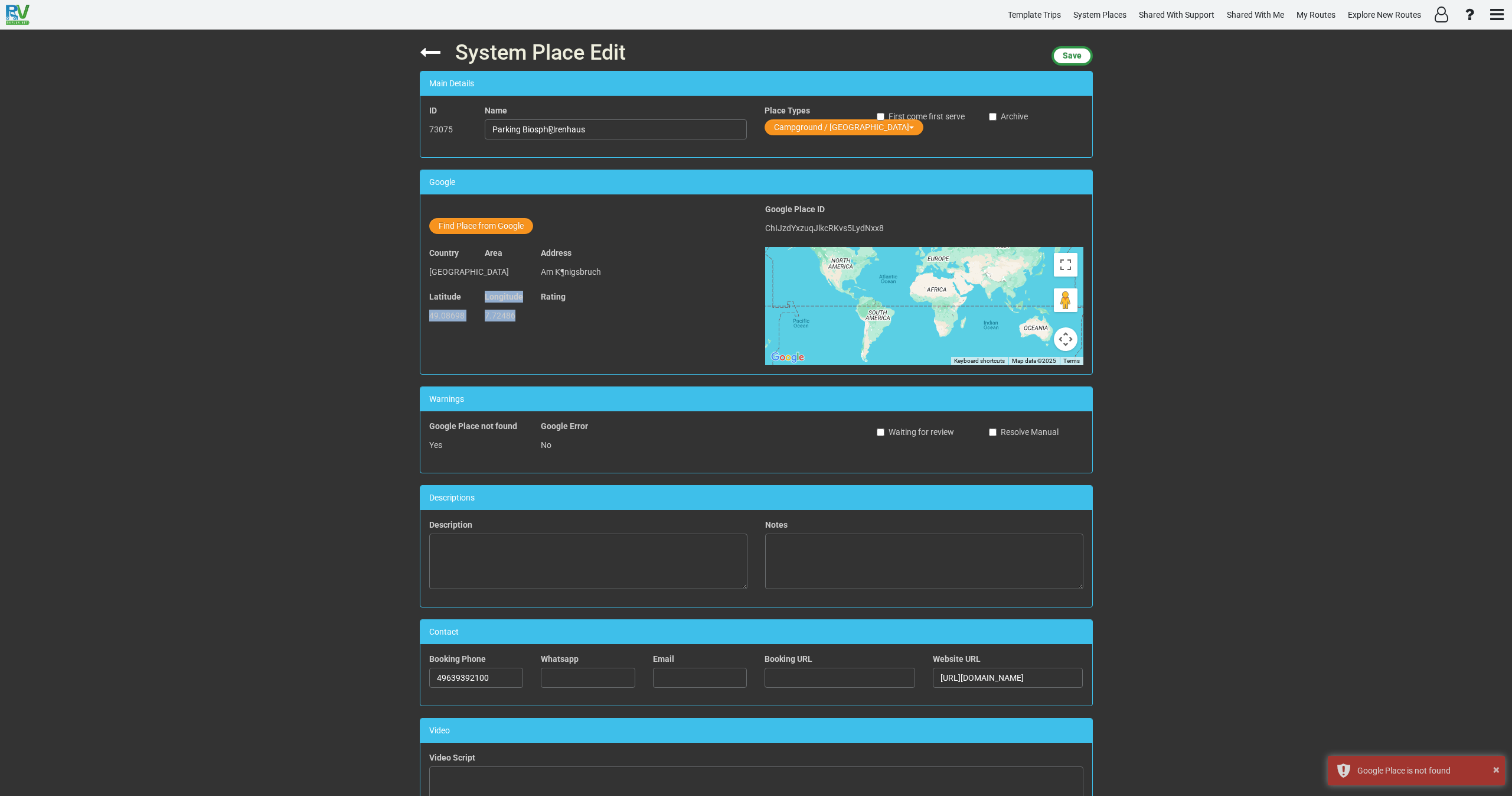
drag, startPoint x: 517, startPoint y: 317, endPoint x: 415, endPoint y: 314, distance: 102.0
click at [415, 314] on div "System Place Edit Save Main Details ID 73075 Name Parking Biosphֳ₪renhaus Place…" at bounding box center [756, 412] width 691 height 767
copy div "49.08698 Longitude 7.72486"
click at [481, 225] on button "Find Place from Google" at bounding box center [481, 226] width 104 height 16
click at [514, 224] on input "text" at bounding box center [617, 228] width 262 height 20
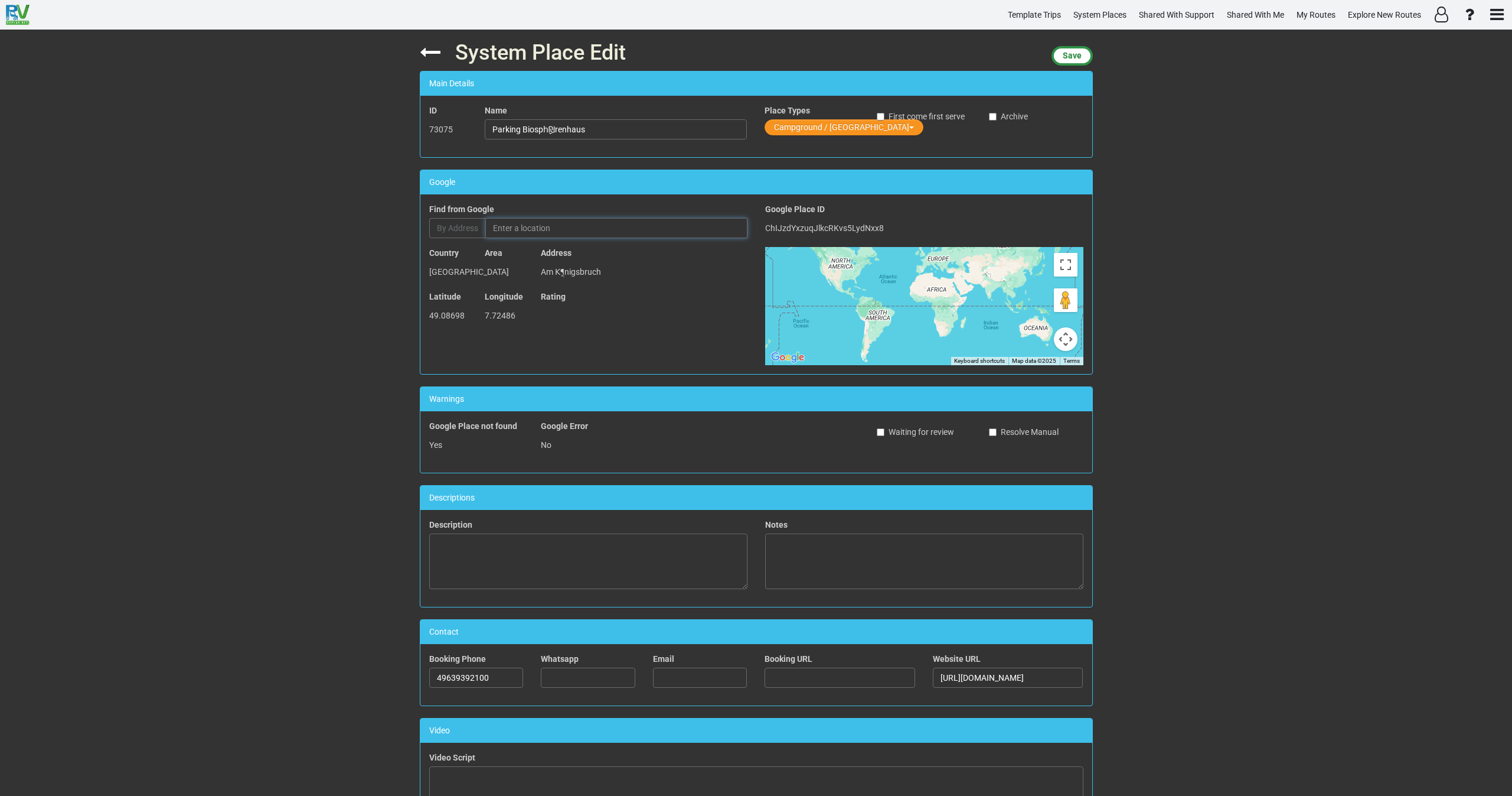
paste input "PKW Parkplatz"
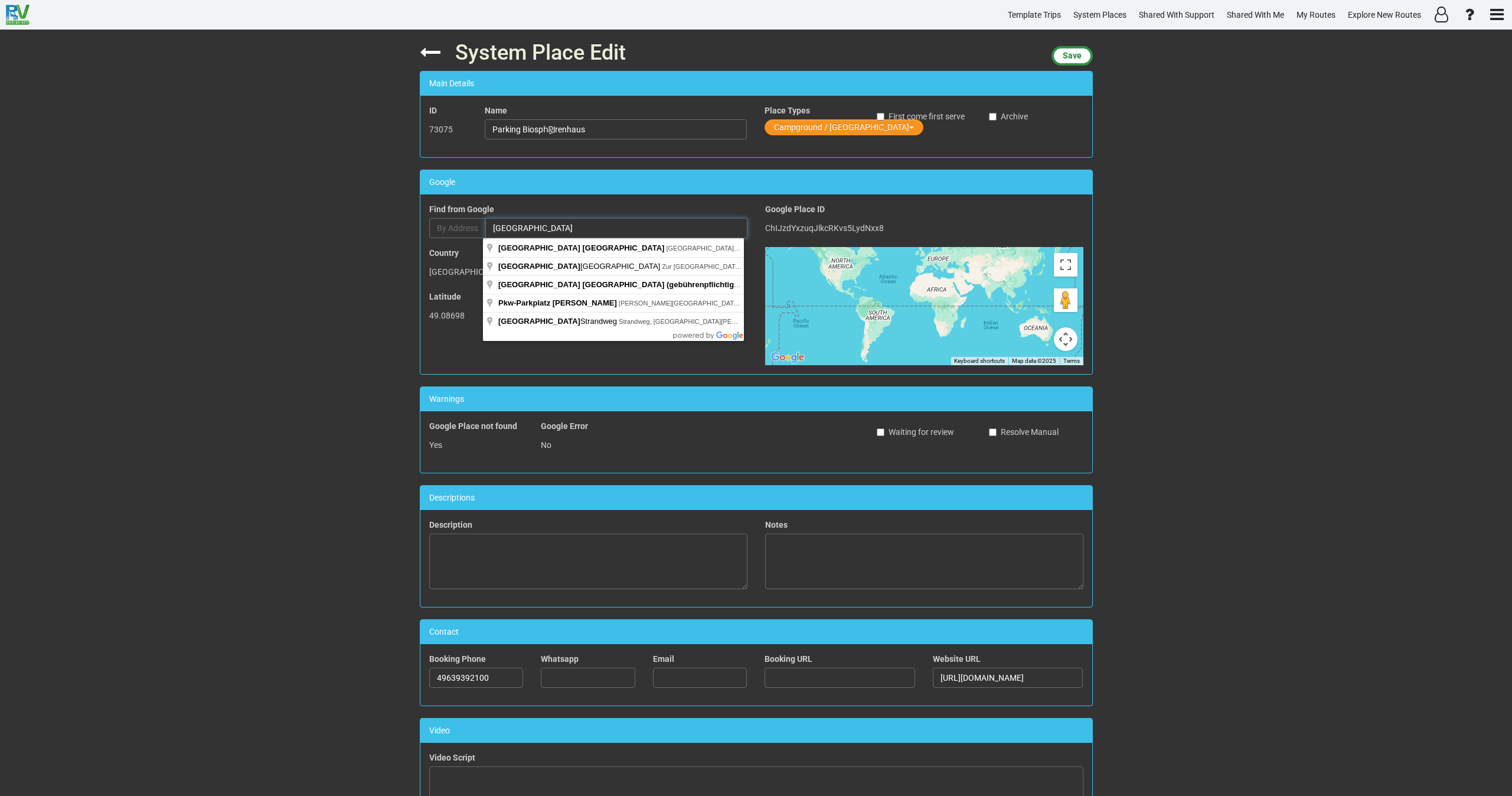
paste input "Hauptstraße 4, 66996 Fischbach bei Dahn, Germany"
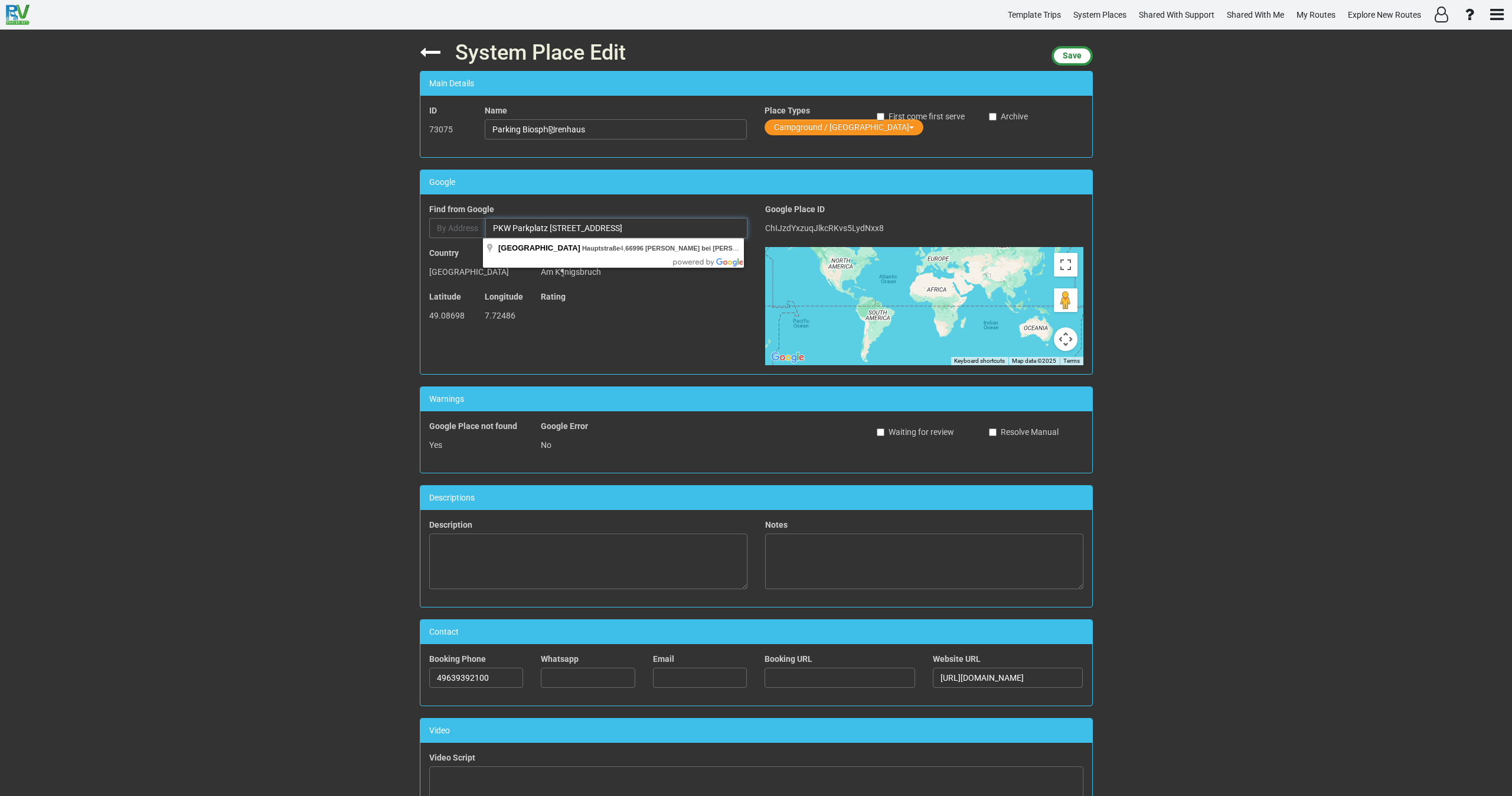
type input "PKW Parkplatz Hauptstraße 4, 66996 Fischbach bei Dahn, Germany"
drag, startPoint x: 589, startPoint y: 126, endPoint x: 459, endPoint y: 130, distance: 130.1
click at [460, 126] on div "ID 73075 Name Parking Biosphֳ₪renhaus Place Types Campground / Rv Park First co…" at bounding box center [756, 126] width 672 height 43
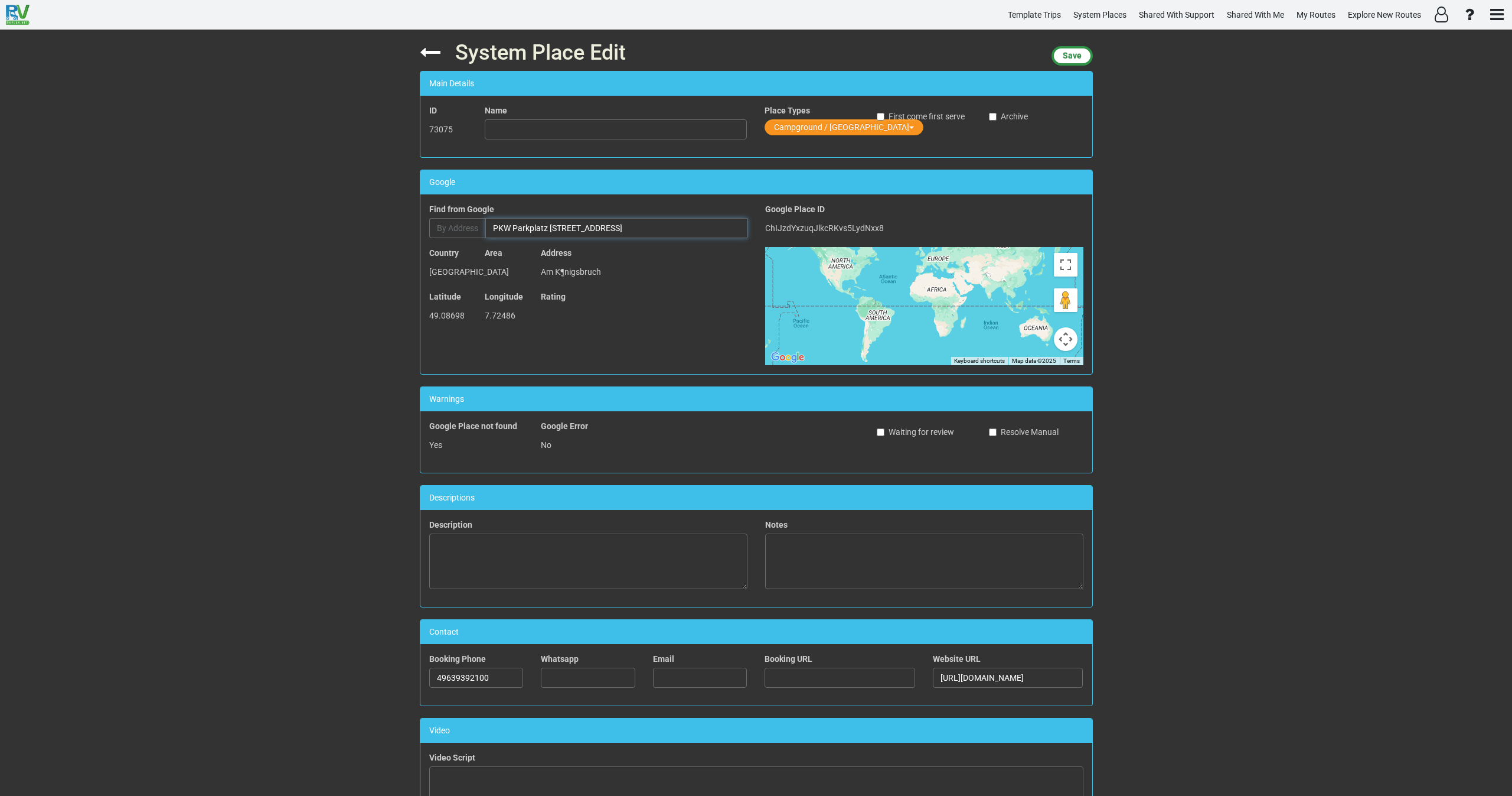
click at [503, 221] on input "PKW Parkplatz Hauptstraße 4, 66996 Fischbach bei Dahn, Germany" at bounding box center [617, 228] width 262 height 20
type input "PKW Parkplatz, Hauptstraße 4, 66996 Fischbach bei Dahn, Germany"
type input "PKW Parkplatz"
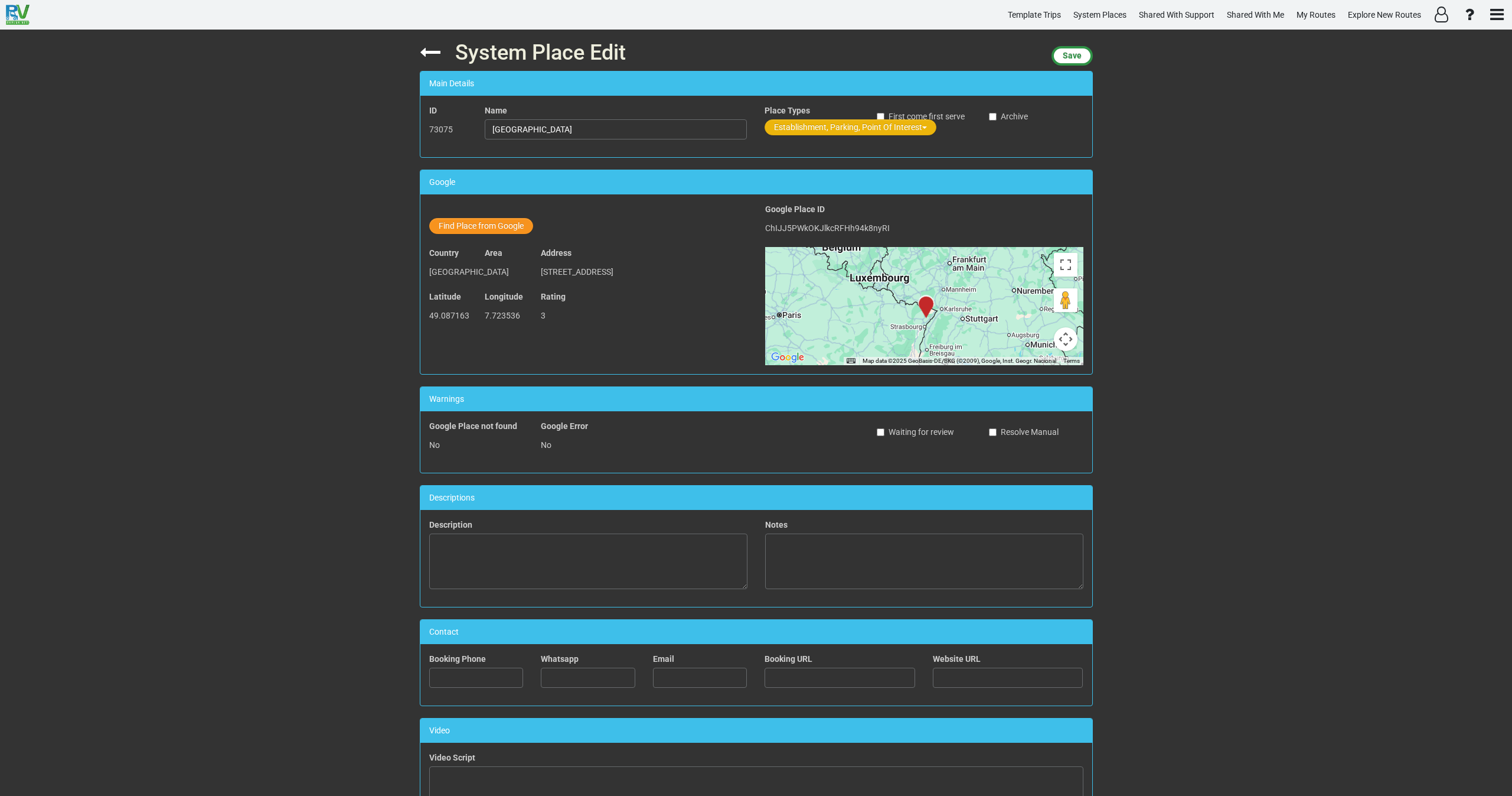
click at [796, 131] on button "Establishment, Parking, Point Of Interest" at bounding box center [850, 127] width 172 height 16
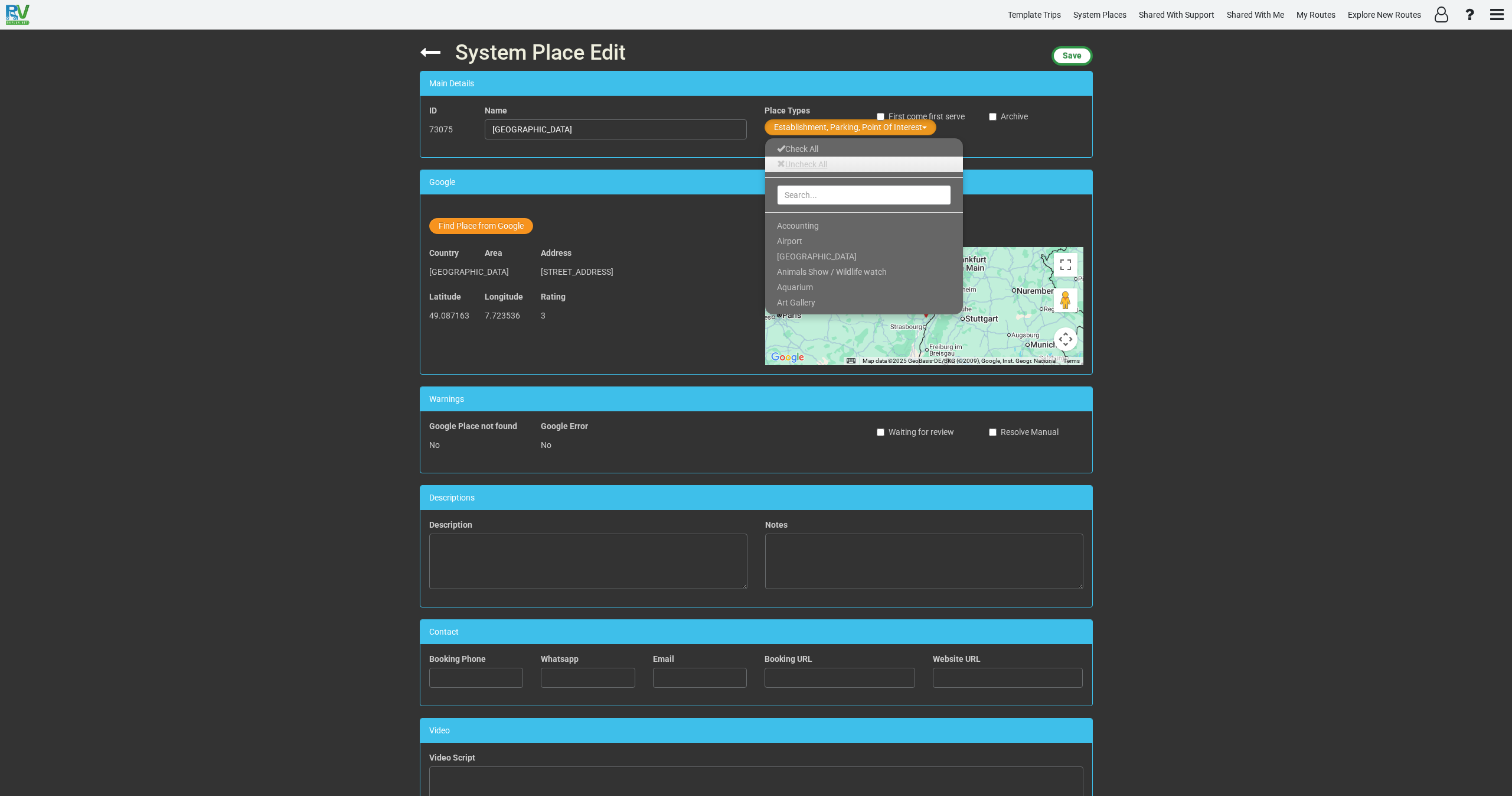
click at [796, 160] on link "Uncheck All" at bounding box center [864, 164] width 198 height 16
click at [783, 197] on input "text" at bounding box center [864, 195] width 174 height 20
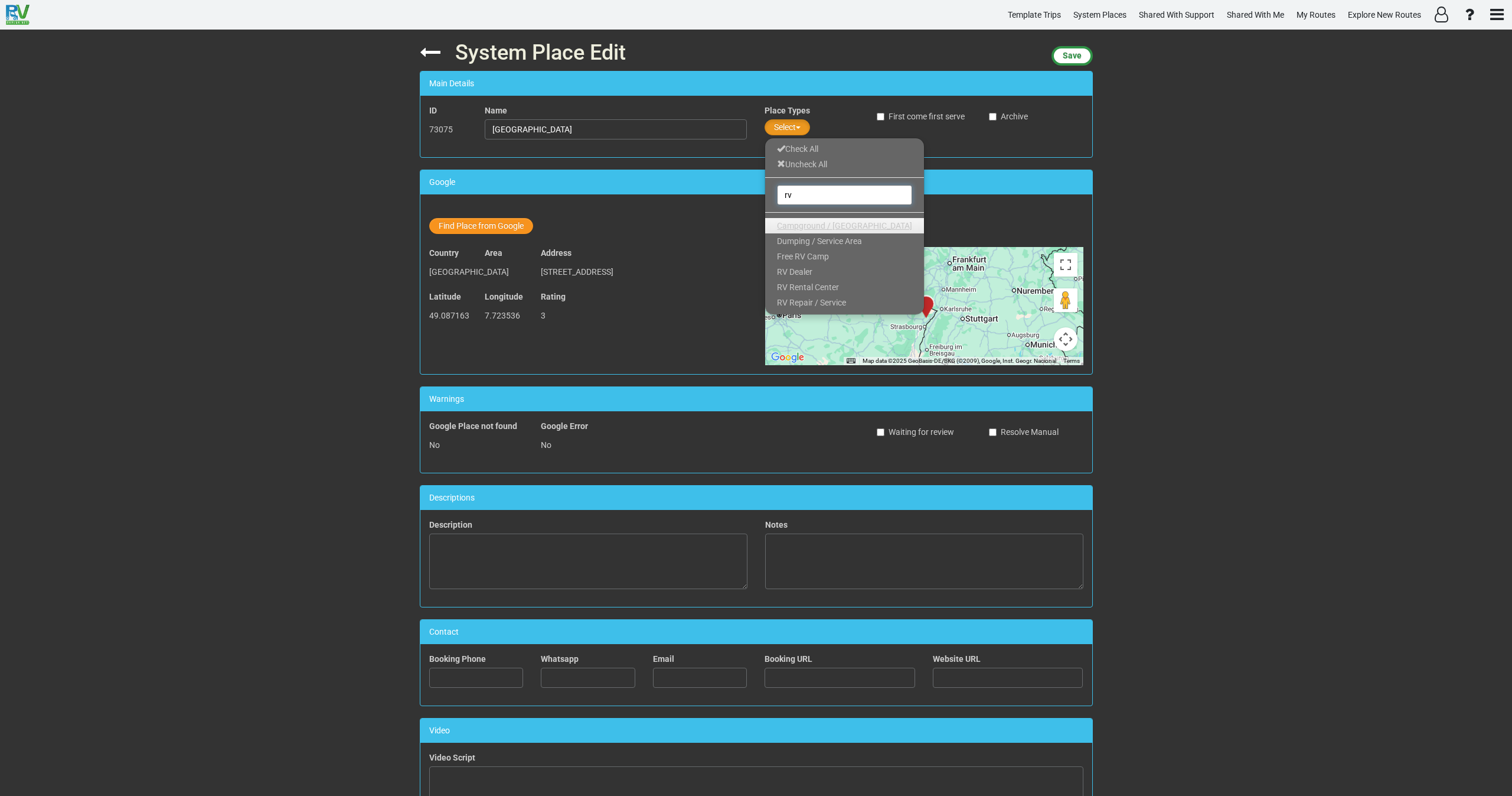
type input "rv"
click at [790, 225] on span "Campground / [GEOGRAPHIC_DATA]" at bounding box center [844, 226] width 136 height 9
click at [1076, 58] on span "Save" at bounding box center [1072, 56] width 19 height 9
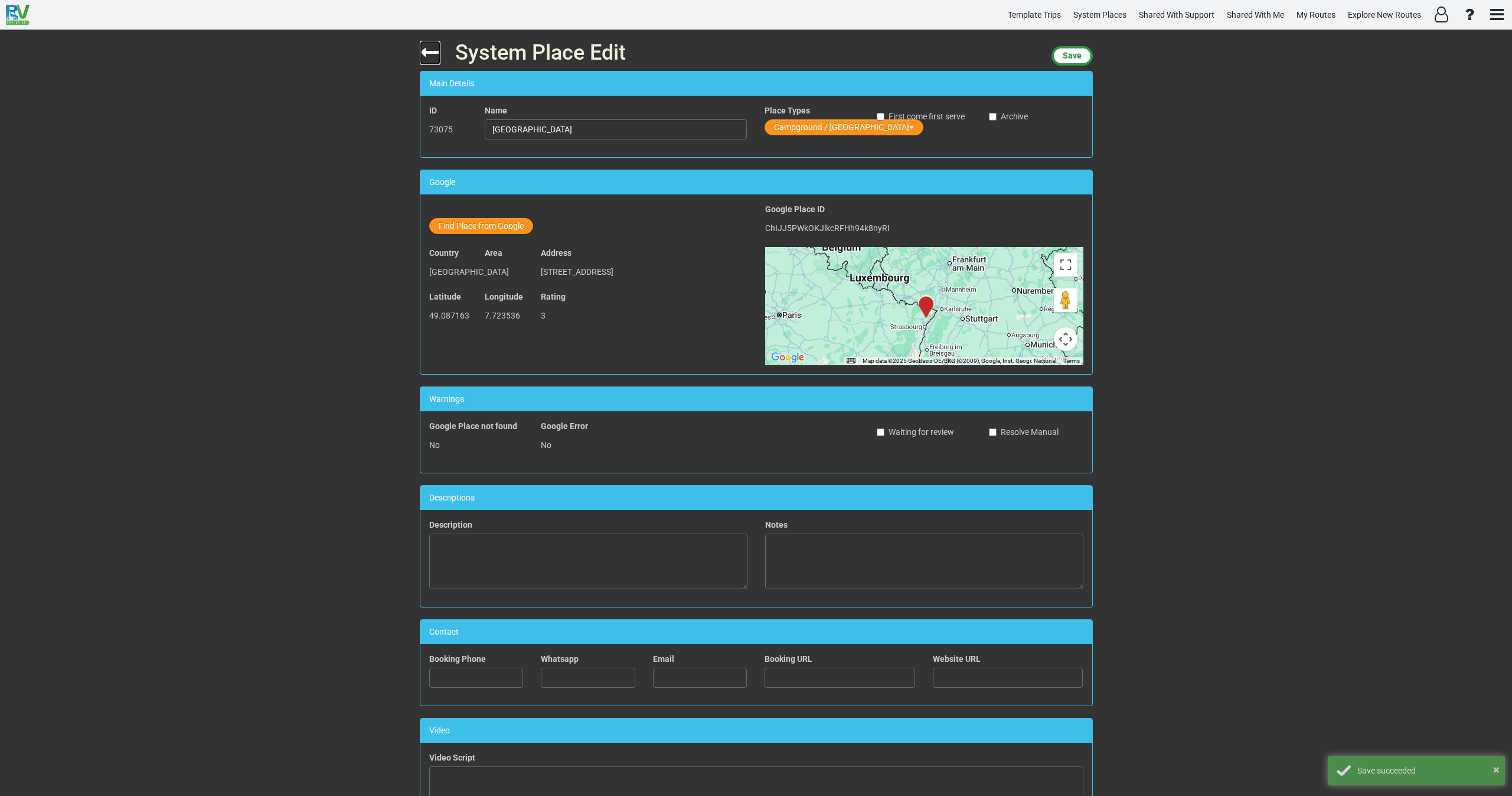
click at [421, 53] on icon at bounding box center [430, 52] width 21 height 21
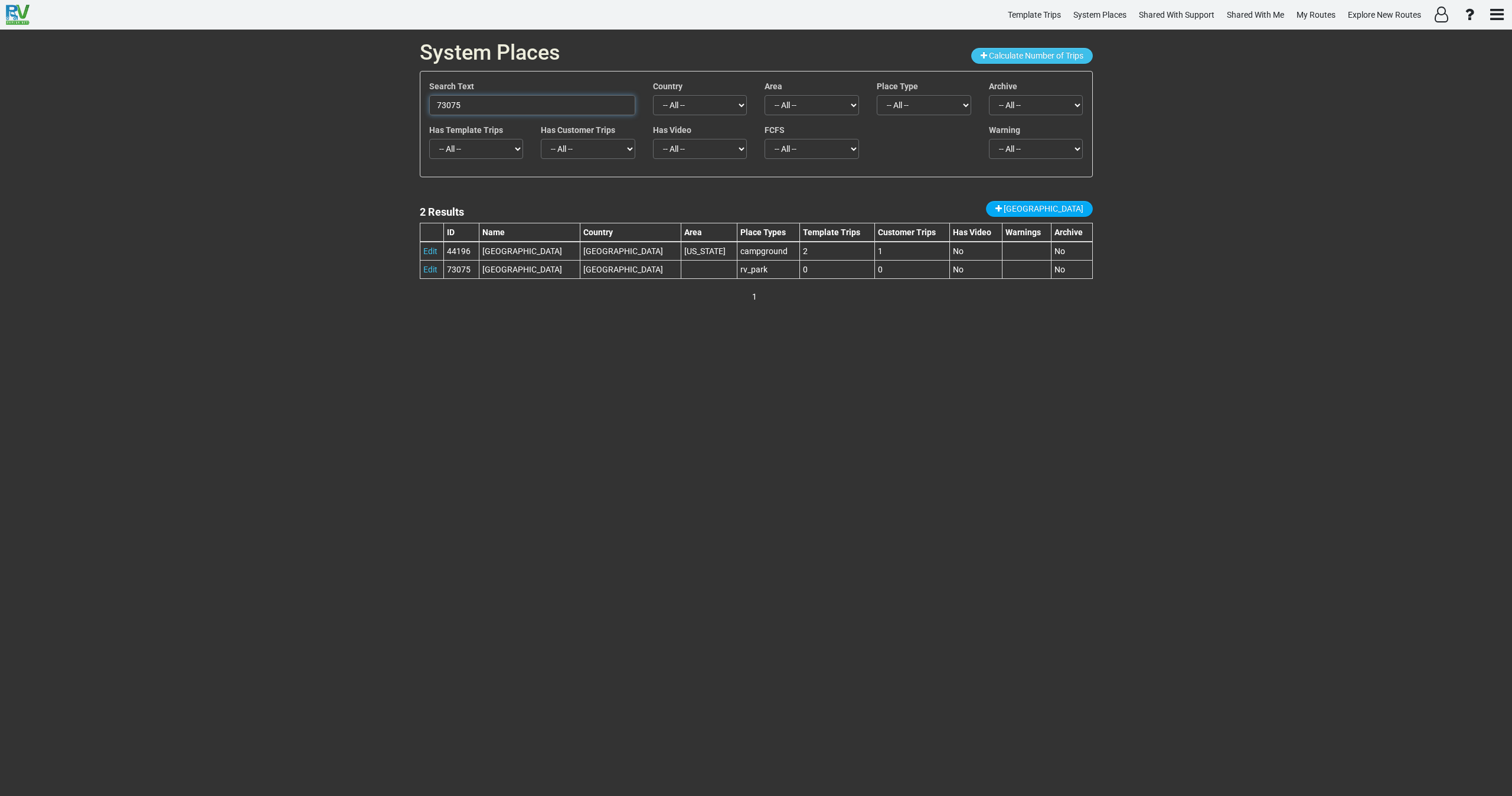
drag, startPoint x: 455, startPoint y: 106, endPoint x: 393, endPoint y: 115, distance: 62.6
click at [396, 115] on div "System Places Calculate Number of Trips Search Text 73075 Country -- All -- Afg…" at bounding box center [756, 412] width 1512 height 767
paste input "55974"
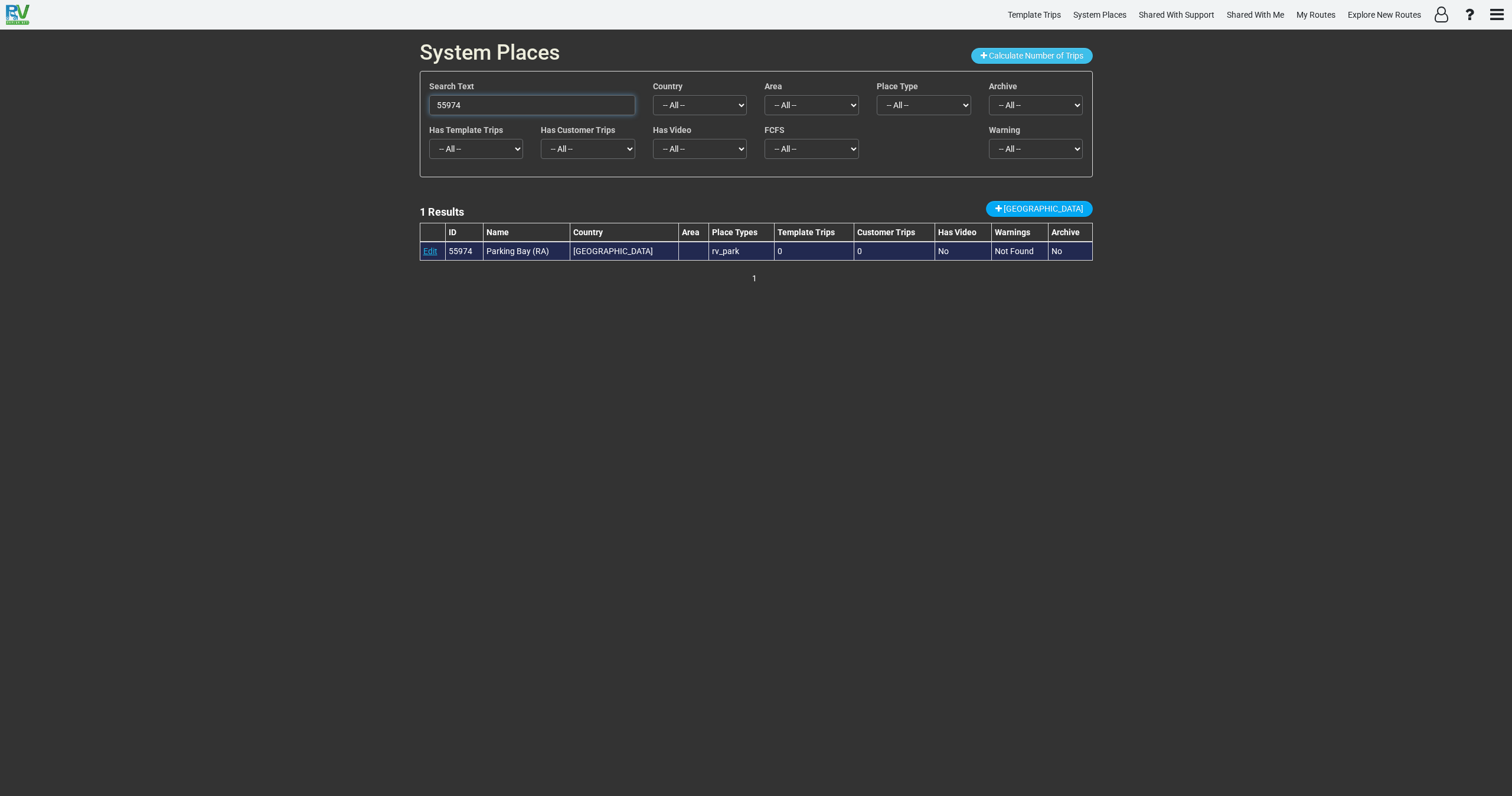
type input "55974"
click at [430, 250] on link "Edit" at bounding box center [430, 251] width 14 height 9
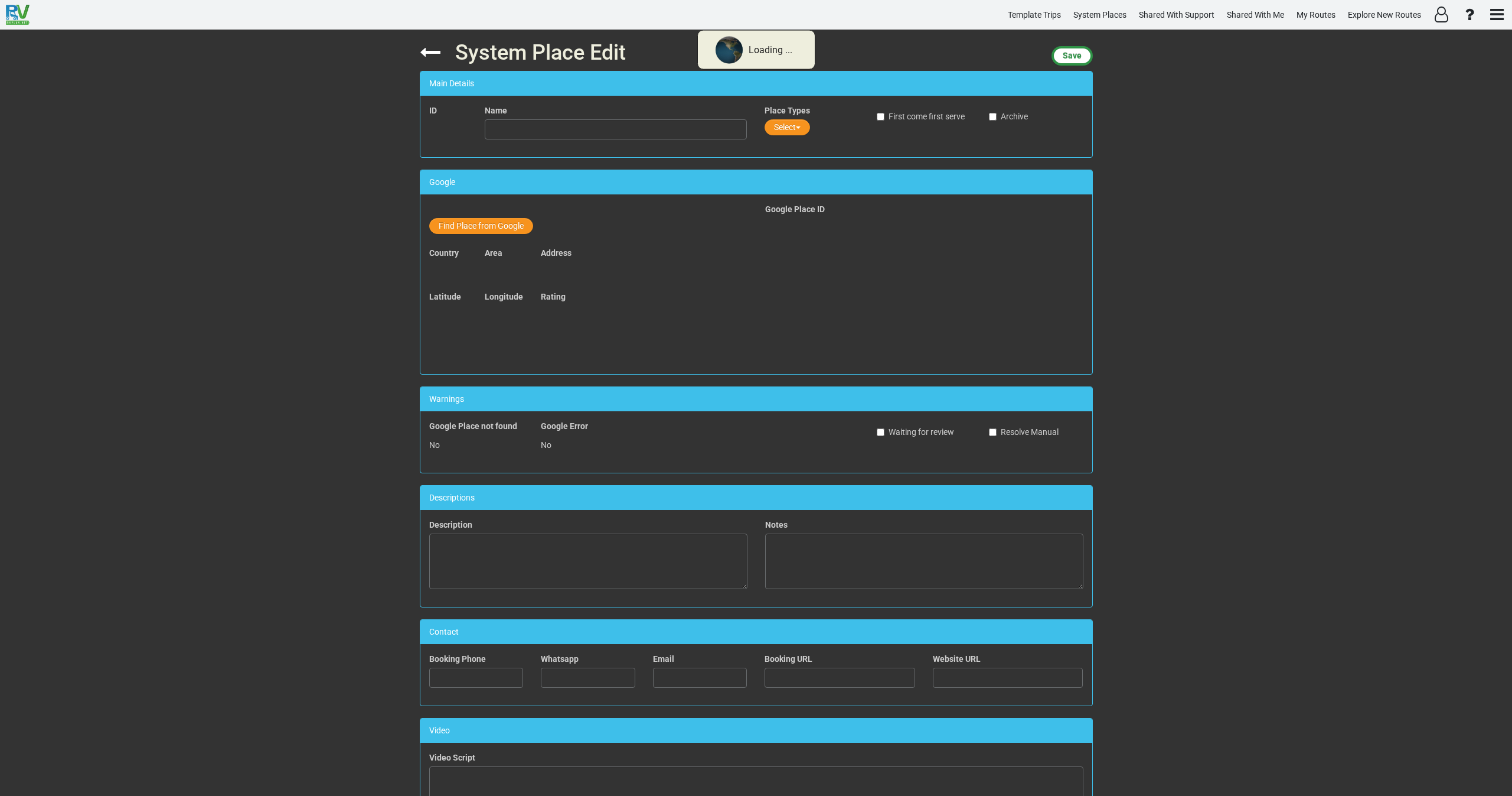
type input "Parking Bay (RA)"
type input "138 138"
type input "enquiries@mainroads.wa.gov.au"
type input "www.mainroads.wa.gov.au"
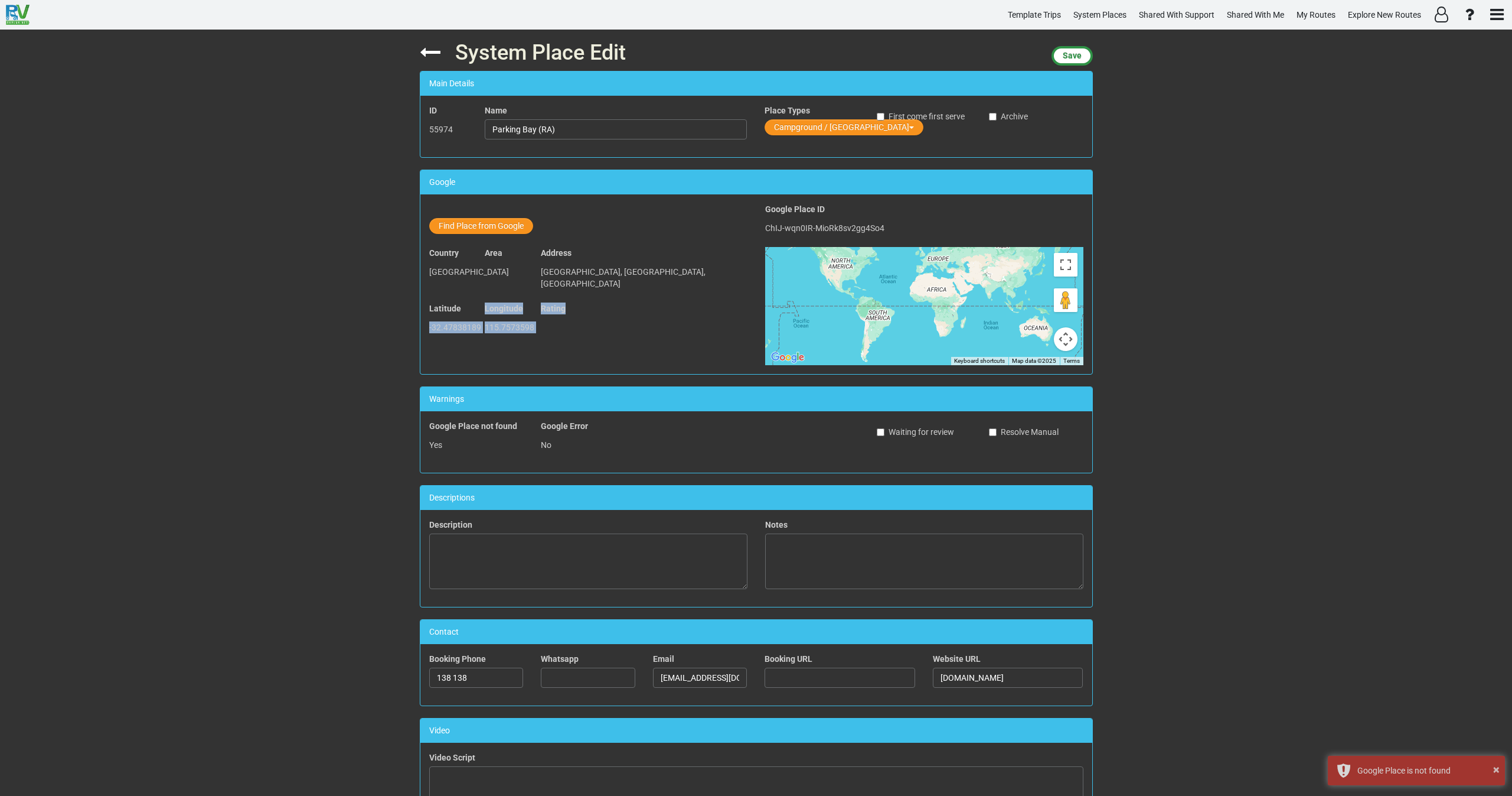
drag, startPoint x: 527, startPoint y: 315, endPoint x: 426, endPoint y: 319, distance: 101.1
click at [426, 319] on div "Latitude -32.47838189 Longitude 115.7573598 Rating" at bounding box center [589, 324] width 336 height 43
click at [476, 346] on div "Country Australia Area Address Mandurah Road, Meadow Springs, WA Latitude -32.4…" at bounding box center [756, 306] width 672 height 118
drag, startPoint x: 531, startPoint y: 314, endPoint x: 426, endPoint y: 314, distance: 105.0
click at [426, 314] on div "Latitude -32.47838189 Longitude 115.7573598 Rating" at bounding box center [589, 324] width 336 height 43
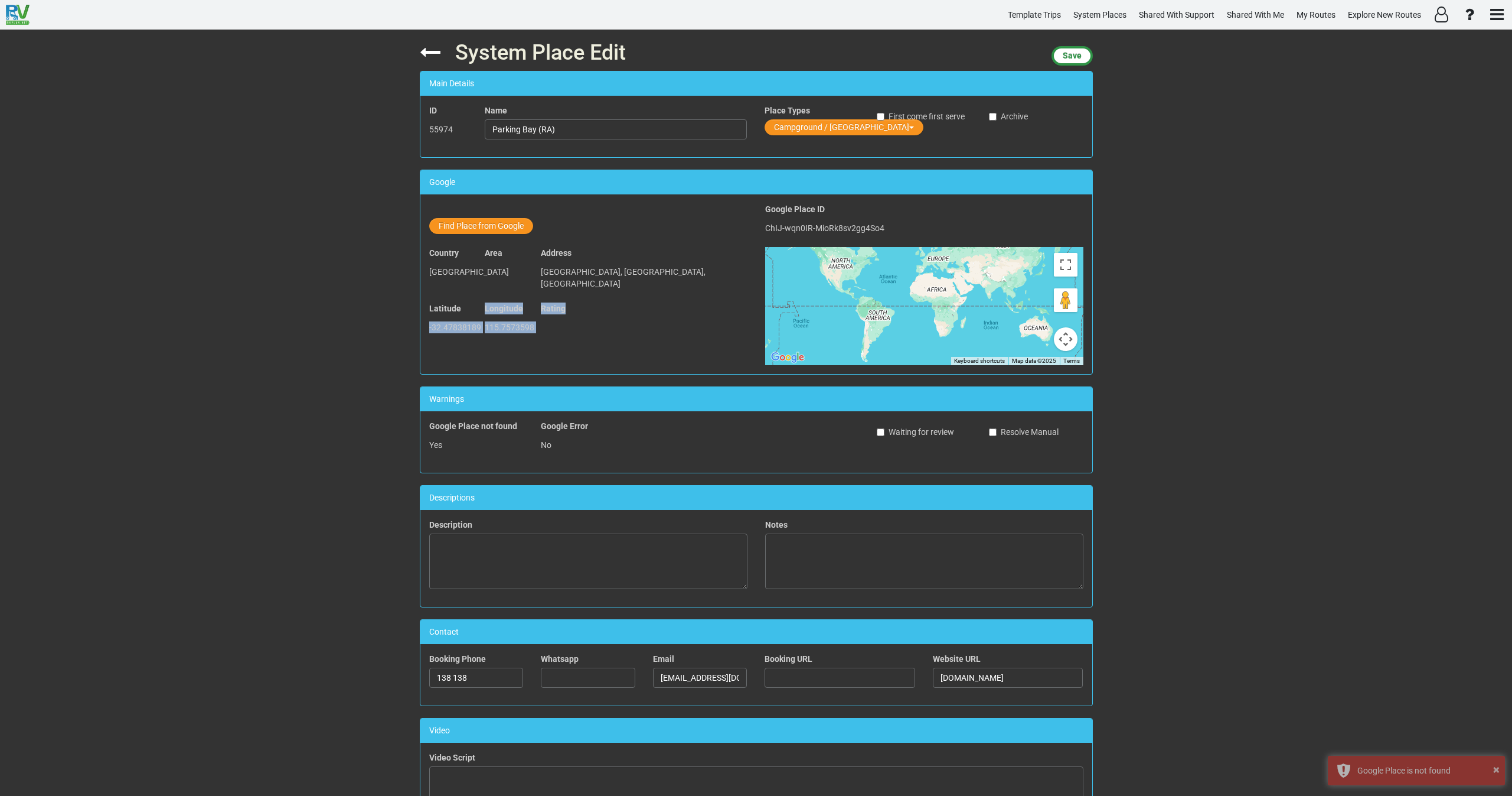
copy div "-32.47838189 Longitude 115.7573598 Rating"
click at [488, 227] on button "Find Place from Google" at bounding box center [481, 226] width 104 height 16
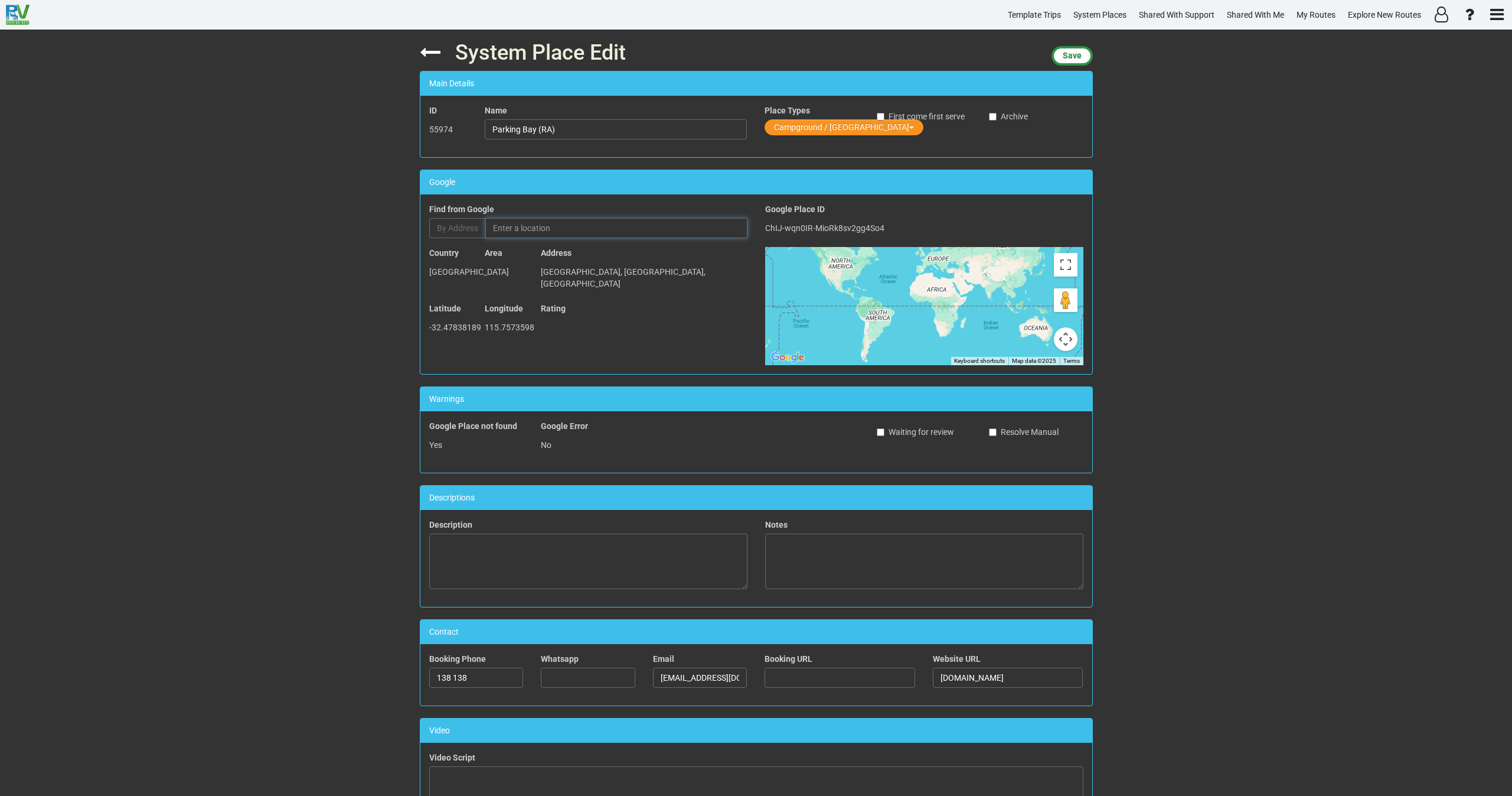
click at [535, 229] on input "text" at bounding box center [617, 228] width 262 height 20
paste input "GQC4+JWX Meadow Springs, Western Australia, Australia"
type input "GQC4+JWX Meadow Springs, Western Australia, Australia"
drag, startPoint x: 570, startPoint y: 133, endPoint x: 465, endPoint y: 128, distance: 105.1
click at [465, 128] on div "ID 55974 Name Parking Bay (RA) Place Types Campground / Rv Park First come firs…" at bounding box center [756, 126] width 672 height 43
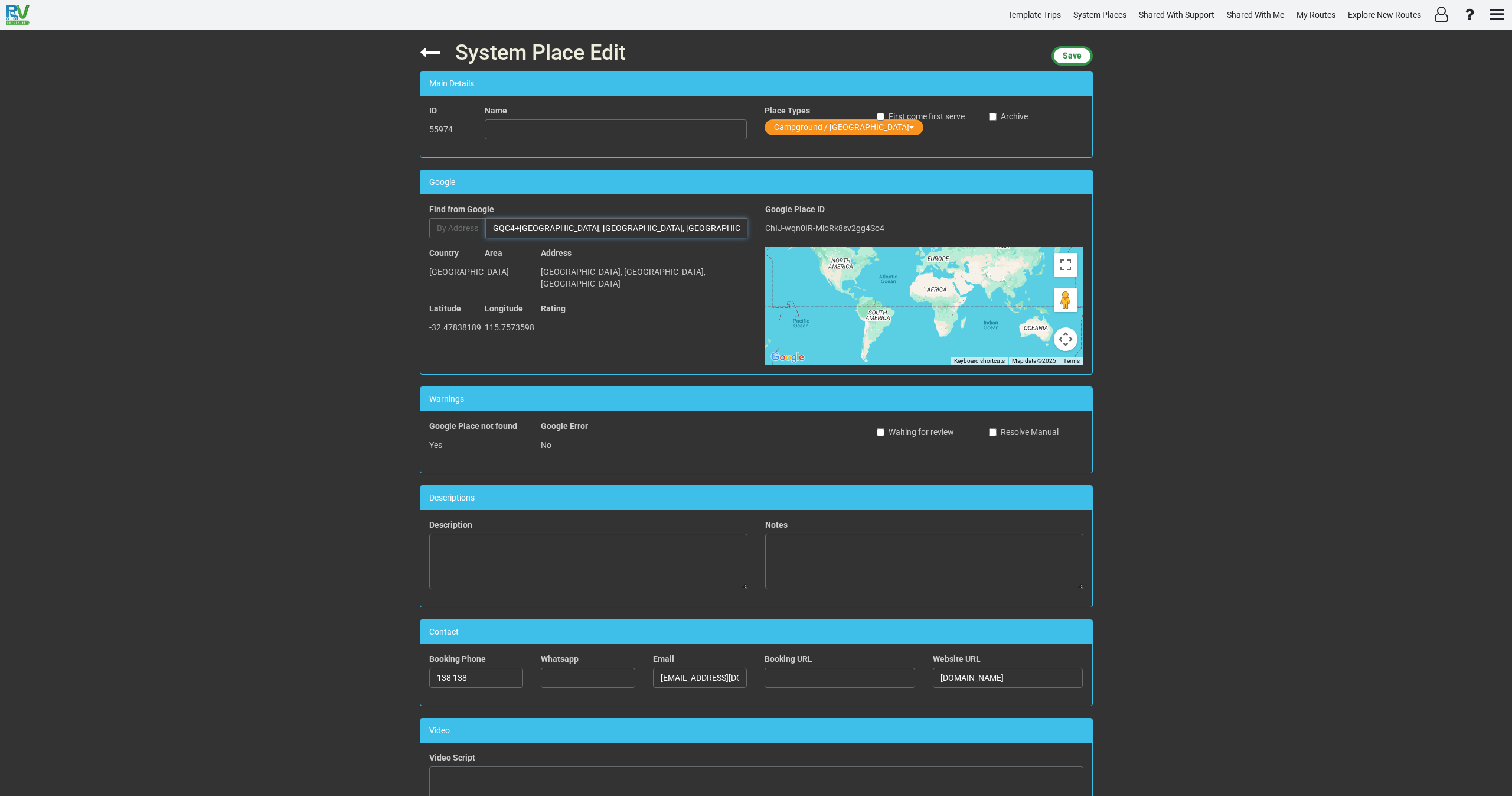
click at [583, 222] on input "GQC4+JWX Meadow Springs, Western Australia, Australia" at bounding box center [617, 228] width 262 height 20
type input "GQC4+JWX Meadow Springs Western Australia, Australia"
type input "GQC4+JWX"
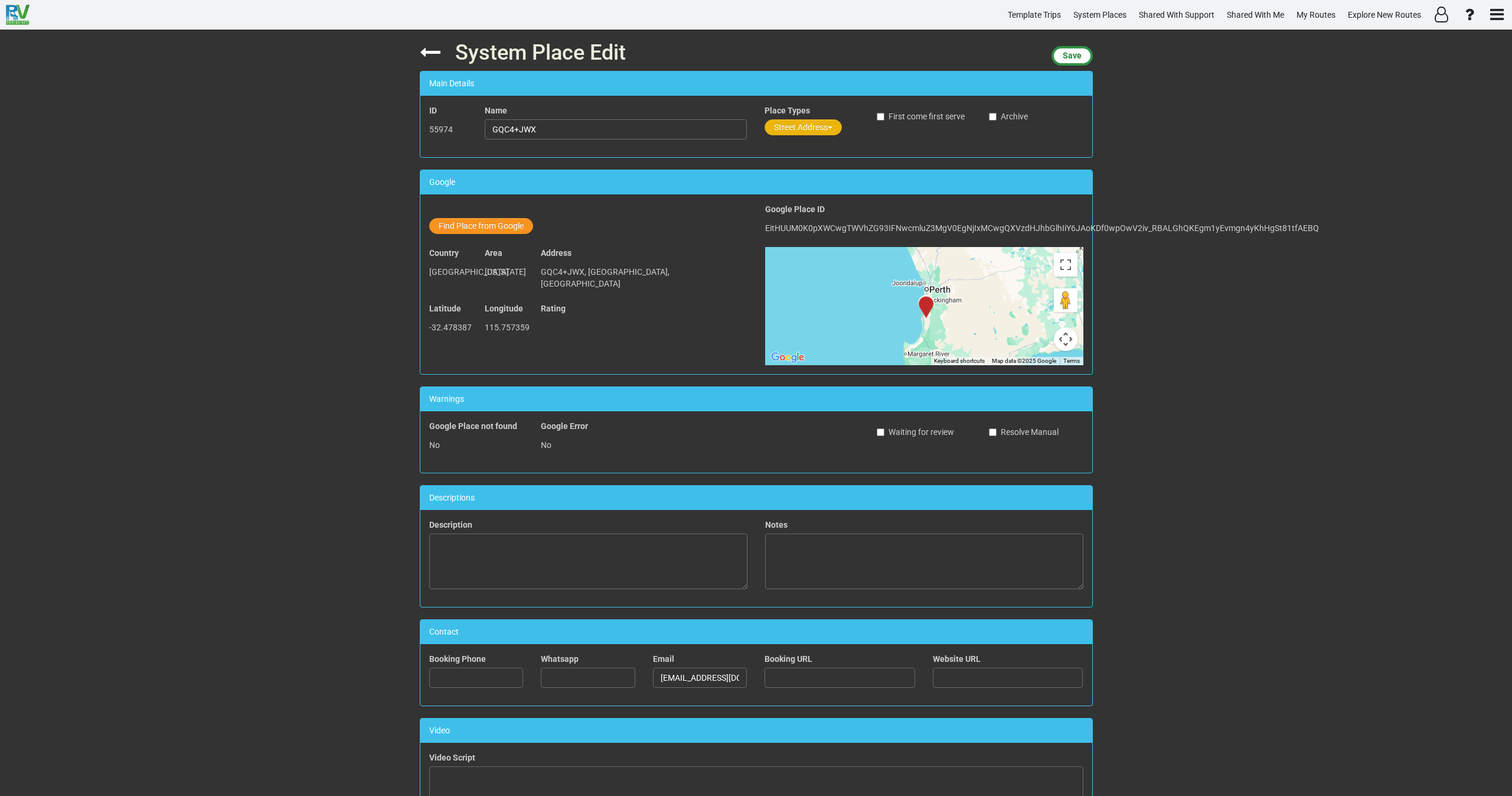
click at [786, 126] on button "Street Address" at bounding box center [803, 127] width 77 height 16
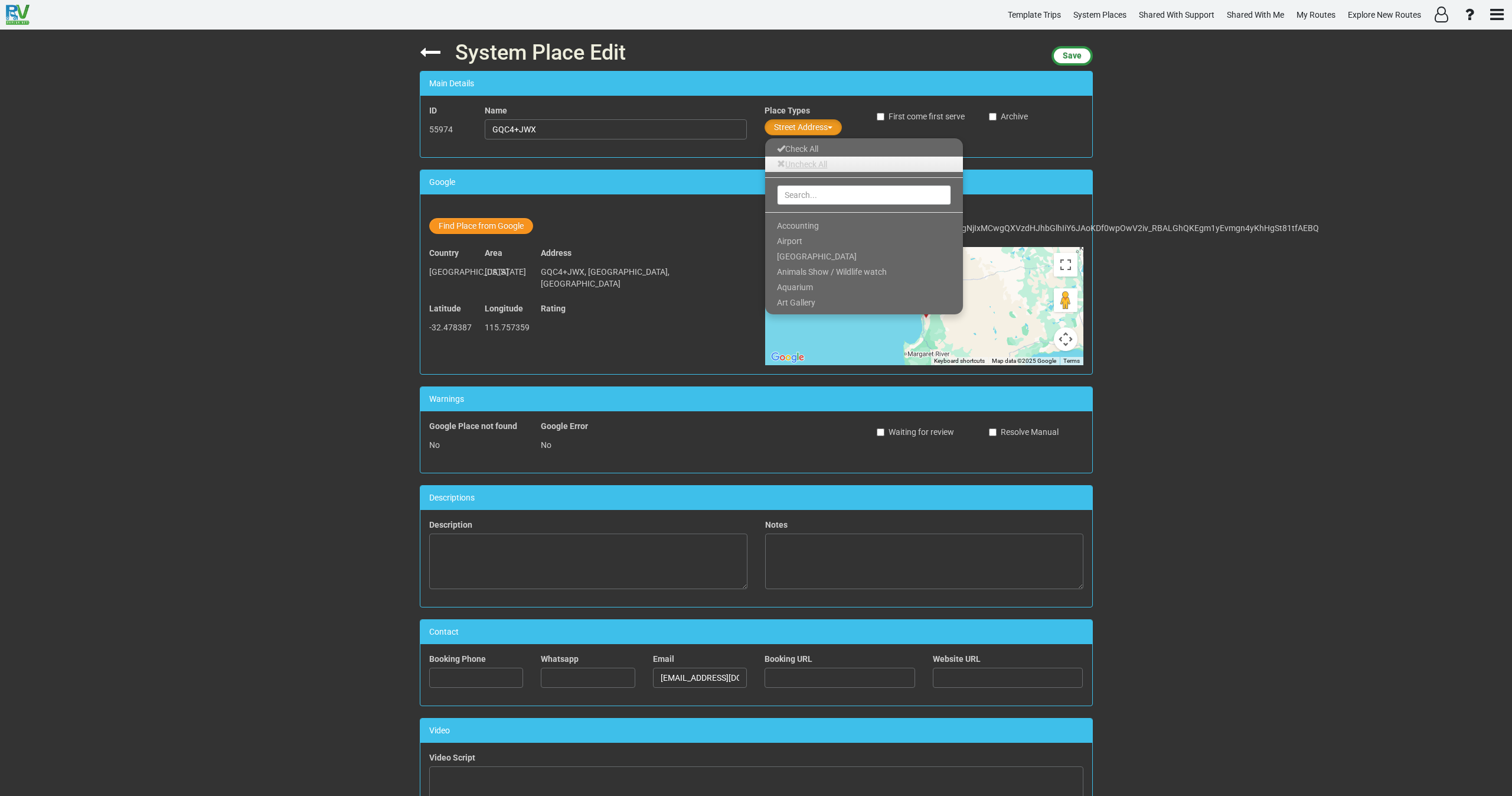
click at [791, 165] on link "Uncheck All" at bounding box center [864, 164] width 198 height 16
click at [785, 195] on input "text" at bounding box center [864, 195] width 174 height 20
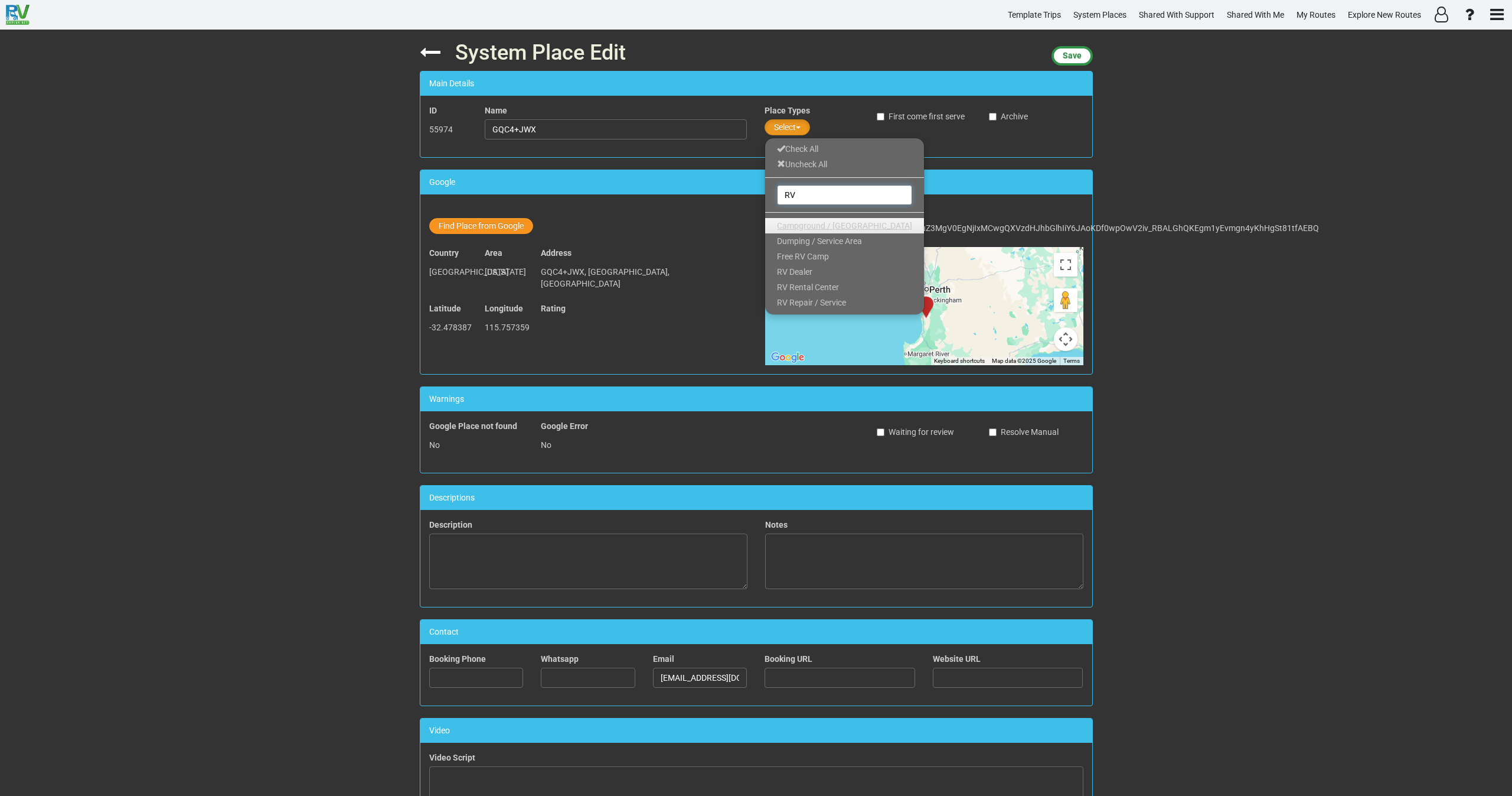
type input "RV"
drag, startPoint x: 796, startPoint y: 227, endPoint x: 717, endPoint y: 209, distance: 81.0
click at [795, 227] on span "Campground / [GEOGRAPHIC_DATA]" at bounding box center [844, 226] width 136 height 9
drag, startPoint x: 545, startPoint y: 125, endPoint x: 465, endPoint y: 126, distance: 80.0
click at [466, 126] on div "ID 55974 Name GQC4+JWX Place Types Campground / Rv Park Check All Uncheck All R…" at bounding box center [756, 126] width 672 height 43
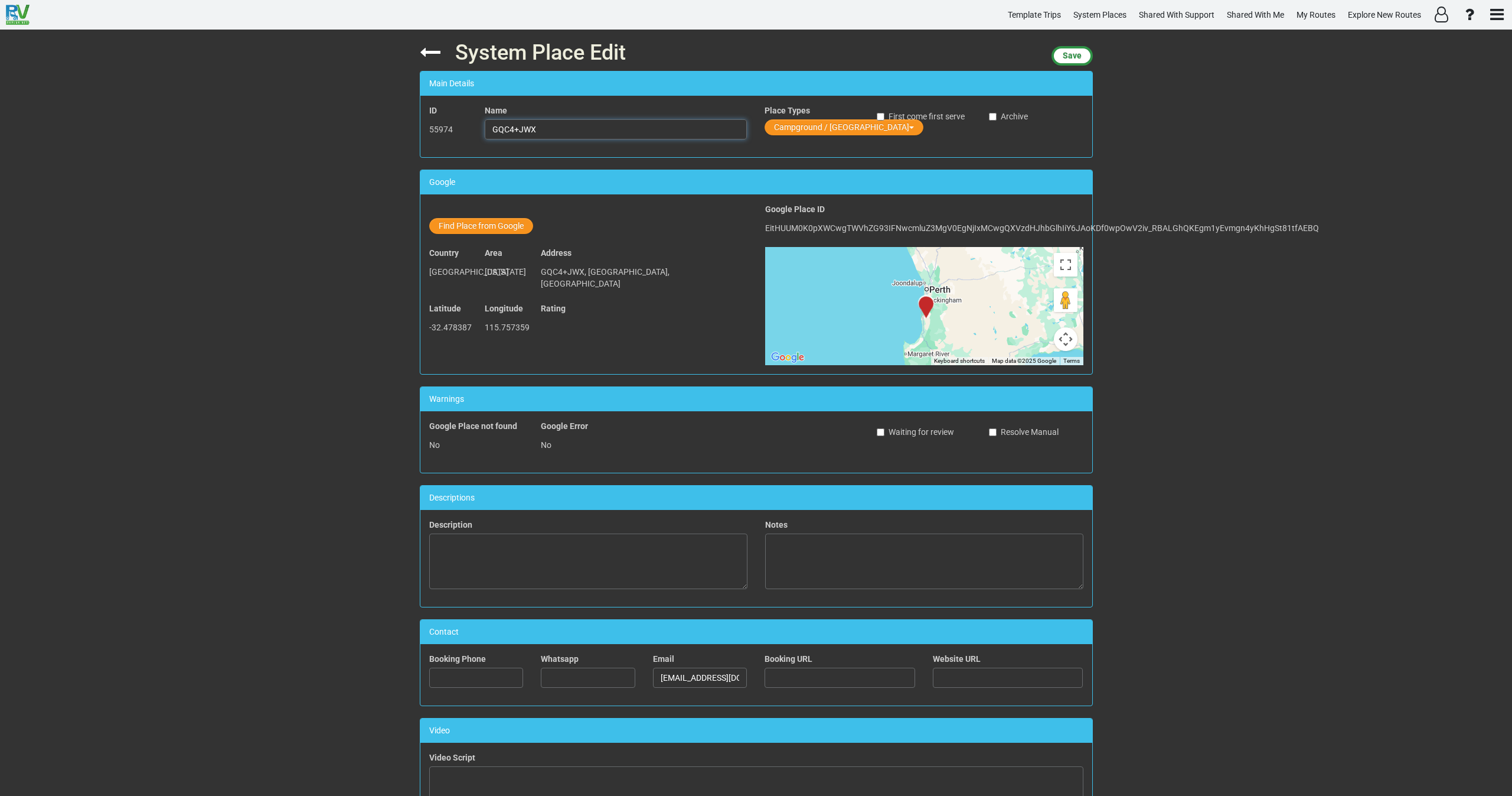
paste input "Parking Bay (RA)"
drag, startPoint x: 554, startPoint y: 129, endPoint x: 546, endPoint y: 136, distance: 10.6
click at [535, 129] on input "Parking Bay (RA)" at bounding box center [616, 129] width 262 height 20
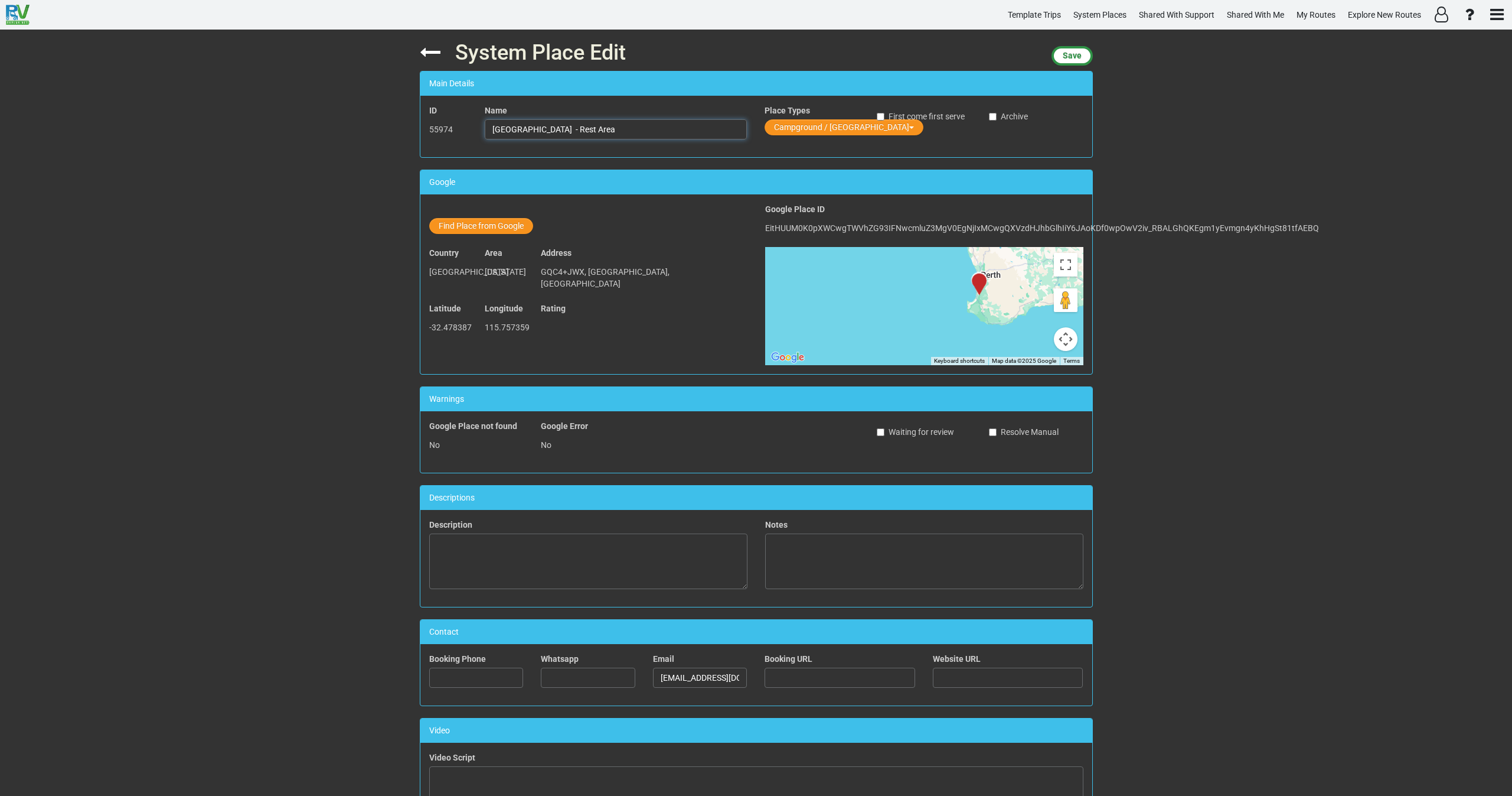
click at [544, 129] on input "Parking Bay - Rest Area" at bounding box center [616, 129] width 262 height 20
click at [488, 128] on input "Parking Bay - Rest Area" at bounding box center [616, 129] width 262 height 20
paste input "Lakelands"
type input "Lakelands Parking Bay - Rest Area"
click at [1074, 59] on span "Save" at bounding box center [1072, 56] width 19 height 9
